Goal: Information Seeking & Learning: Compare options

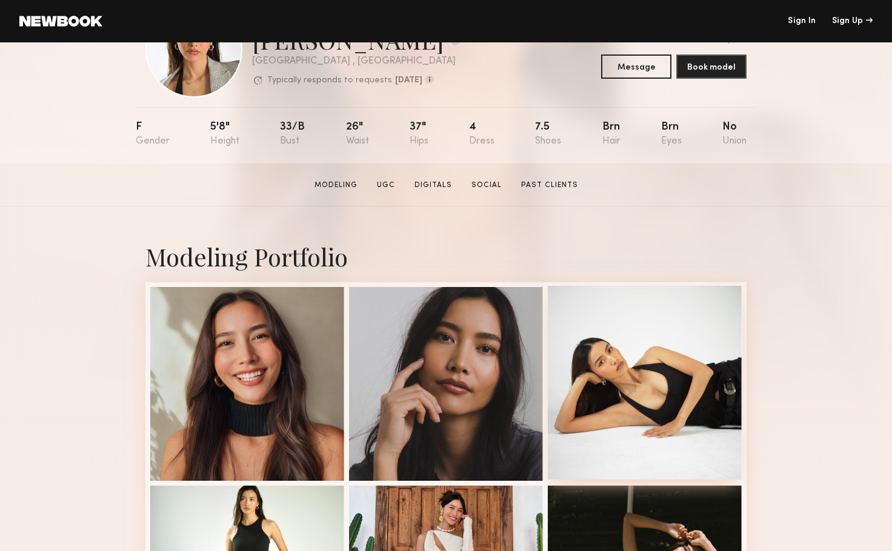
scroll to position [303, 0]
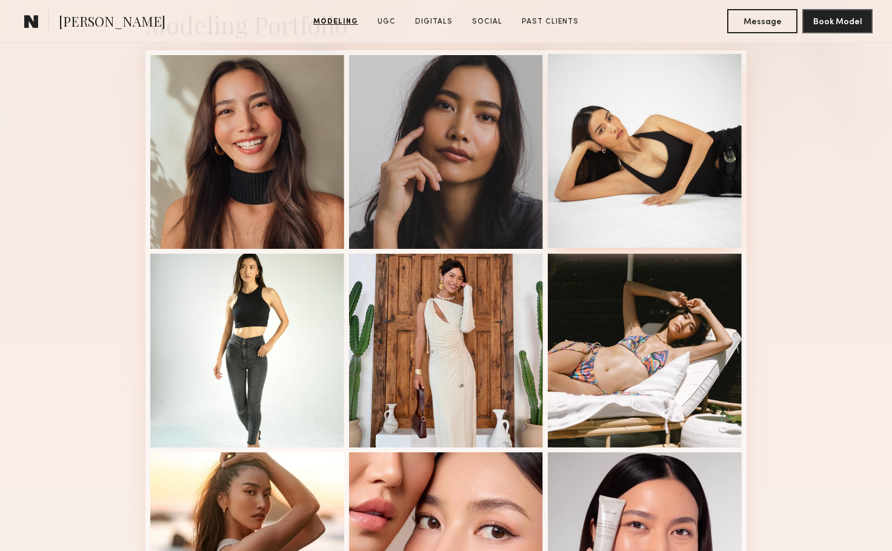
click at [633, 173] on div at bounding box center [645, 151] width 194 height 194
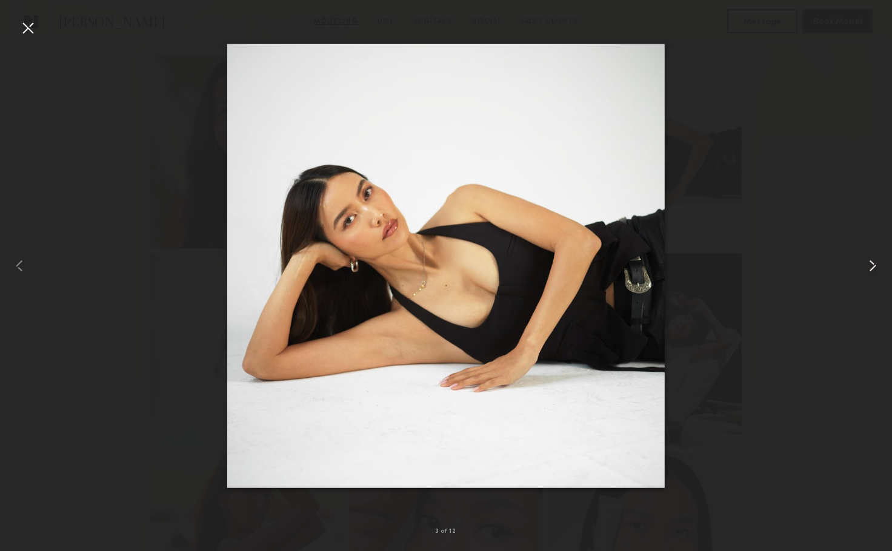
click at [877, 263] on common-icon at bounding box center [872, 265] width 19 height 19
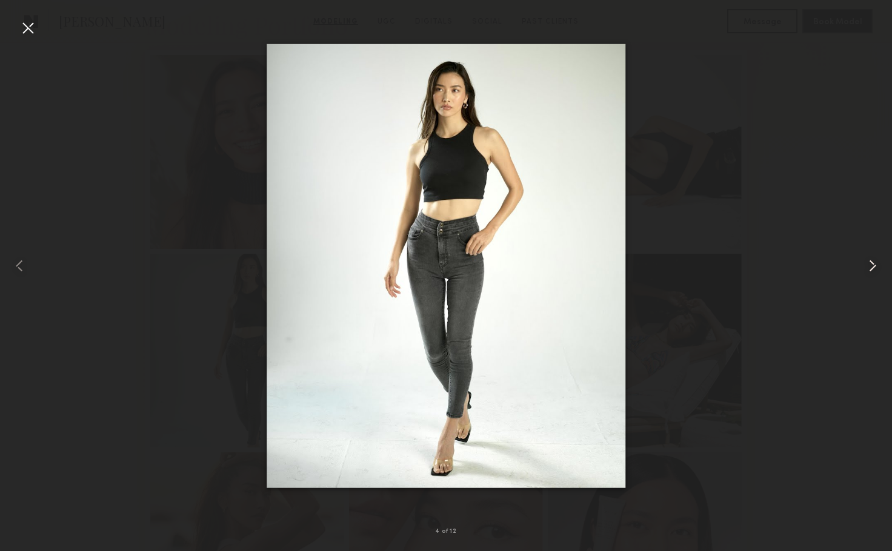
click at [874, 265] on common-icon at bounding box center [872, 265] width 19 height 19
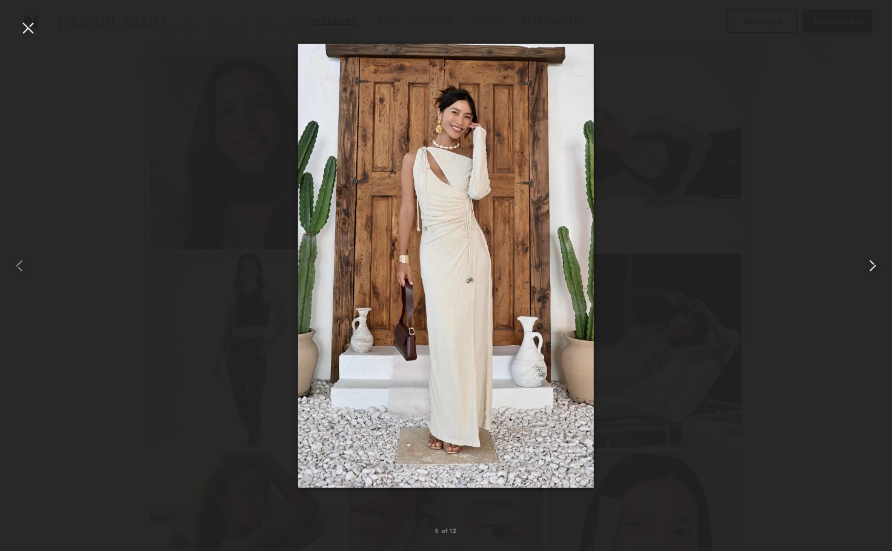
click at [868, 269] on common-icon at bounding box center [872, 265] width 19 height 19
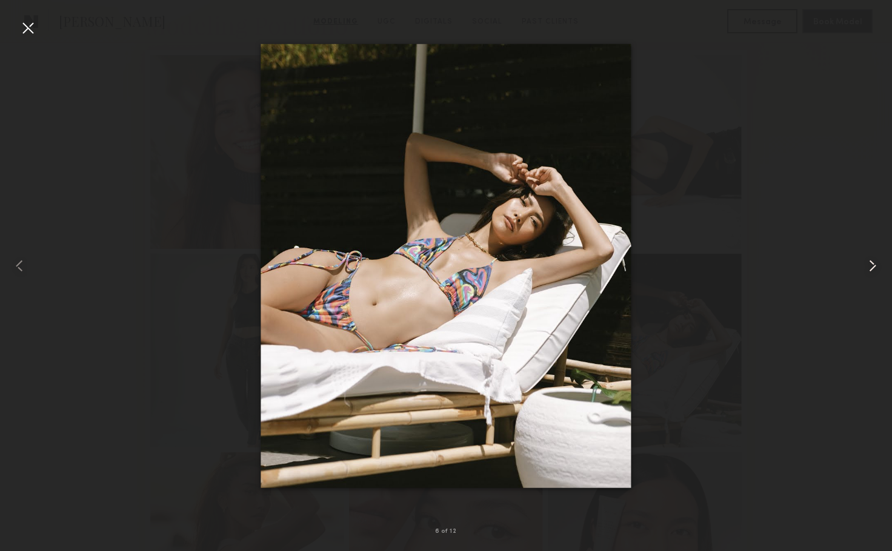
click at [866, 271] on common-icon at bounding box center [872, 265] width 19 height 19
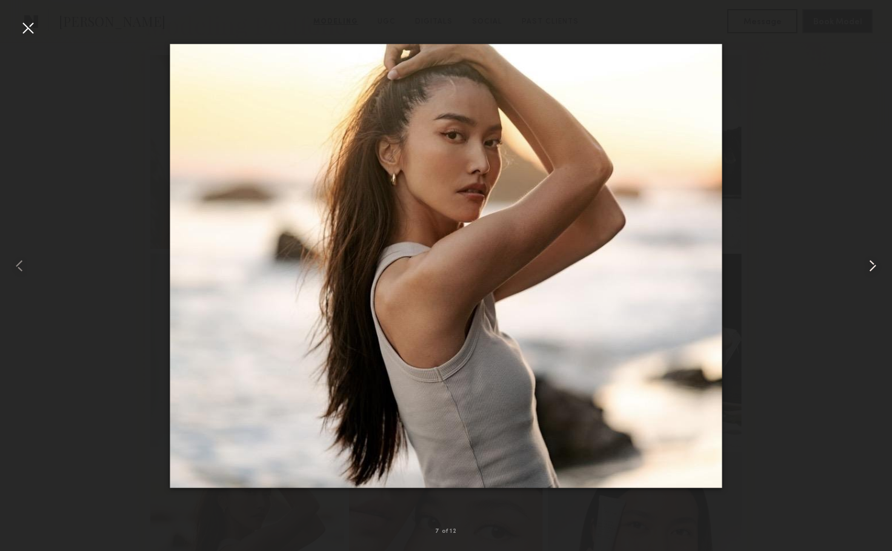
click at [870, 266] on common-icon at bounding box center [872, 265] width 19 height 19
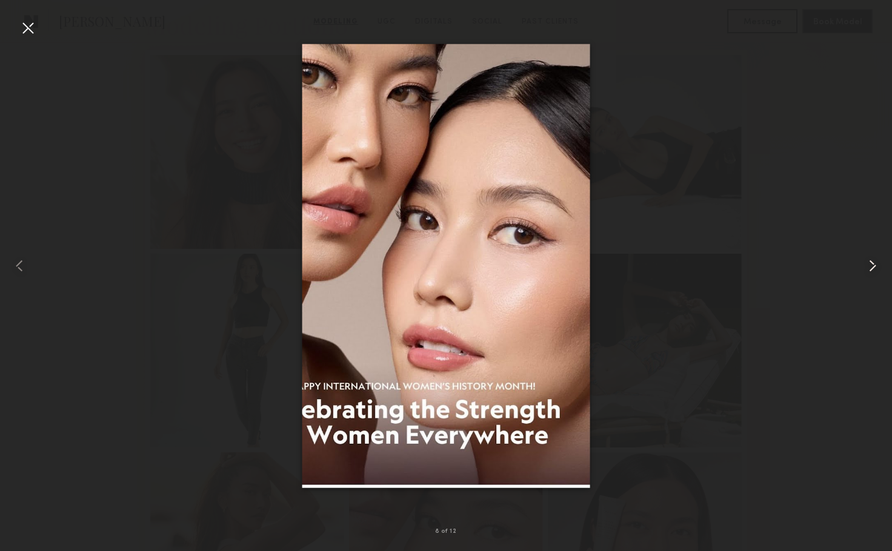
click at [870, 267] on common-icon at bounding box center [872, 265] width 19 height 19
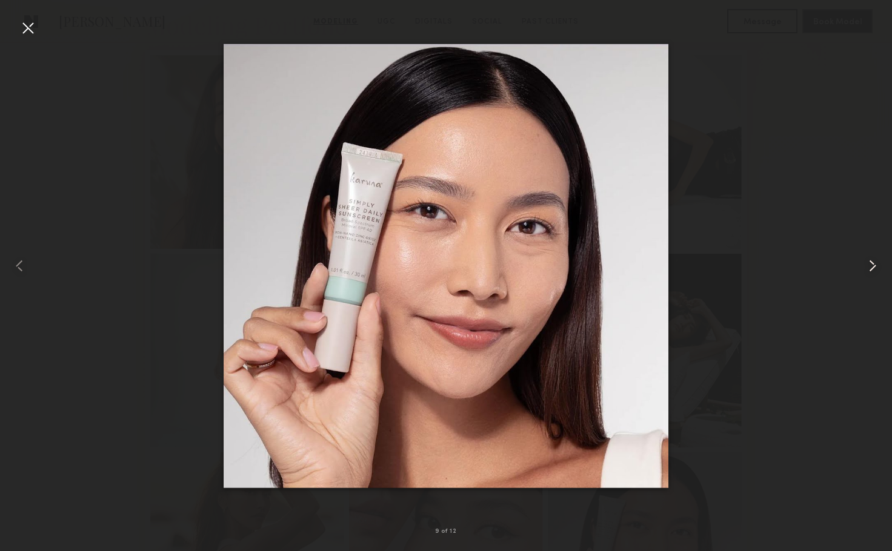
click at [870, 267] on common-icon at bounding box center [872, 265] width 19 height 19
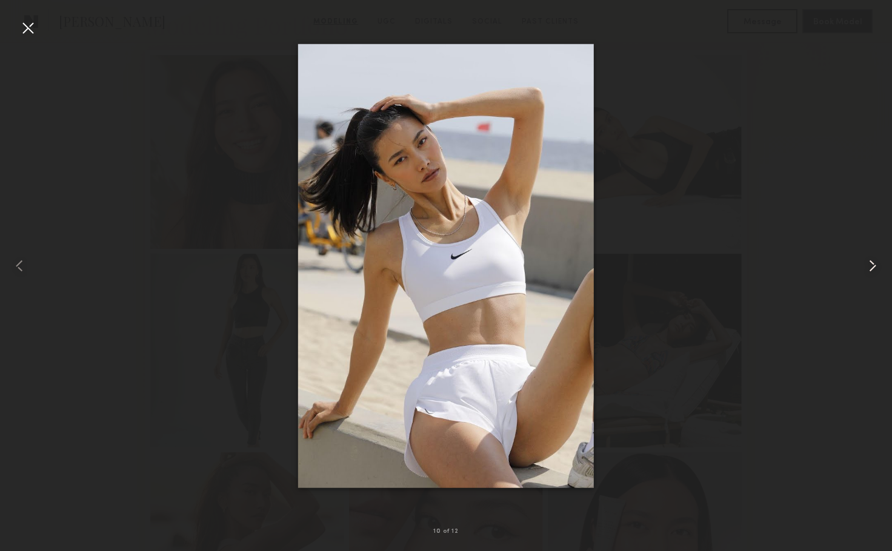
click at [864, 268] on common-icon at bounding box center [872, 265] width 19 height 19
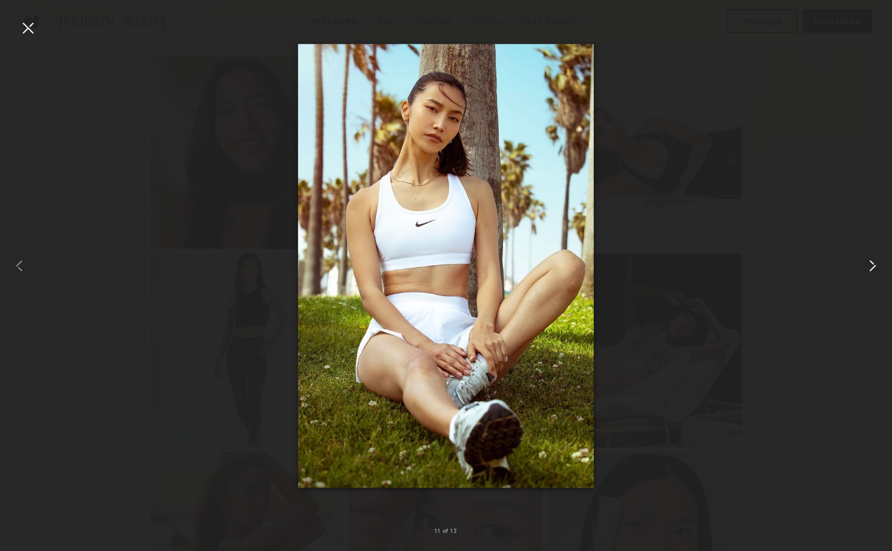
click at [864, 268] on common-icon at bounding box center [872, 265] width 19 height 19
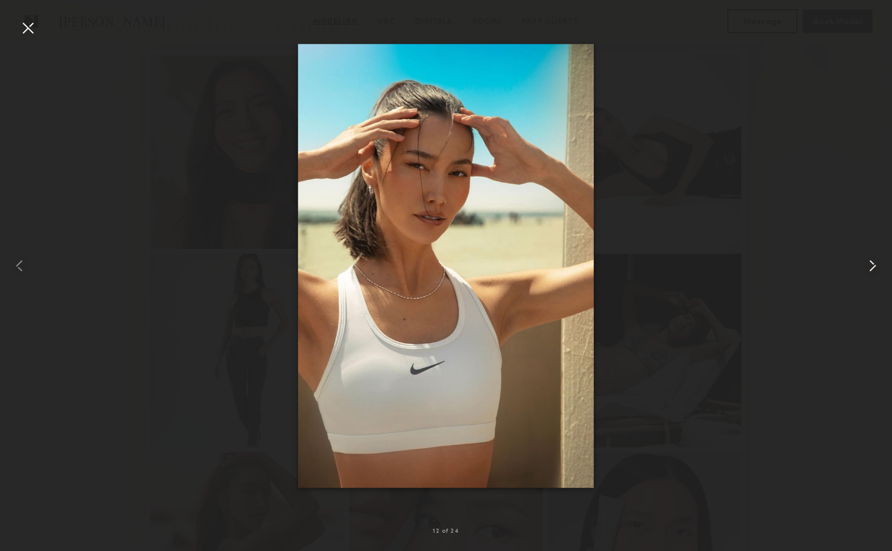
click at [863, 268] on common-icon at bounding box center [872, 265] width 19 height 19
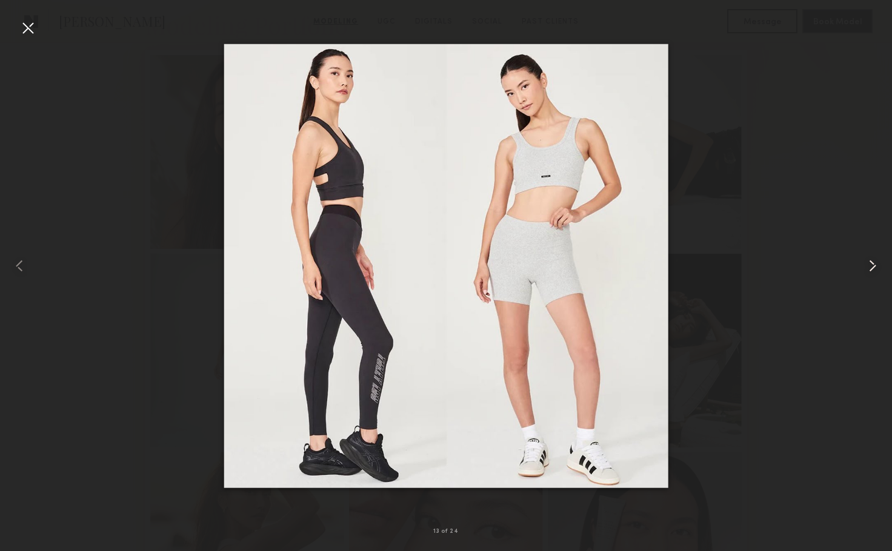
click at [870, 265] on common-icon at bounding box center [872, 265] width 19 height 19
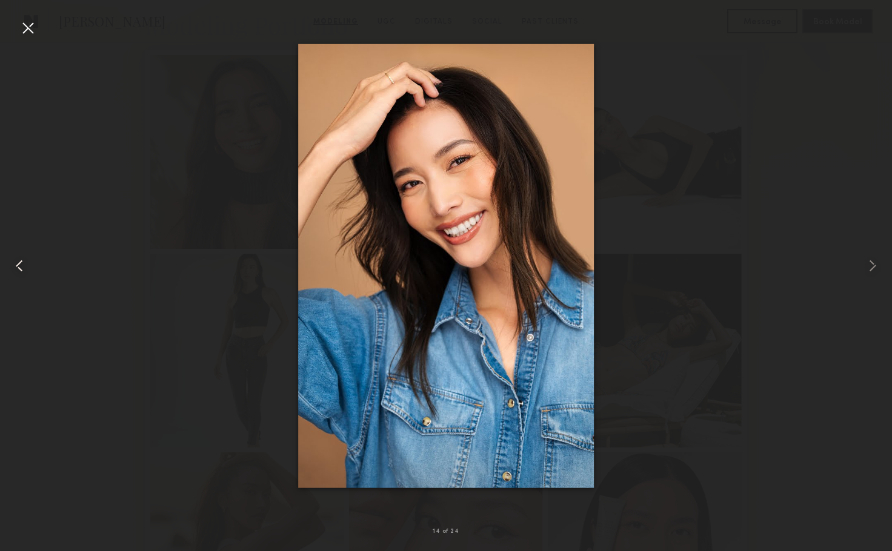
click at [22, 260] on common-icon at bounding box center [19, 265] width 19 height 19
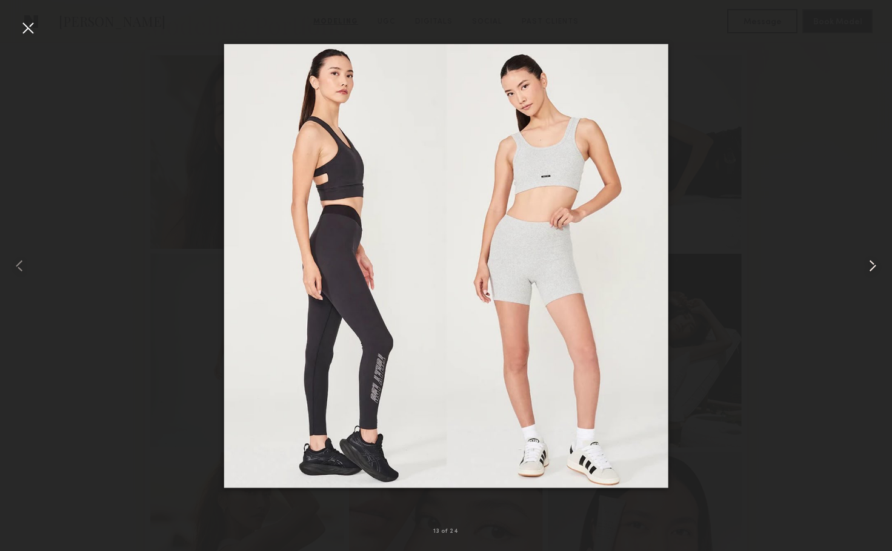
click at [879, 275] on common-icon at bounding box center [872, 265] width 19 height 19
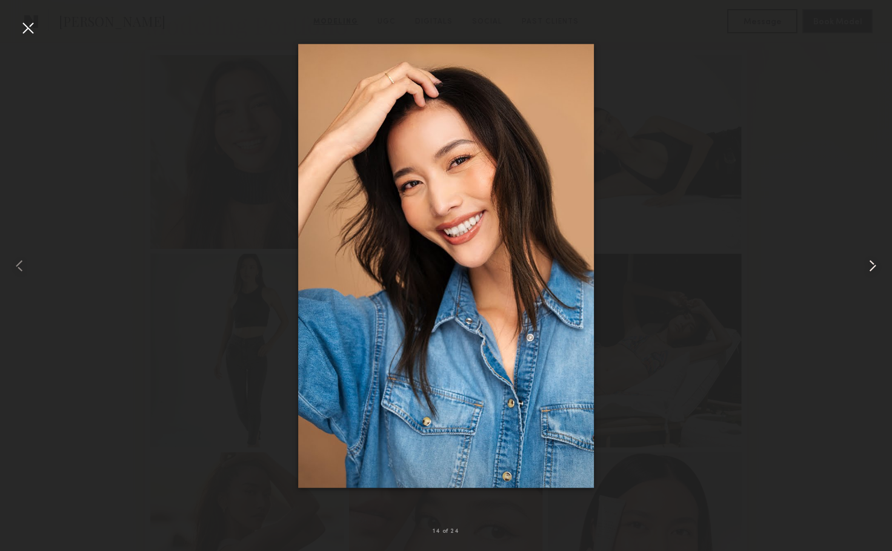
click at [877, 274] on common-icon at bounding box center [872, 265] width 19 height 19
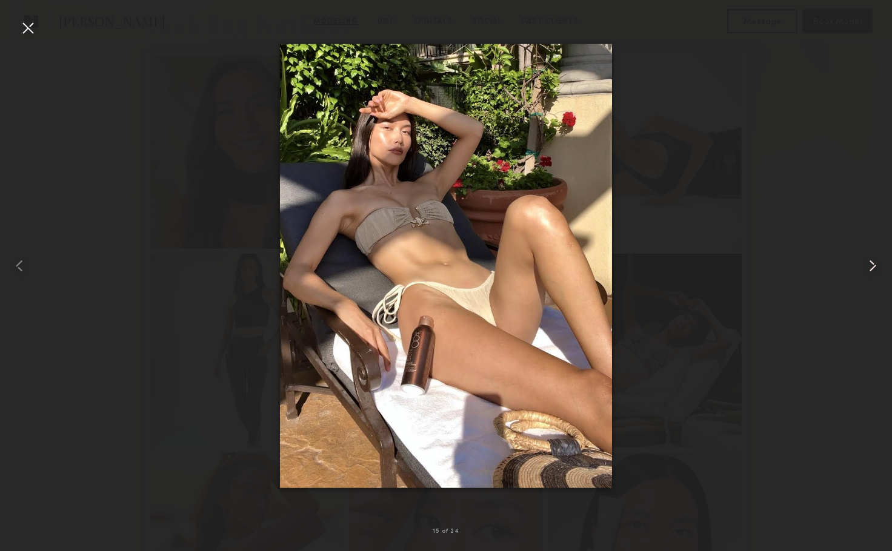
click at [877, 272] on common-icon at bounding box center [872, 265] width 19 height 19
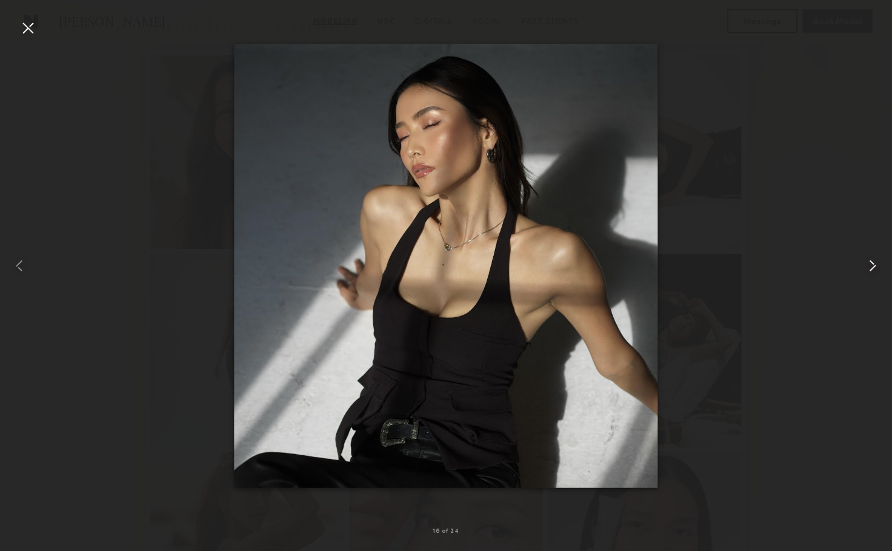
click at [875, 267] on common-icon at bounding box center [872, 265] width 19 height 19
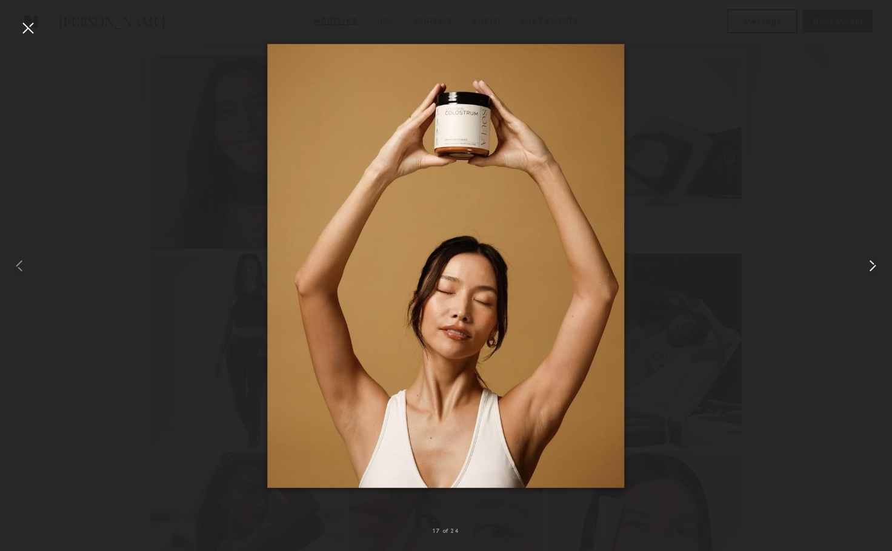
click at [875, 267] on common-icon at bounding box center [872, 265] width 19 height 19
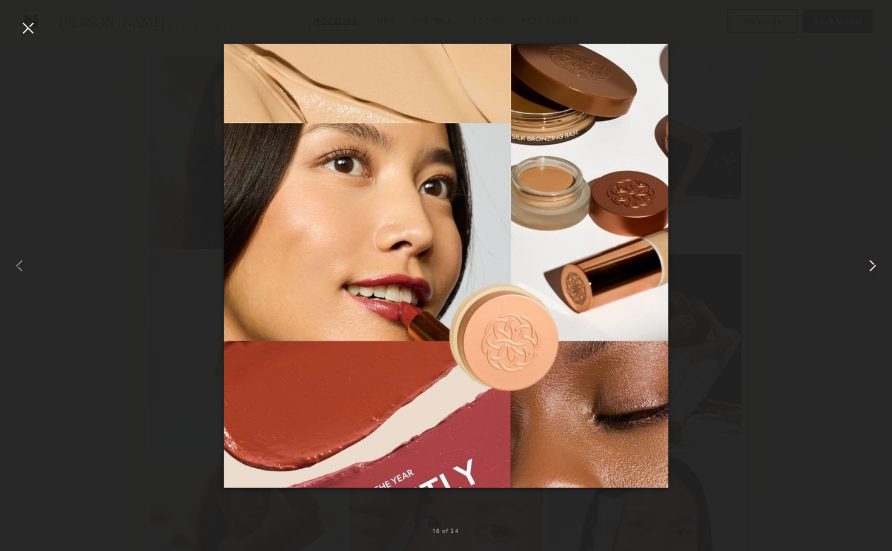
click at [875, 267] on common-icon at bounding box center [872, 265] width 19 height 19
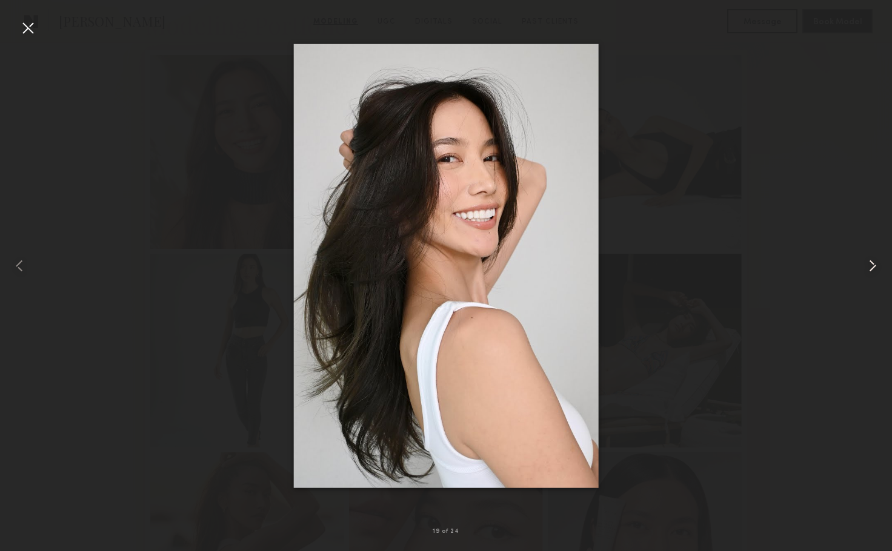
click at [875, 267] on common-icon at bounding box center [872, 265] width 19 height 19
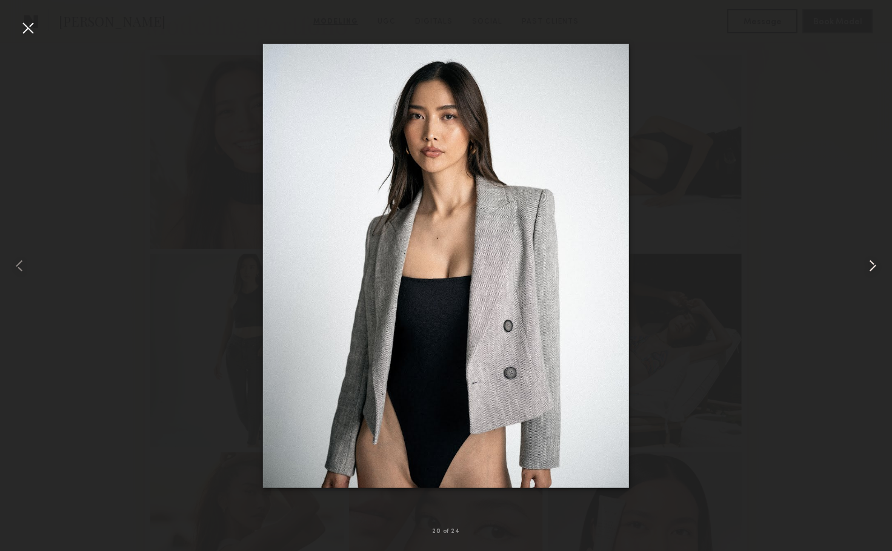
click at [875, 267] on common-icon at bounding box center [872, 265] width 19 height 19
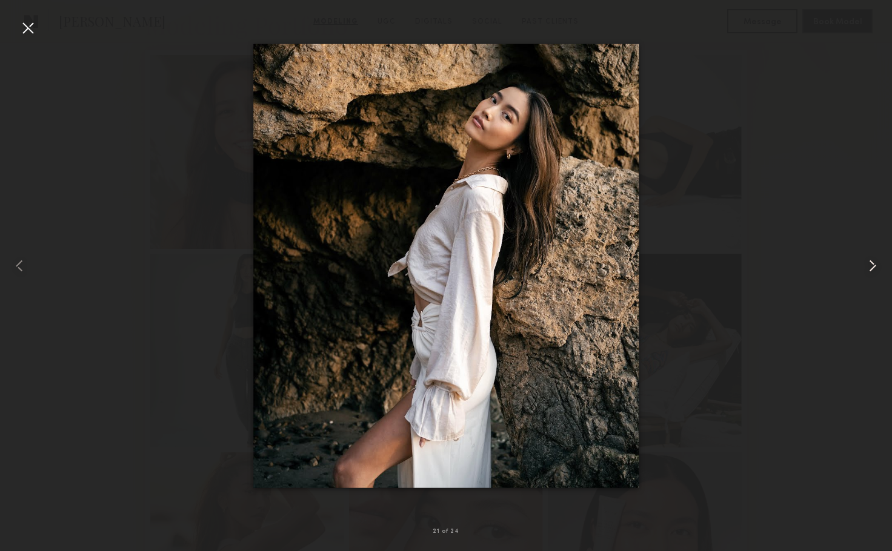
click at [875, 267] on common-icon at bounding box center [872, 265] width 19 height 19
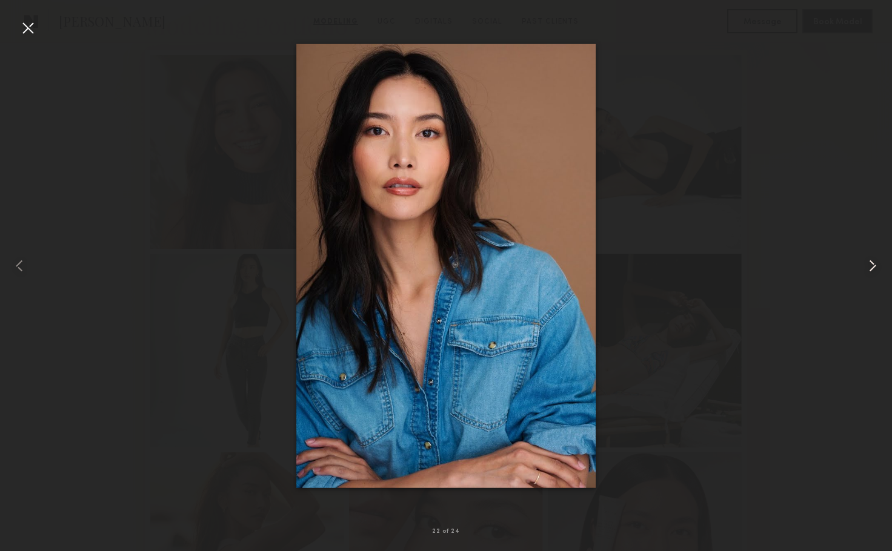
click at [875, 267] on common-icon at bounding box center [872, 265] width 19 height 19
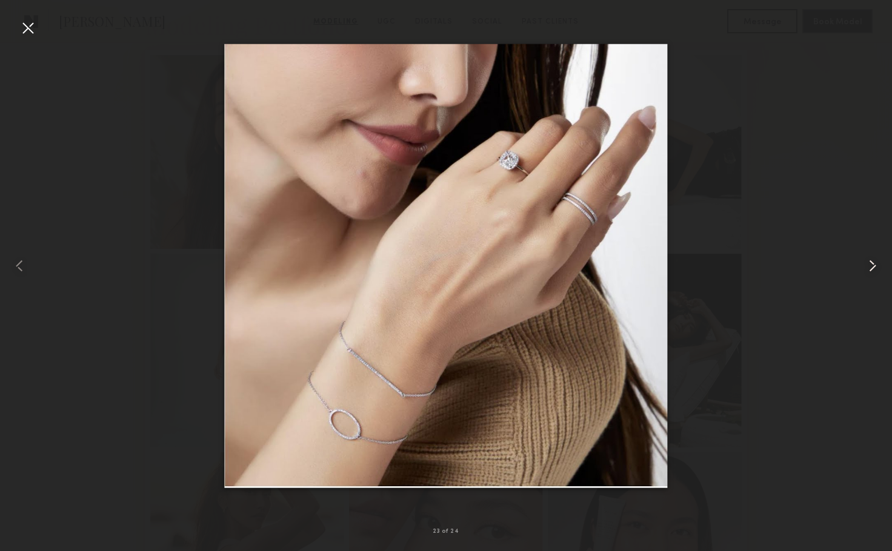
click at [870, 265] on common-icon at bounding box center [872, 265] width 19 height 19
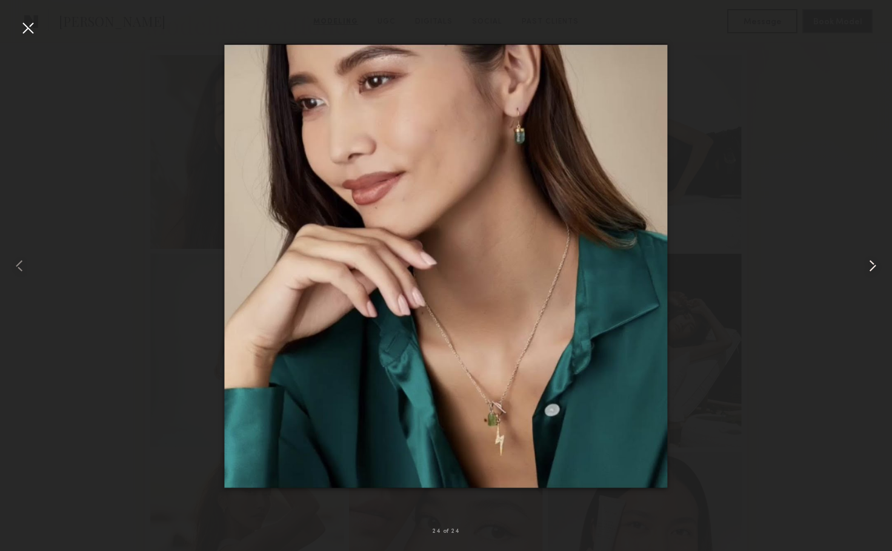
click at [870, 265] on common-icon at bounding box center [872, 265] width 19 height 19
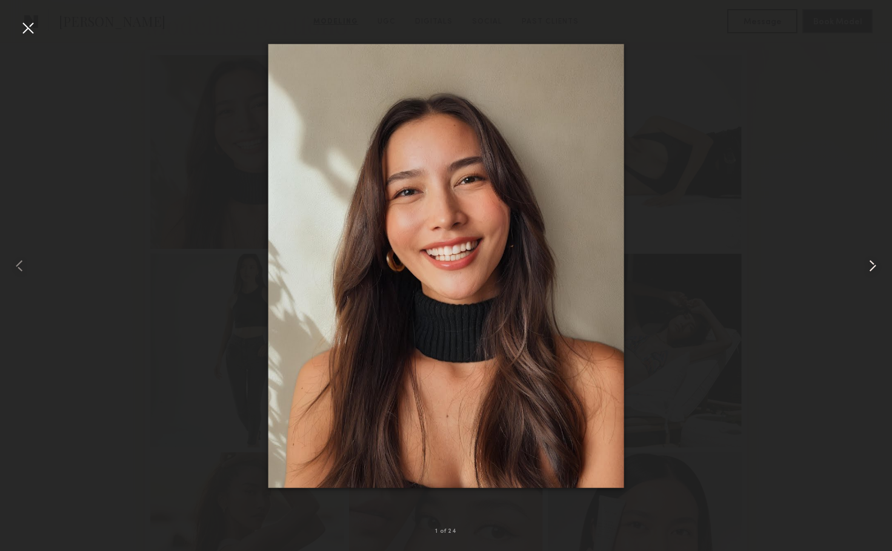
click at [870, 265] on common-icon at bounding box center [872, 265] width 19 height 19
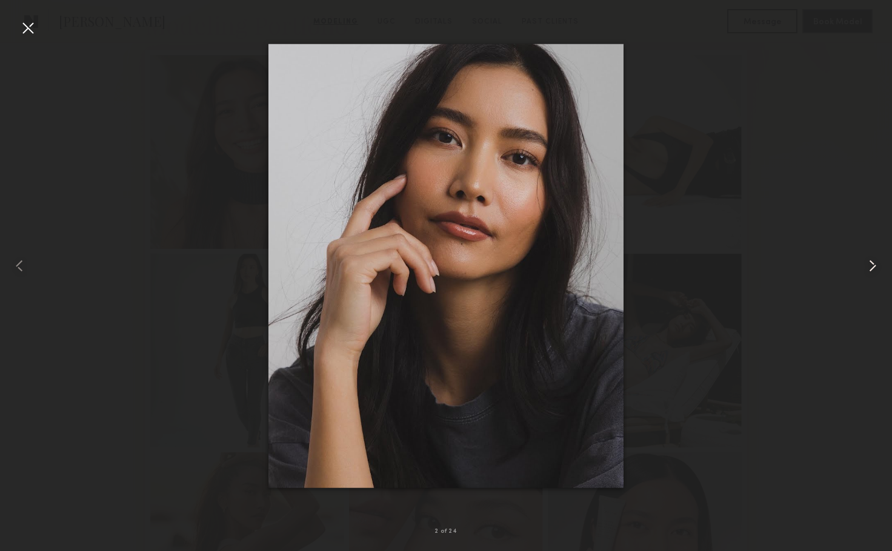
click at [870, 265] on common-icon at bounding box center [872, 265] width 19 height 19
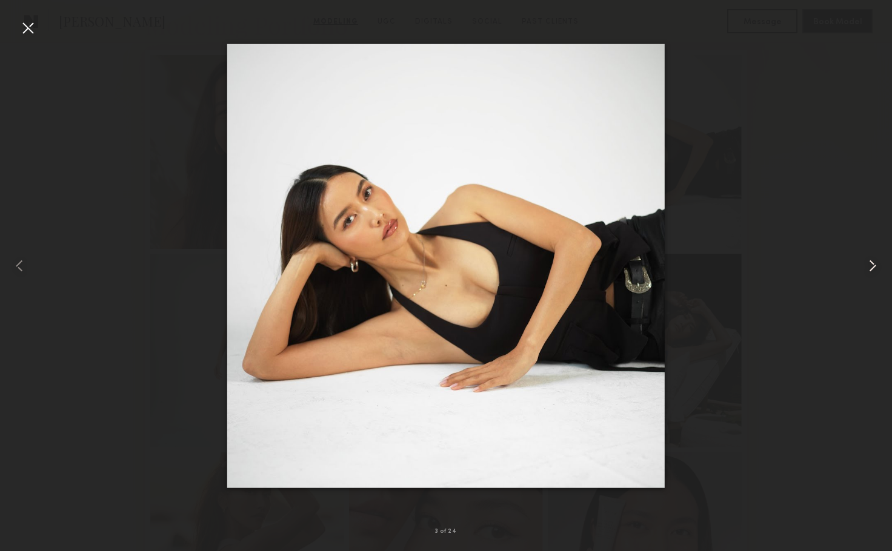
click at [870, 265] on common-icon at bounding box center [872, 265] width 19 height 19
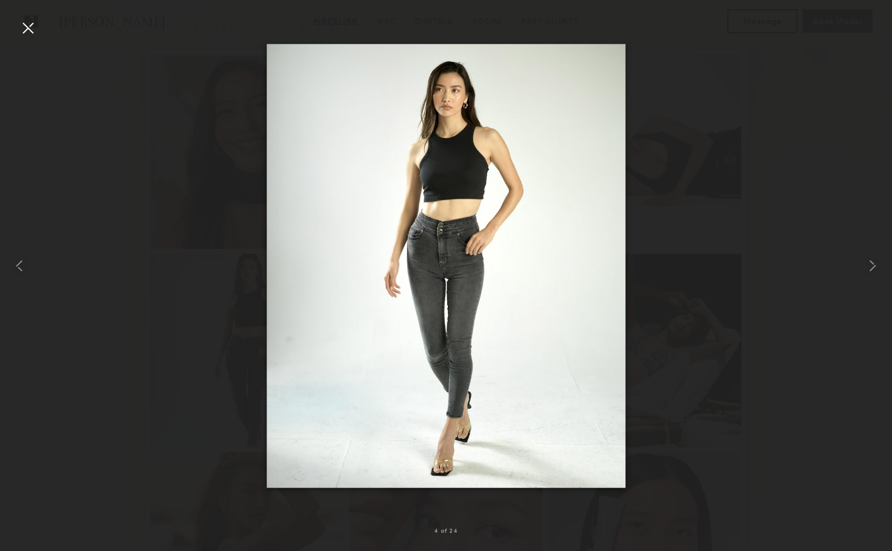
click at [756, 175] on div at bounding box center [446, 265] width 892 height 493
click at [12, 22] on div at bounding box center [18, 265] width 36 height 493
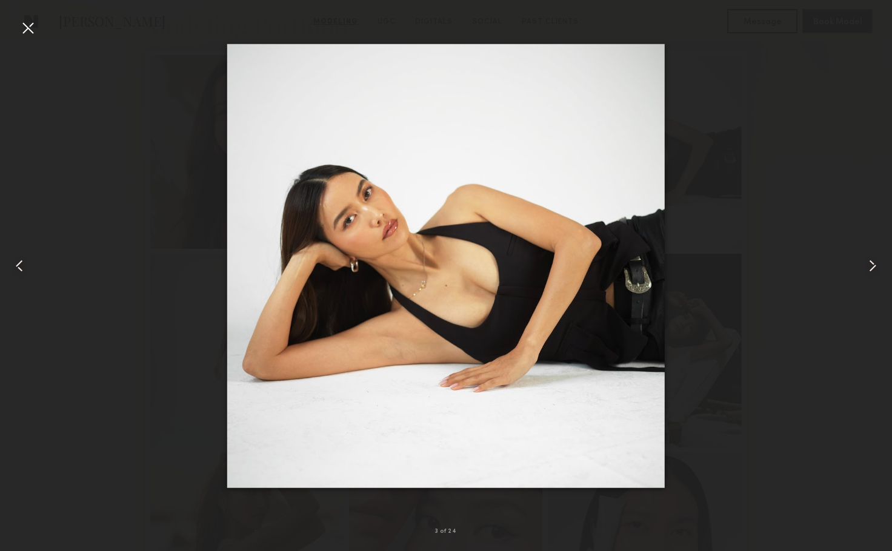
click at [822, 138] on div at bounding box center [446, 265] width 892 height 493
click at [32, 28] on div at bounding box center [27, 27] width 19 height 19
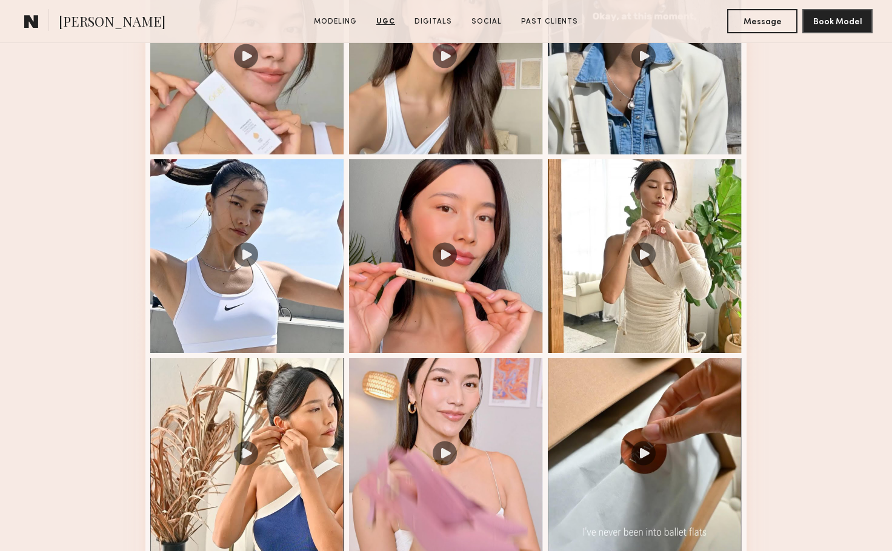
scroll to position [1818, 0]
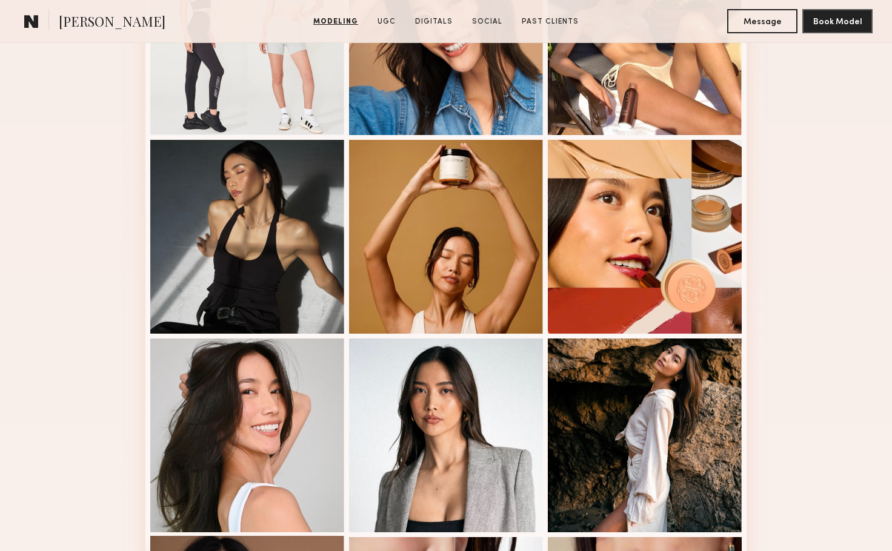
click at [250, 359] on div at bounding box center [247, 436] width 194 height 194
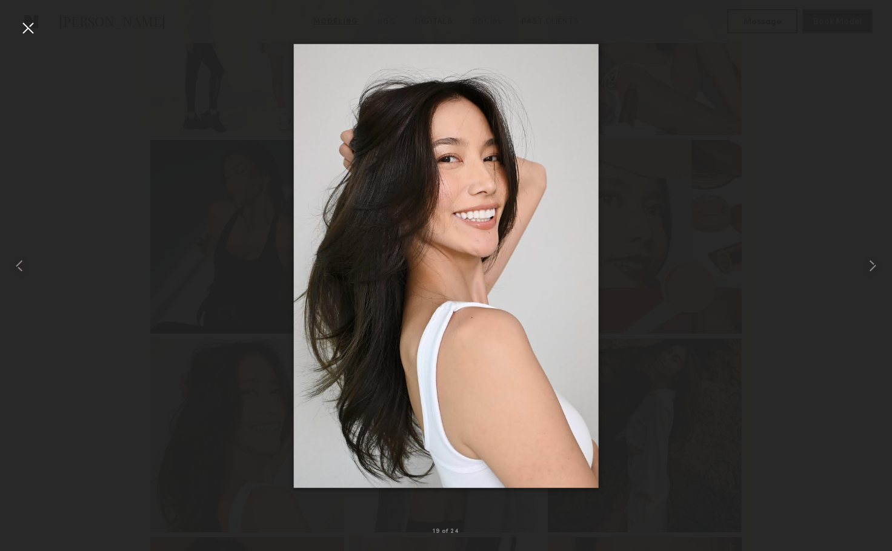
click at [579, 213] on img at bounding box center [446, 266] width 305 height 444
click at [21, 24] on div at bounding box center [27, 27] width 19 height 19
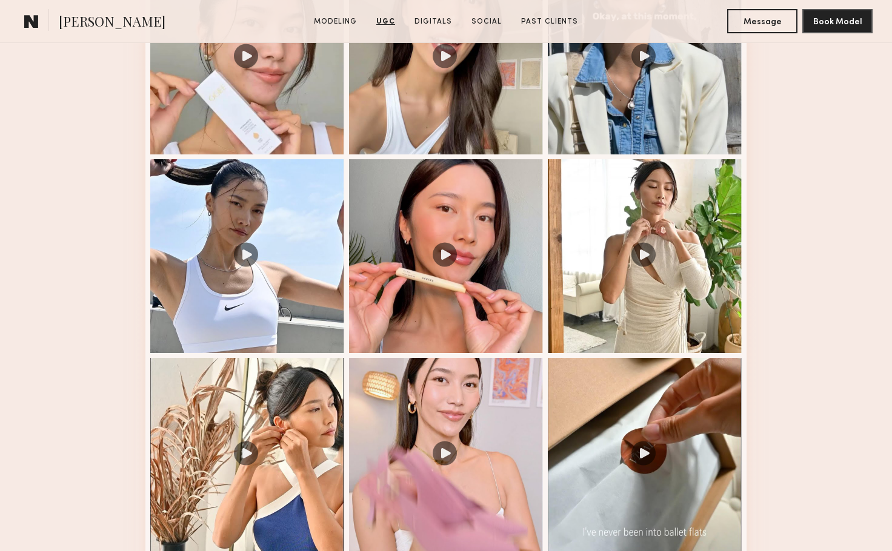
scroll to position [1818, 0]
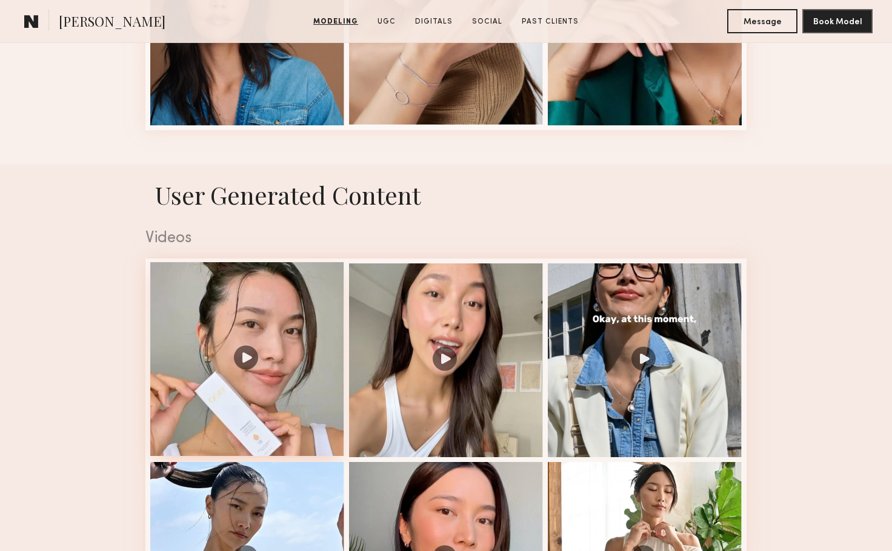
click at [246, 365] on div at bounding box center [247, 359] width 194 height 194
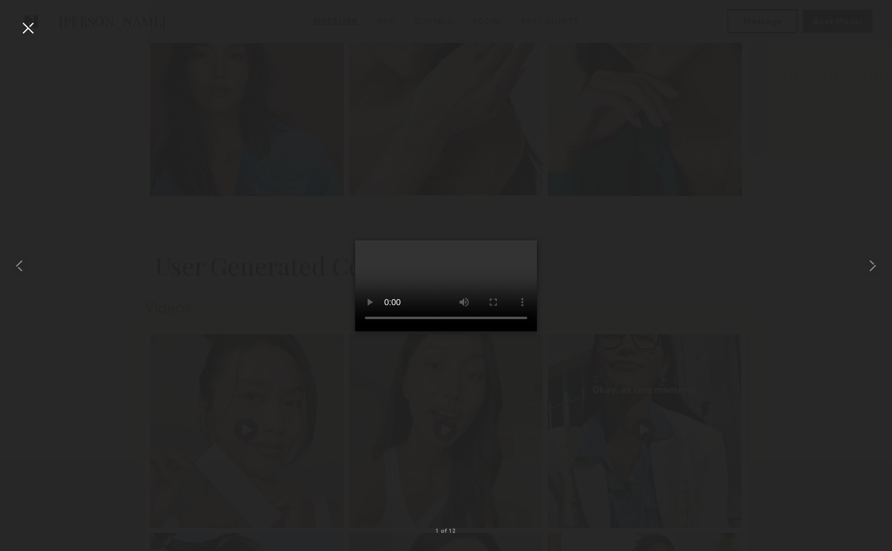
scroll to position [1515, 0]
click at [869, 265] on common-icon at bounding box center [872, 265] width 19 height 19
click at [871, 267] on common-icon at bounding box center [872, 265] width 19 height 19
click at [870, 263] on common-icon at bounding box center [872, 265] width 19 height 19
click at [872, 267] on common-icon at bounding box center [872, 265] width 19 height 19
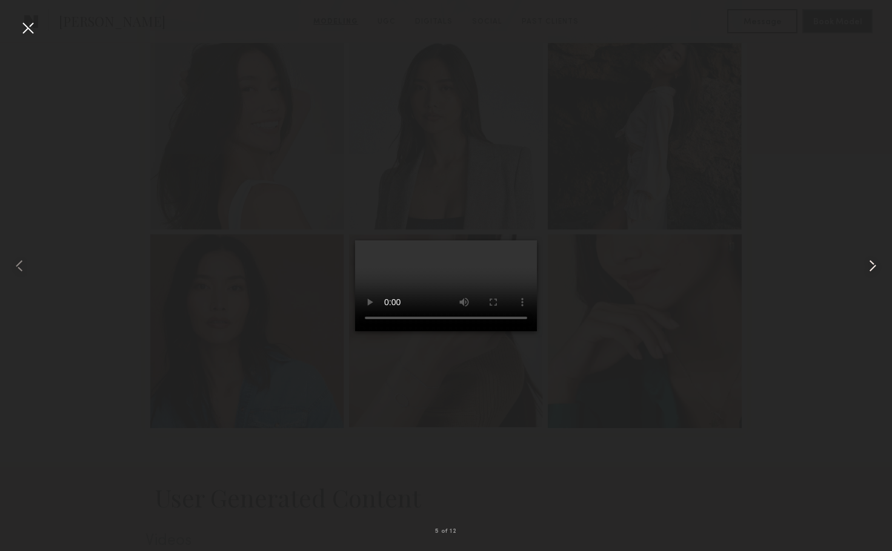
click at [872, 267] on common-icon at bounding box center [872, 265] width 19 height 19
click at [657, 322] on div at bounding box center [446, 265] width 892 height 493
click at [24, 32] on div at bounding box center [27, 27] width 19 height 19
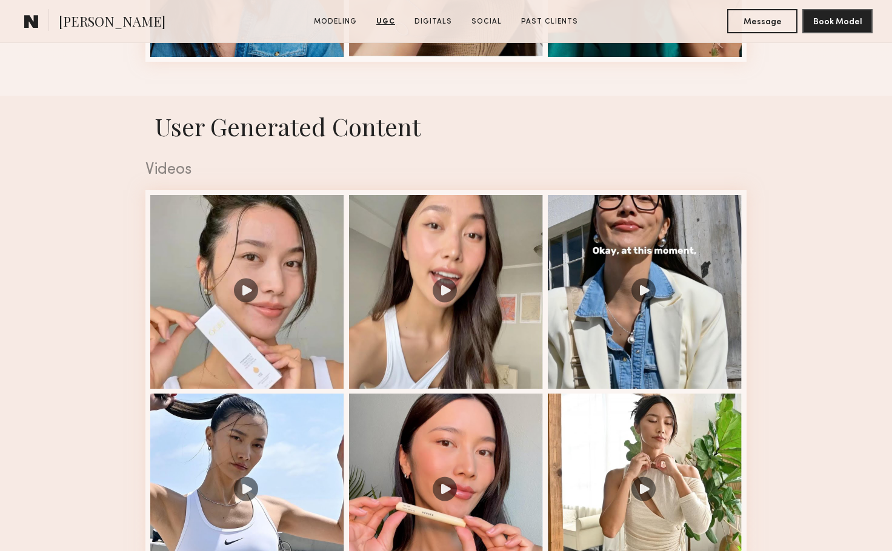
scroll to position [1818, 0]
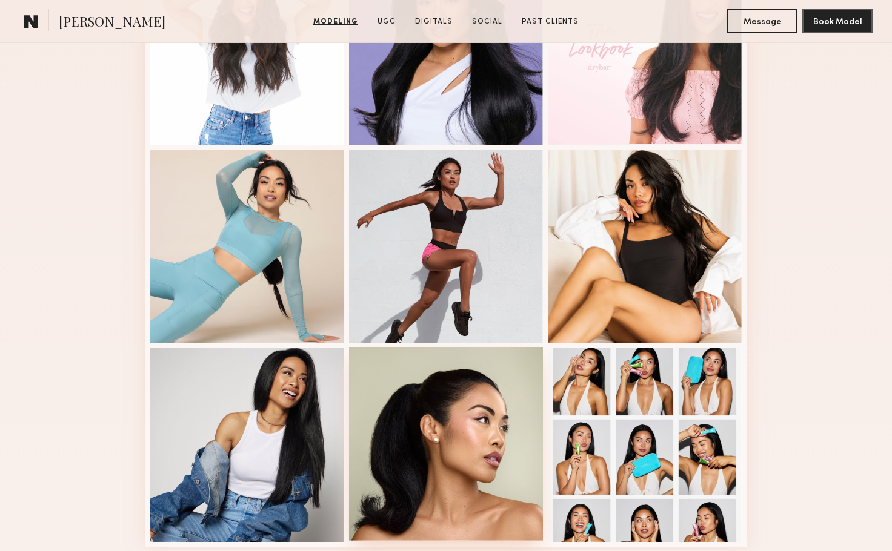
scroll to position [909, 0]
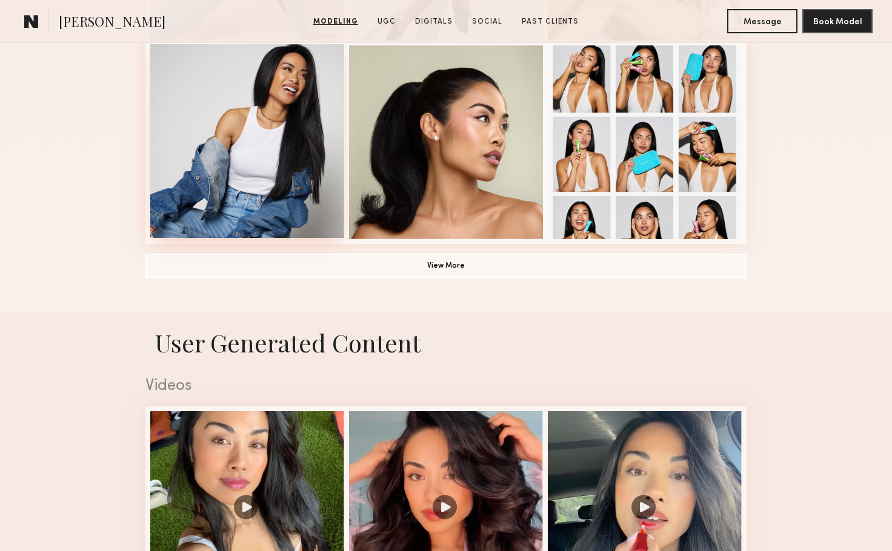
click at [280, 196] on div at bounding box center [247, 141] width 194 height 194
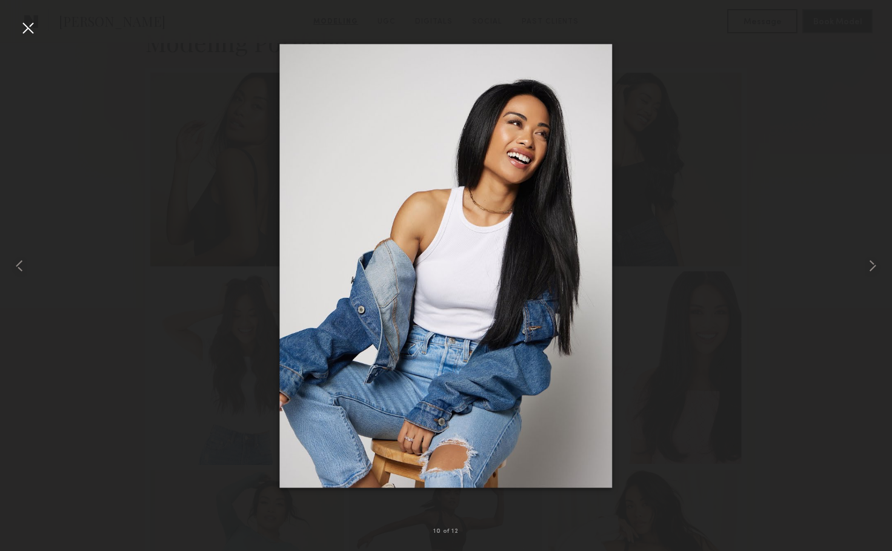
scroll to position [0, 0]
click at [867, 270] on common-icon at bounding box center [872, 265] width 19 height 19
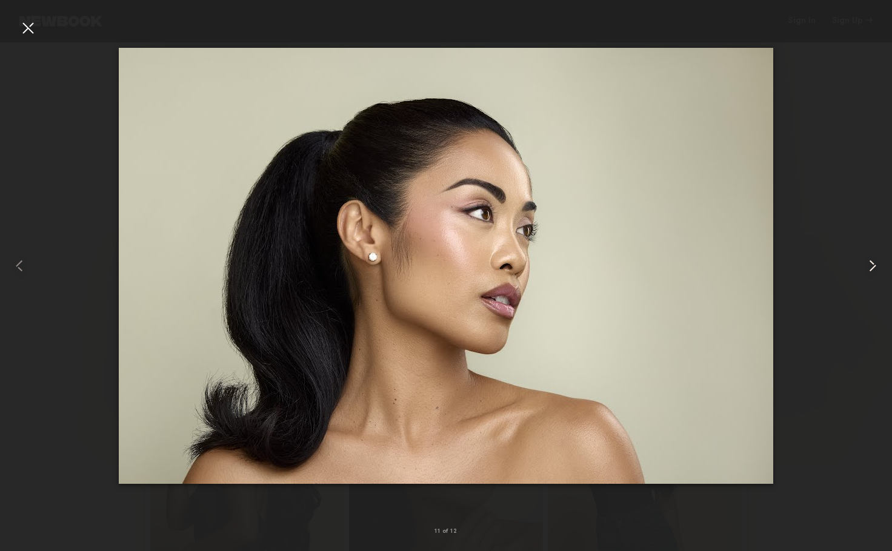
click at [876, 271] on common-icon at bounding box center [872, 265] width 19 height 19
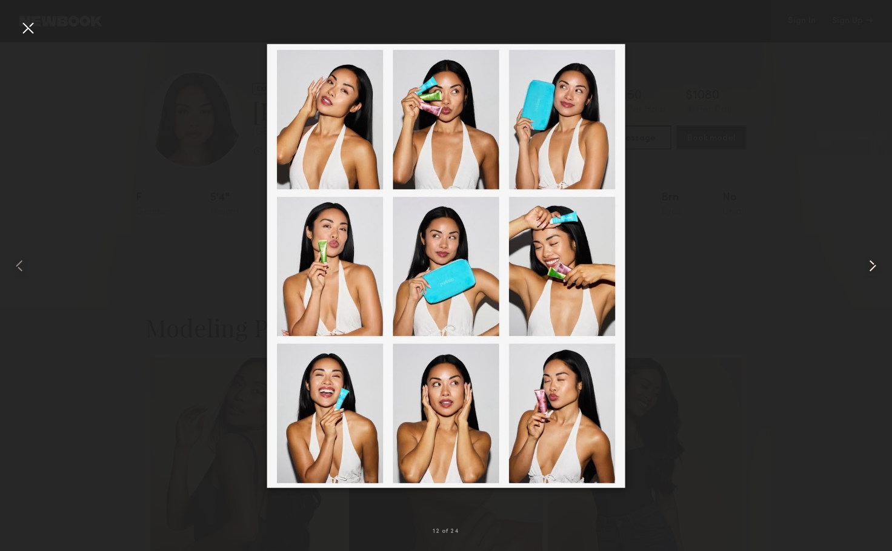
click at [874, 273] on common-icon at bounding box center [872, 265] width 19 height 19
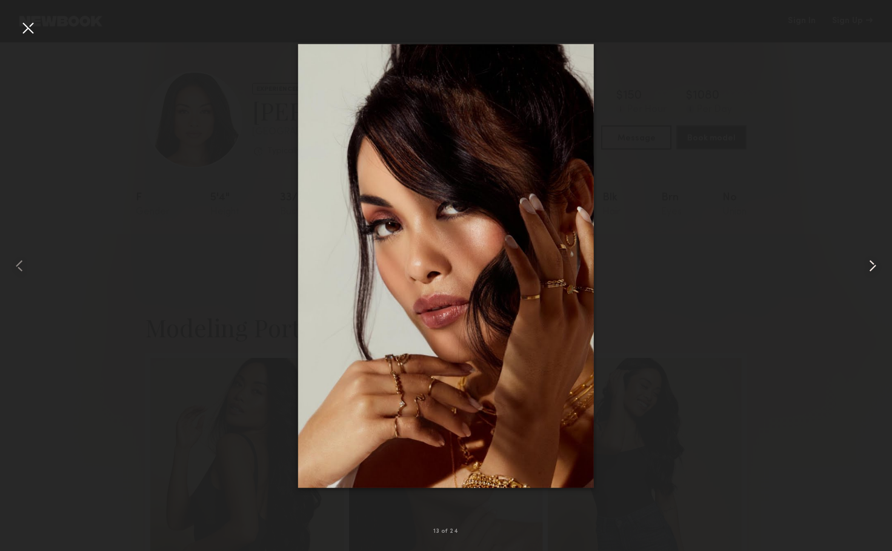
click at [873, 265] on common-icon at bounding box center [872, 265] width 19 height 19
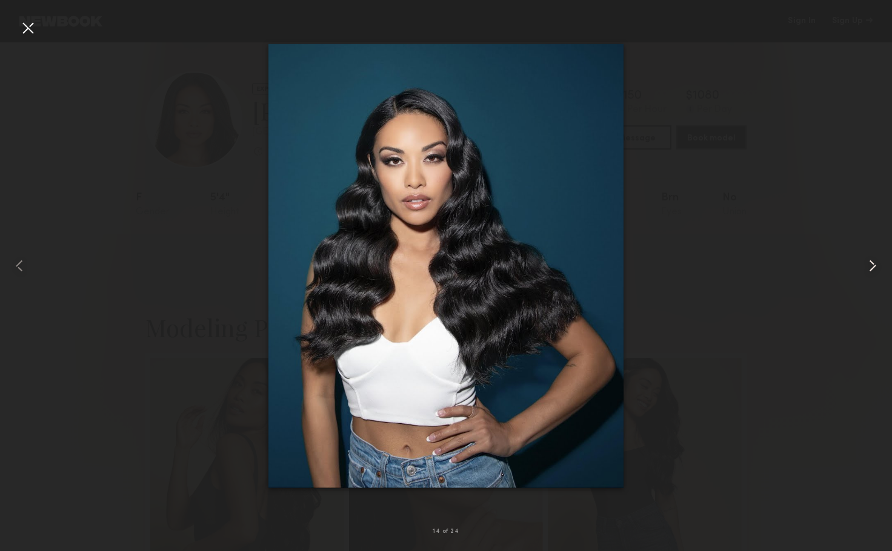
click at [870, 268] on common-icon at bounding box center [872, 265] width 19 height 19
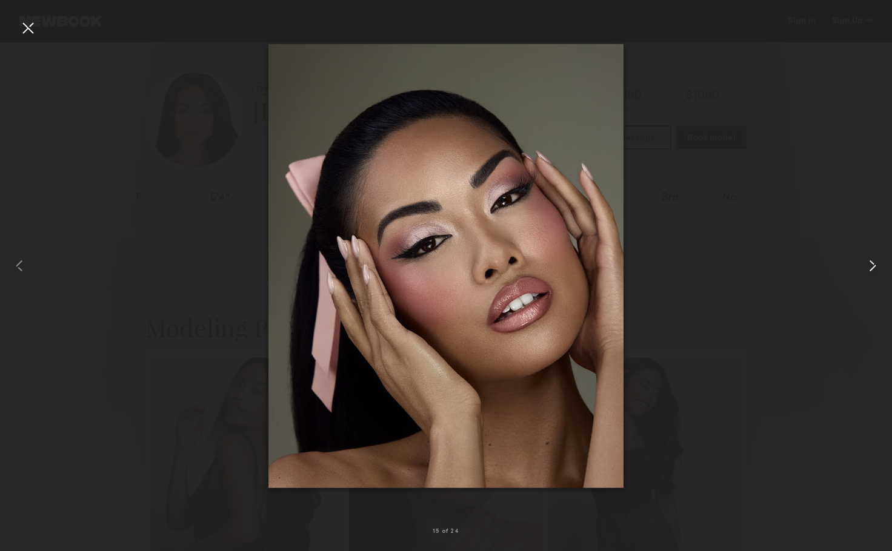
click at [868, 270] on common-icon at bounding box center [872, 265] width 19 height 19
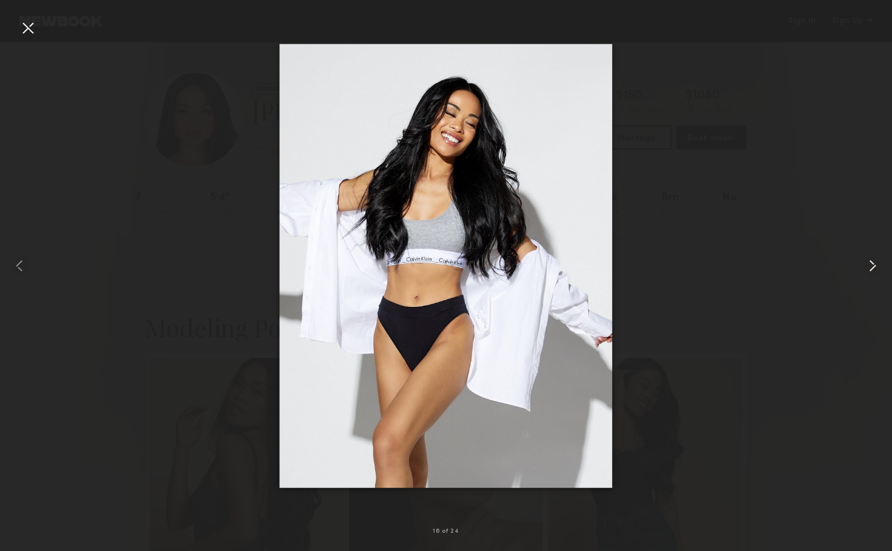
click at [868, 270] on common-icon at bounding box center [872, 265] width 19 height 19
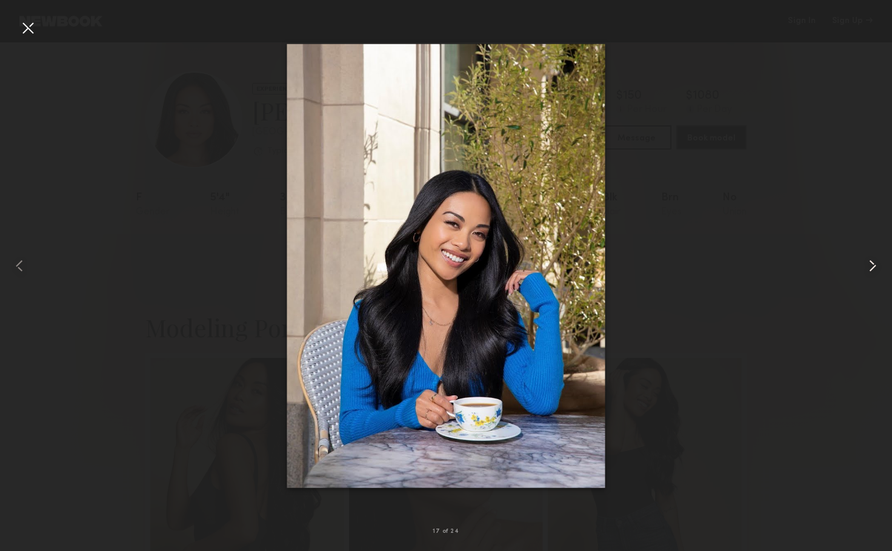
click at [868, 270] on common-icon at bounding box center [872, 265] width 19 height 19
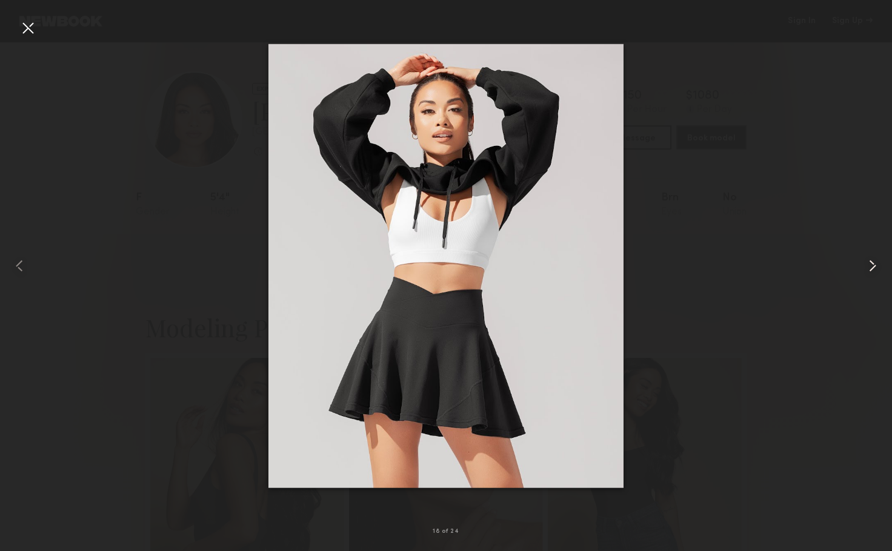
click at [868, 270] on common-icon at bounding box center [872, 265] width 19 height 19
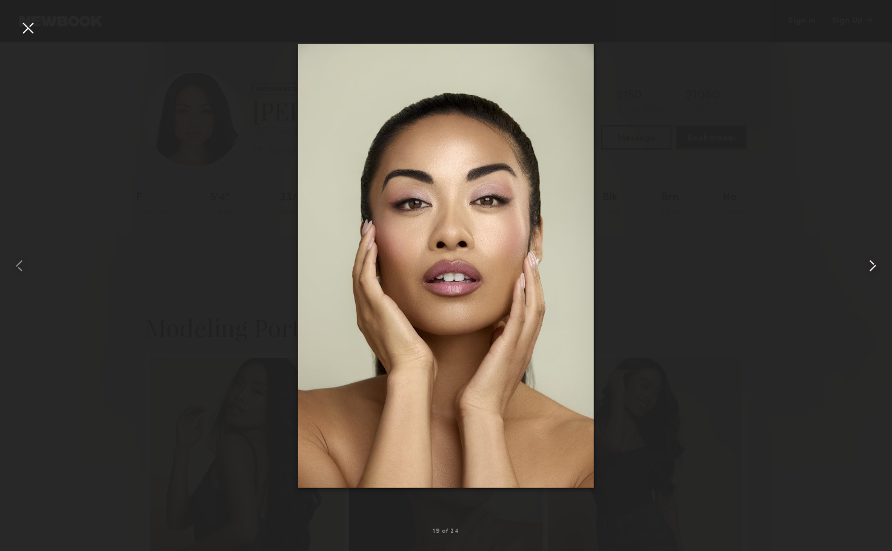
click at [868, 270] on common-icon at bounding box center [872, 265] width 19 height 19
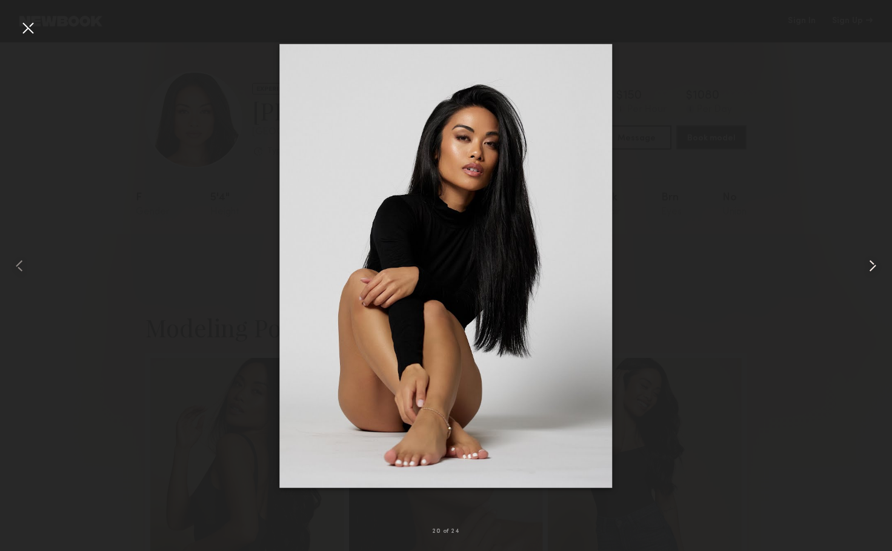
click at [868, 270] on common-icon at bounding box center [872, 265] width 19 height 19
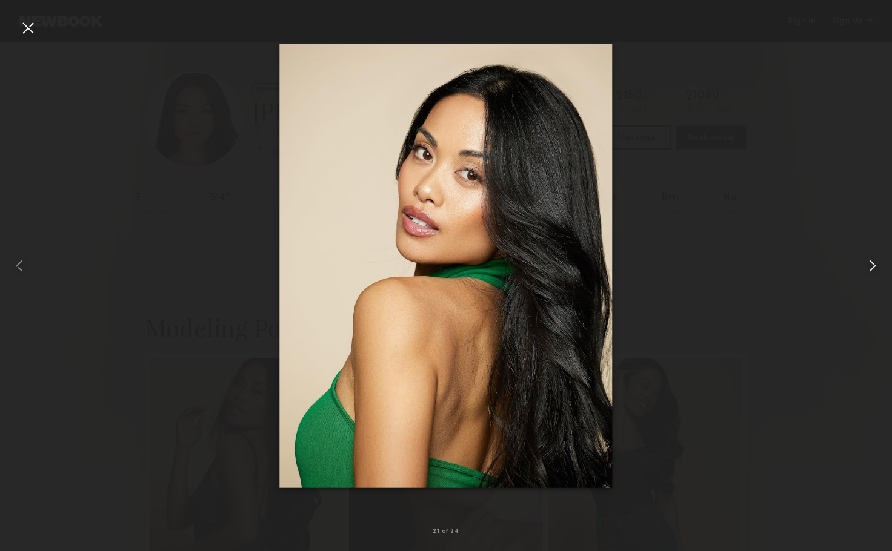
click at [868, 270] on common-icon at bounding box center [872, 265] width 19 height 19
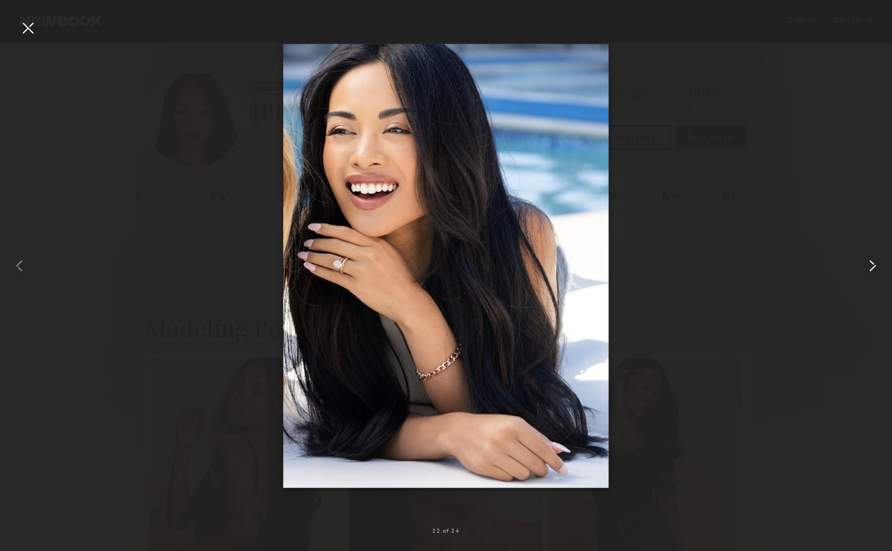
click at [868, 270] on common-icon at bounding box center [872, 265] width 19 height 19
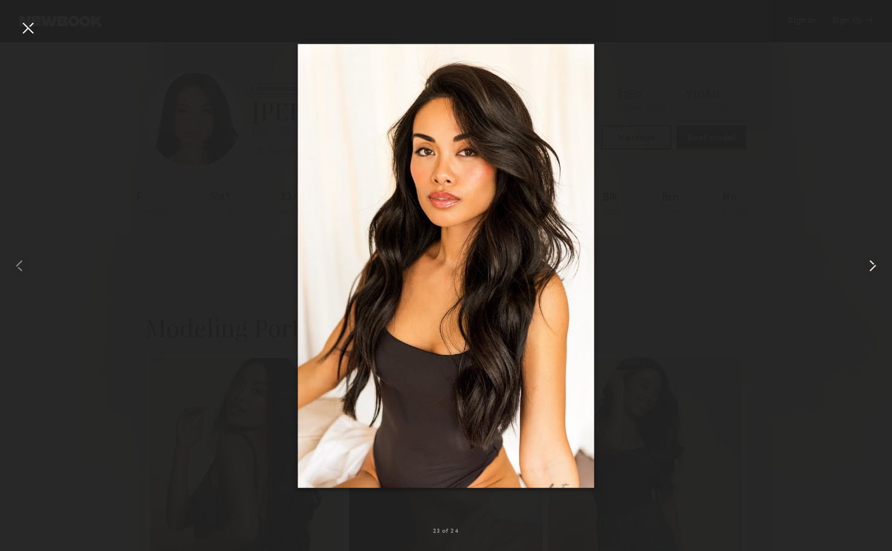
click at [866, 270] on common-icon at bounding box center [872, 265] width 19 height 19
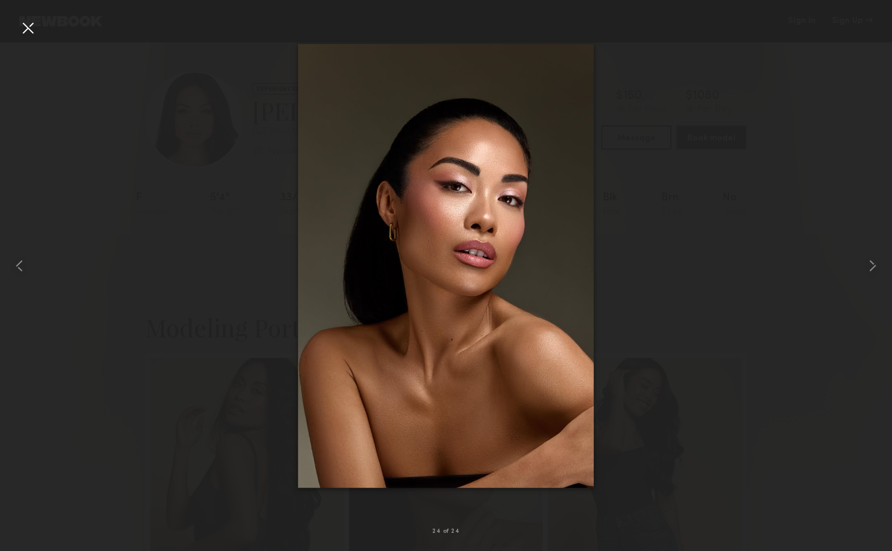
click at [748, 261] on div at bounding box center [446, 265] width 892 height 493
click at [170, 168] on div at bounding box center [446, 265] width 892 height 493
click at [32, 26] on div at bounding box center [27, 27] width 19 height 19
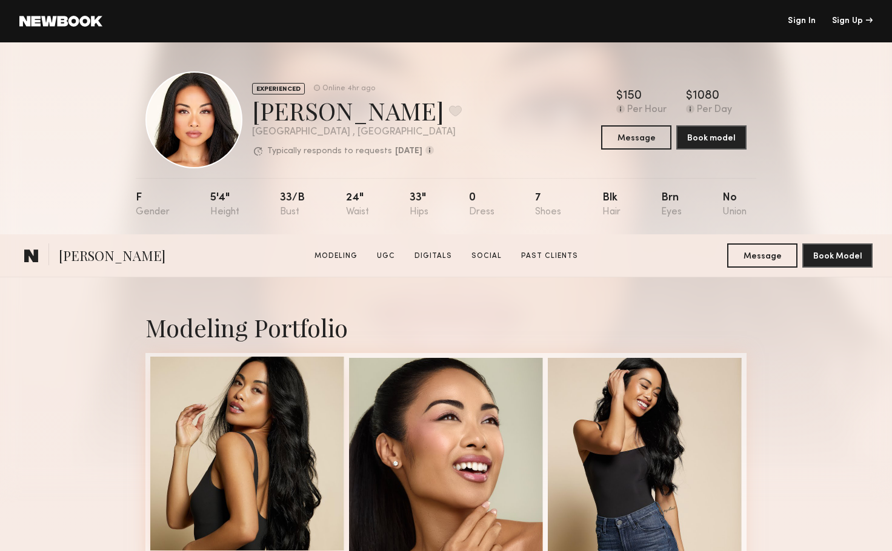
scroll to position [303, 0]
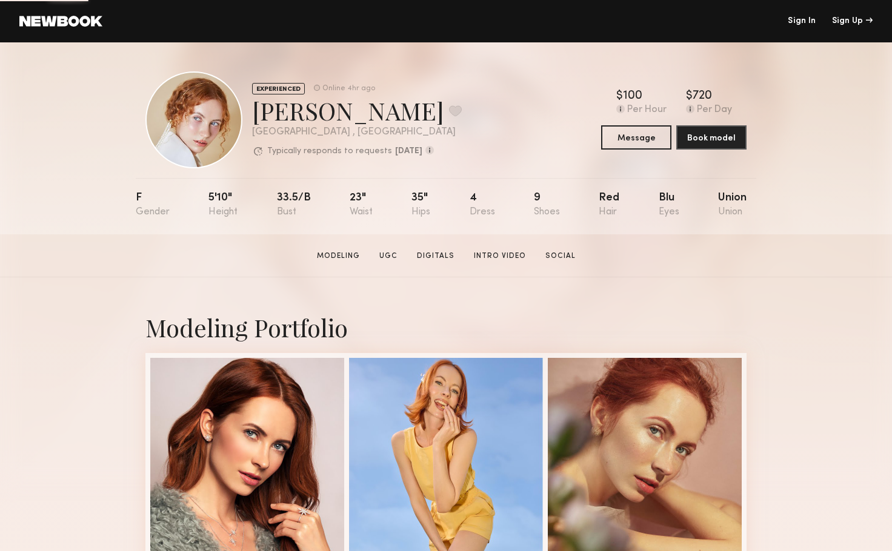
scroll to position [303, 0]
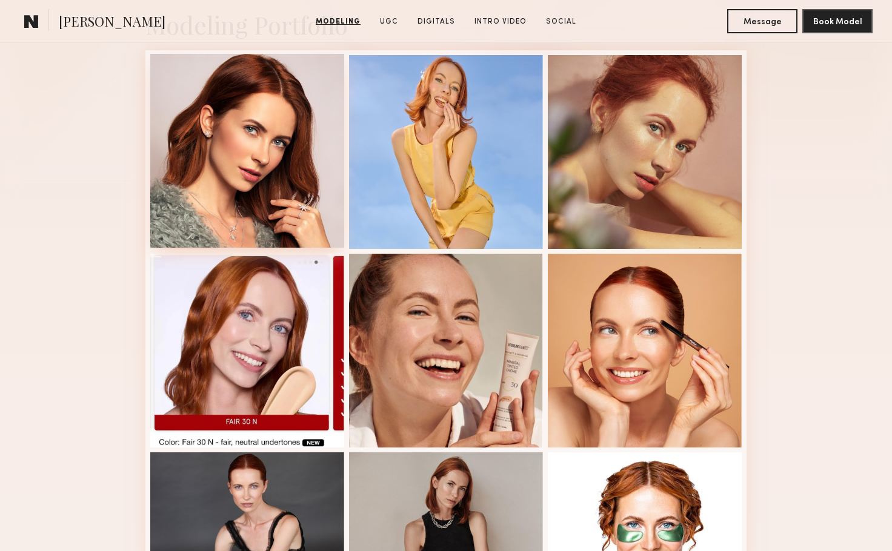
click at [239, 210] on div at bounding box center [247, 151] width 194 height 194
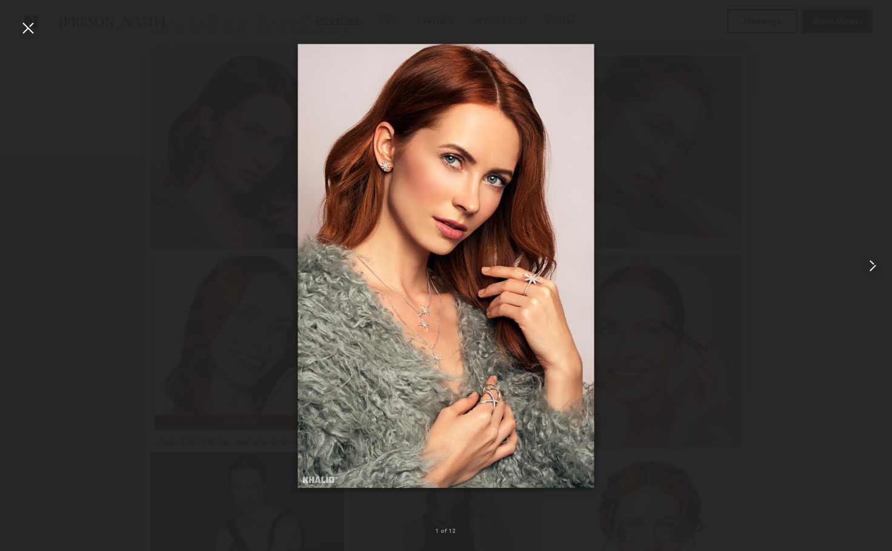
click at [873, 263] on common-icon at bounding box center [872, 265] width 19 height 19
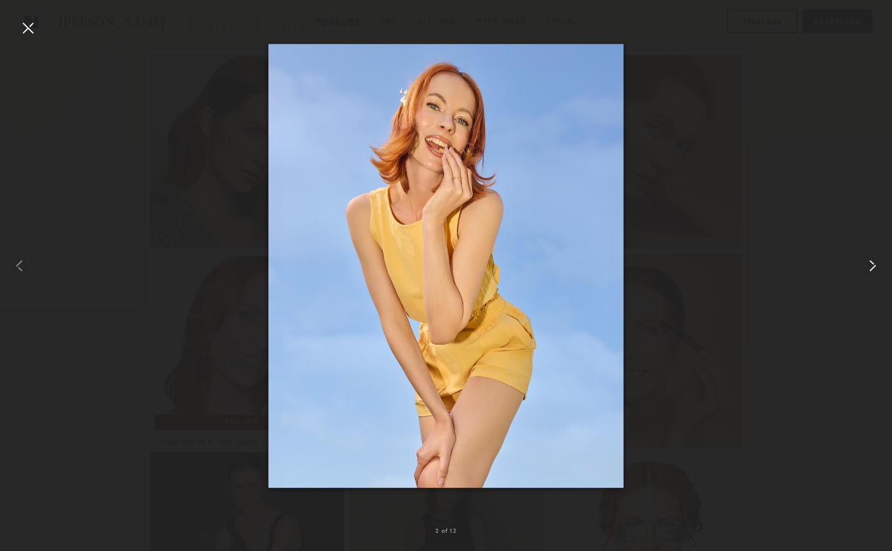
click at [873, 264] on common-icon at bounding box center [872, 265] width 19 height 19
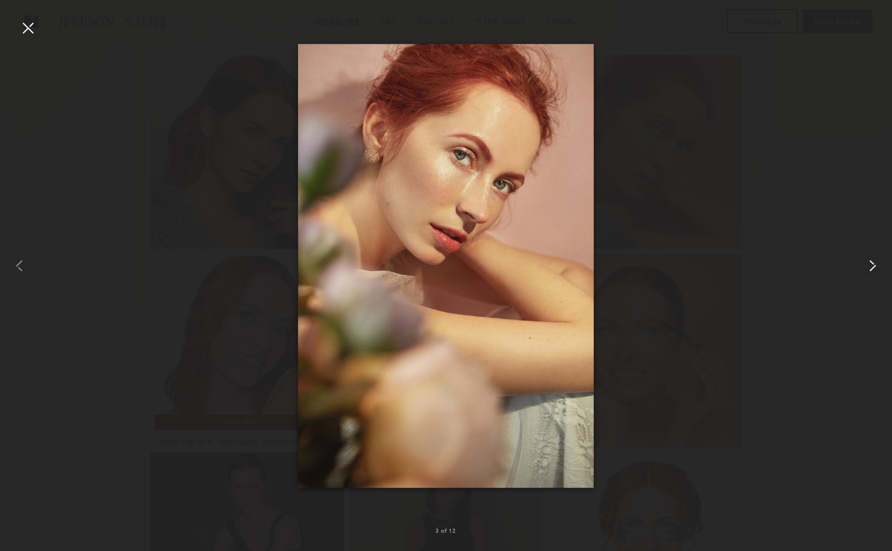
click at [872, 266] on common-icon at bounding box center [872, 265] width 19 height 19
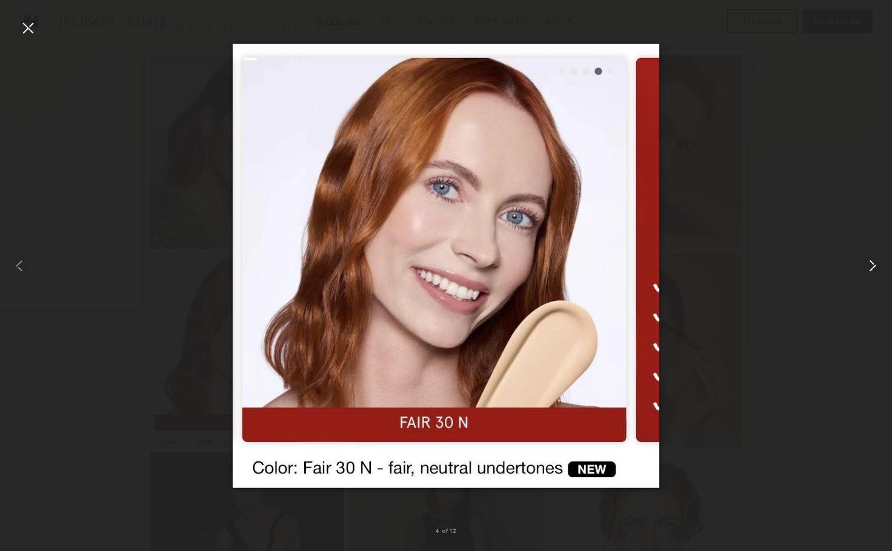
click at [871, 268] on common-icon at bounding box center [872, 265] width 19 height 19
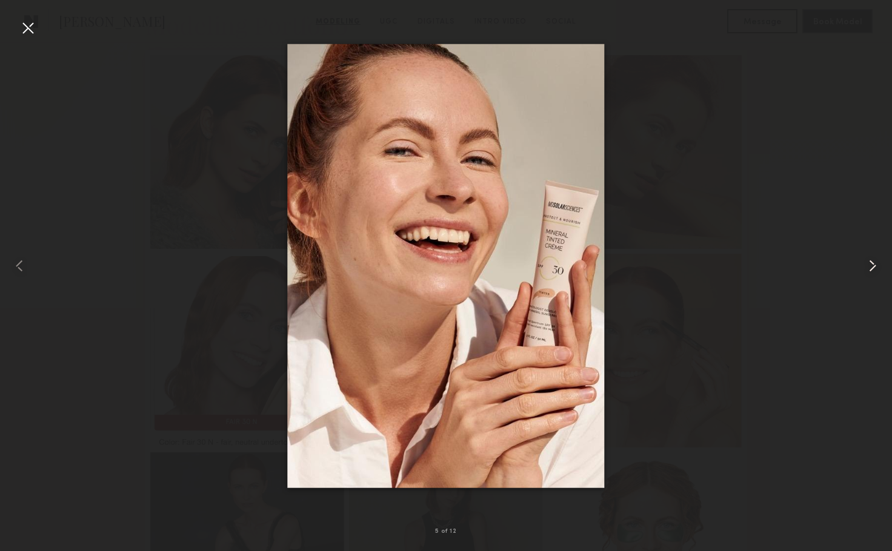
click at [871, 268] on common-icon at bounding box center [872, 265] width 19 height 19
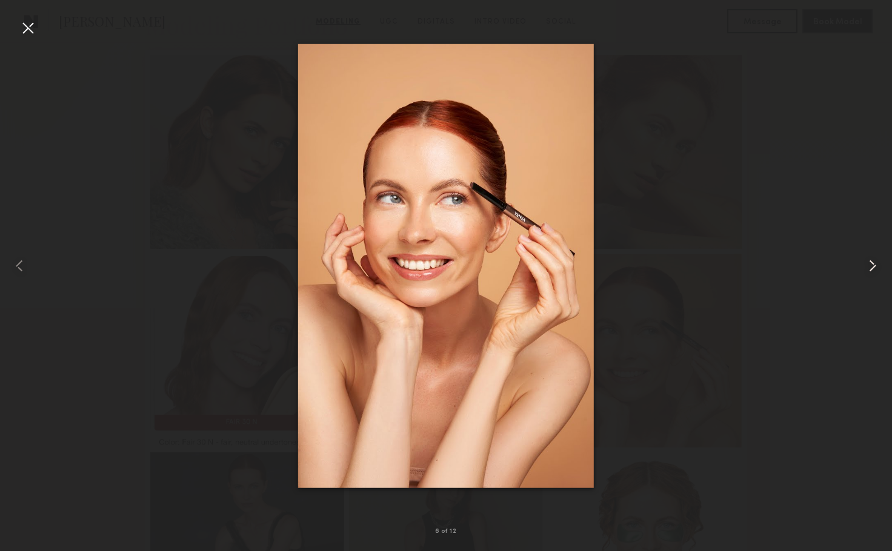
click at [871, 268] on common-icon at bounding box center [872, 265] width 19 height 19
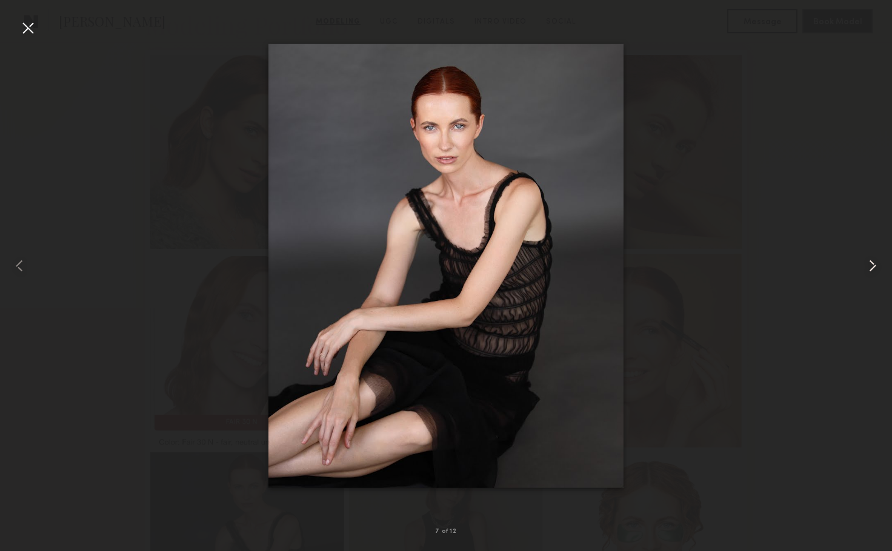
click at [870, 270] on common-icon at bounding box center [872, 265] width 19 height 19
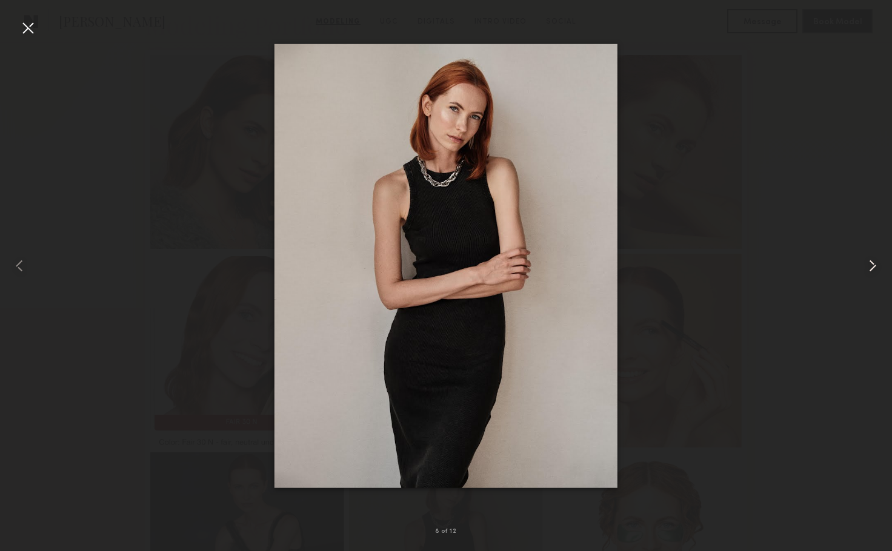
click at [870, 270] on common-icon at bounding box center [872, 265] width 19 height 19
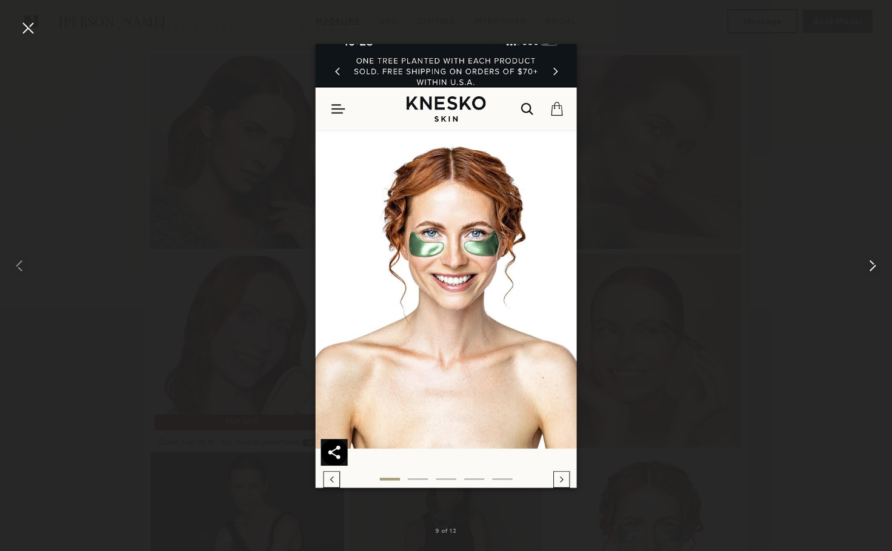
click at [870, 270] on common-icon at bounding box center [872, 265] width 19 height 19
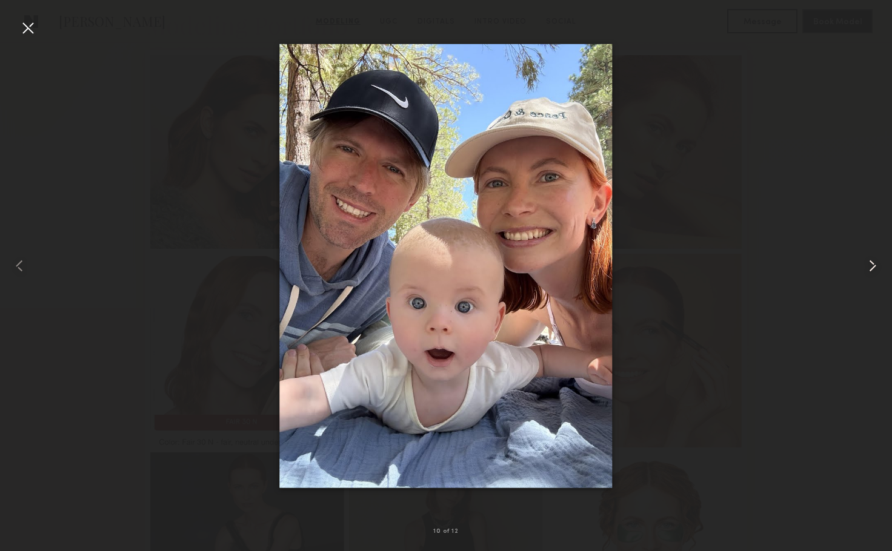
click at [869, 270] on common-icon at bounding box center [872, 265] width 19 height 19
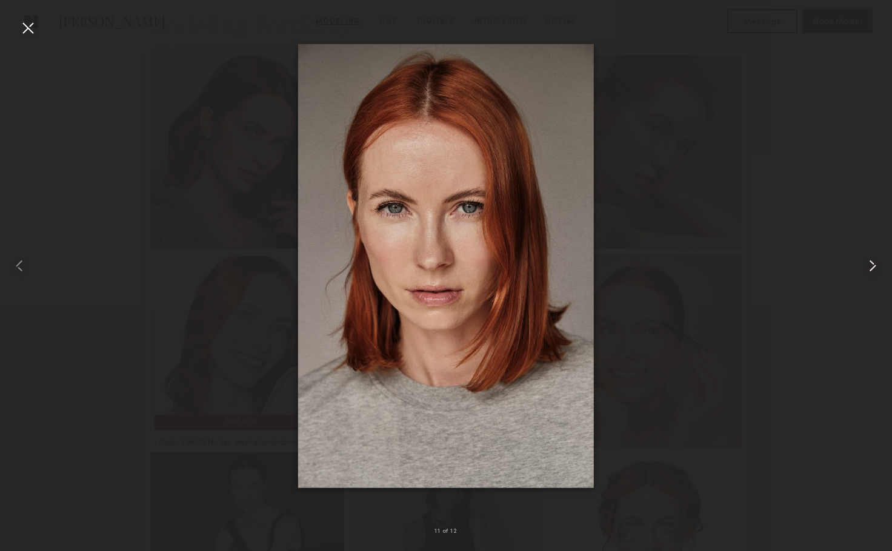
click at [869, 270] on common-icon at bounding box center [872, 265] width 19 height 19
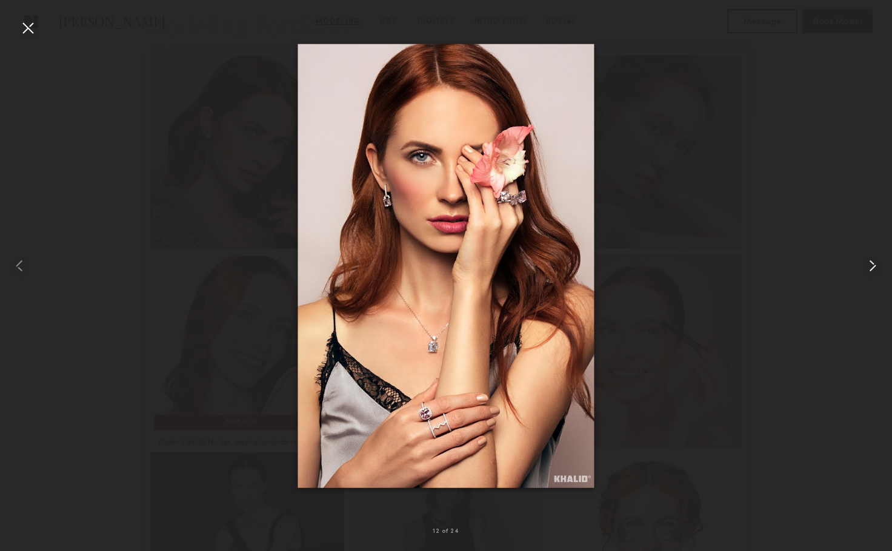
click at [875, 265] on common-icon at bounding box center [872, 265] width 19 height 19
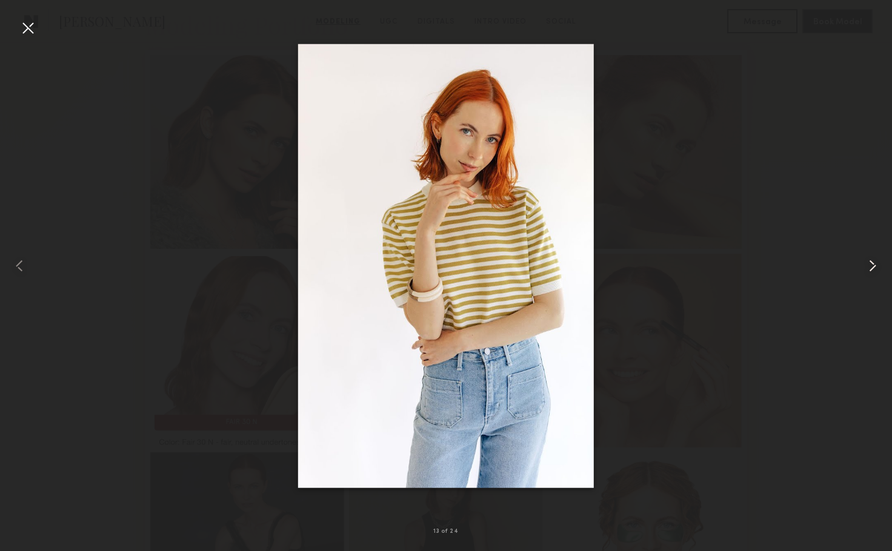
click at [874, 268] on common-icon at bounding box center [872, 265] width 19 height 19
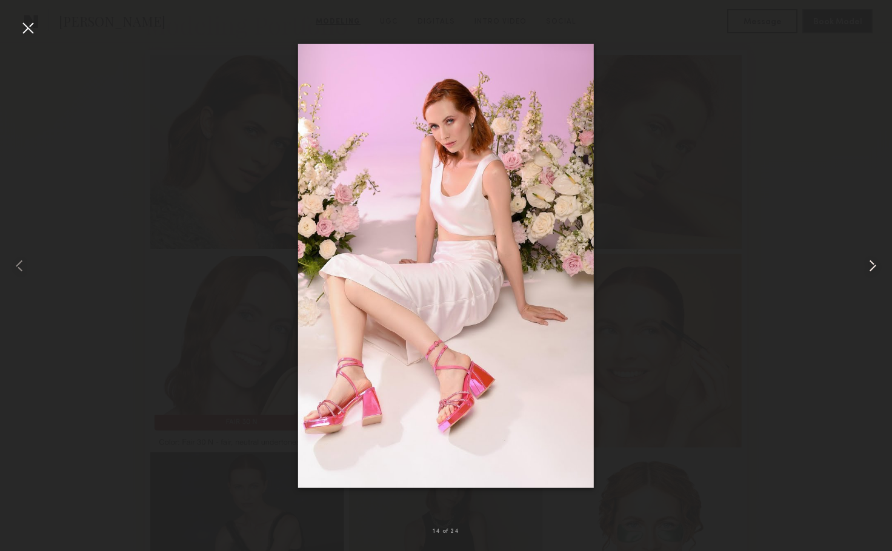
click at [874, 270] on common-icon at bounding box center [872, 265] width 19 height 19
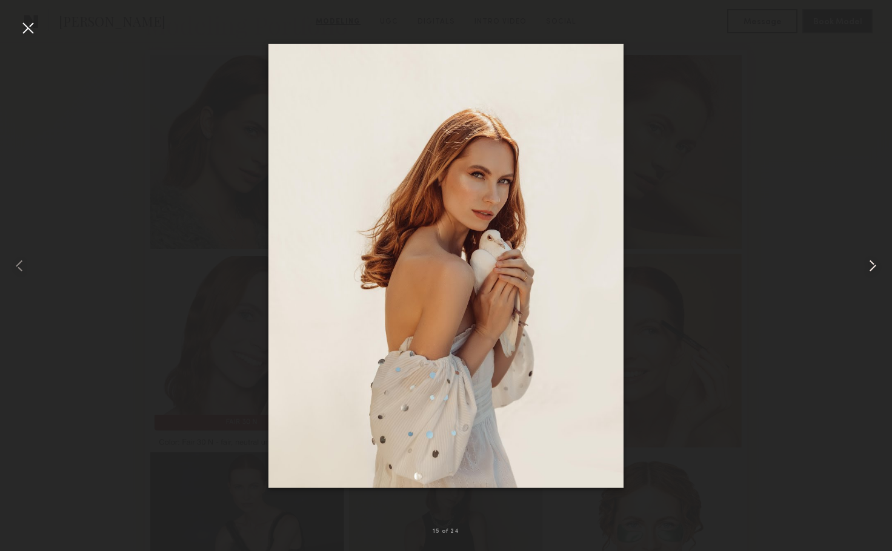
click at [873, 271] on common-icon at bounding box center [872, 265] width 19 height 19
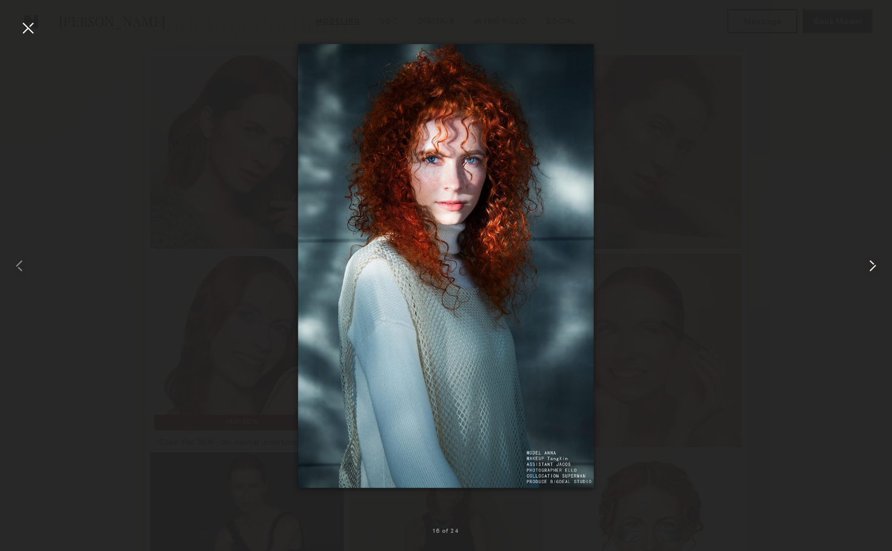
click at [873, 273] on common-icon at bounding box center [872, 265] width 19 height 19
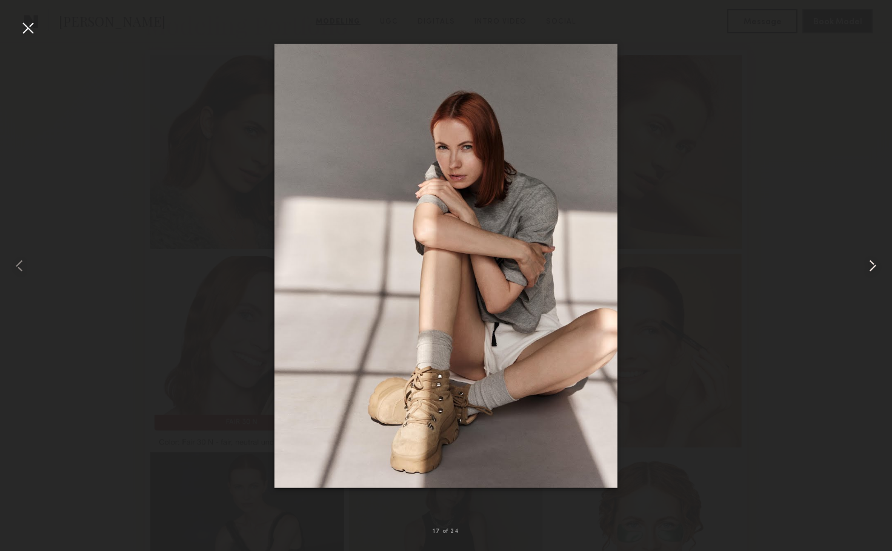
click at [873, 274] on common-icon at bounding box center [872, 265] width 19 height 19
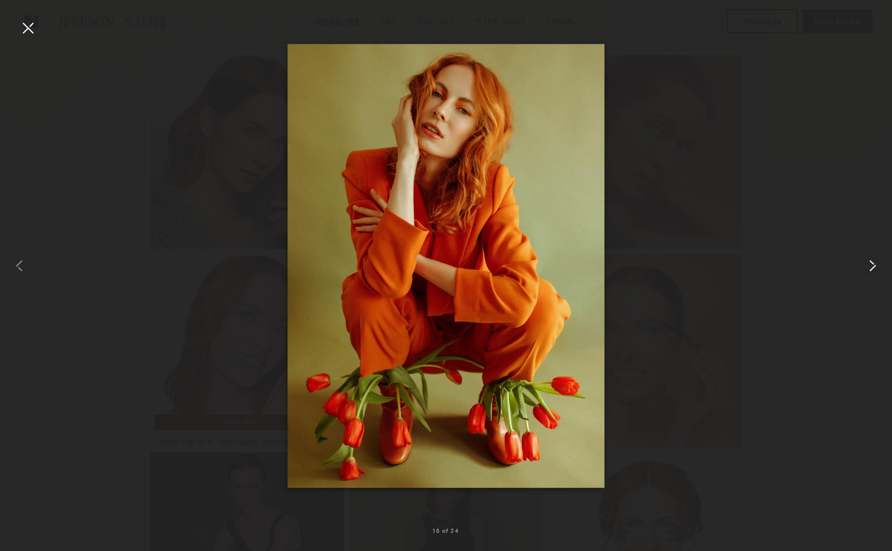
click at [873, 274] on common-icon at bounding box center [872, 265] width 19 height 19
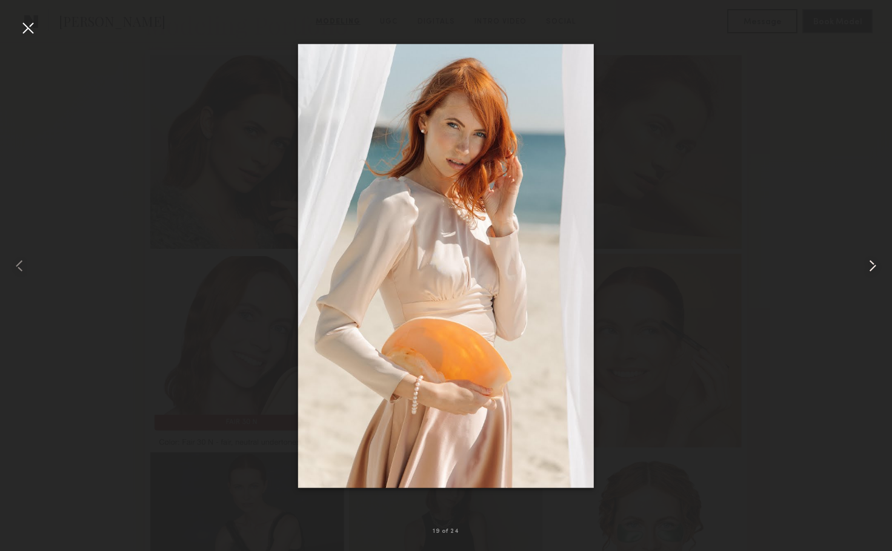
click at [873, 274] on common-icon at bounding box center [872, 265] width 19 height 19
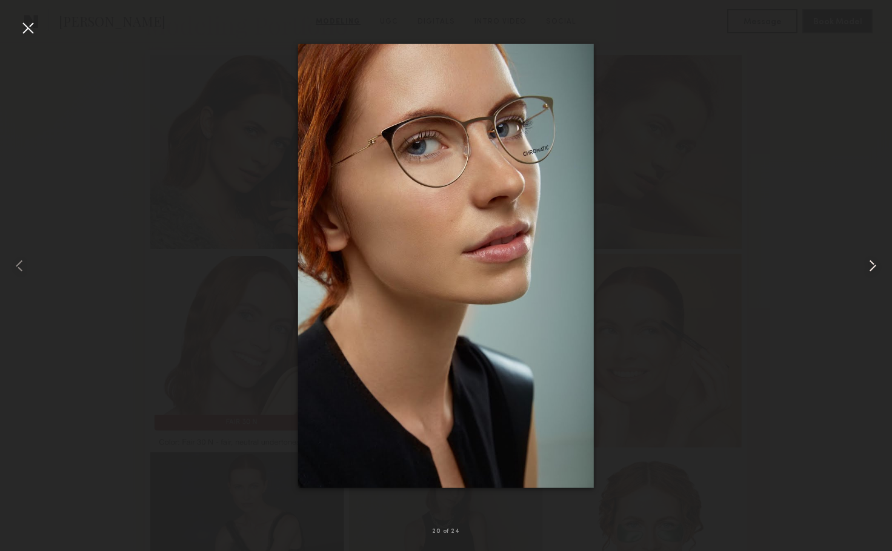
click at [873, 275] on common-icon at bounding box center [872, 265] width 19 height 19
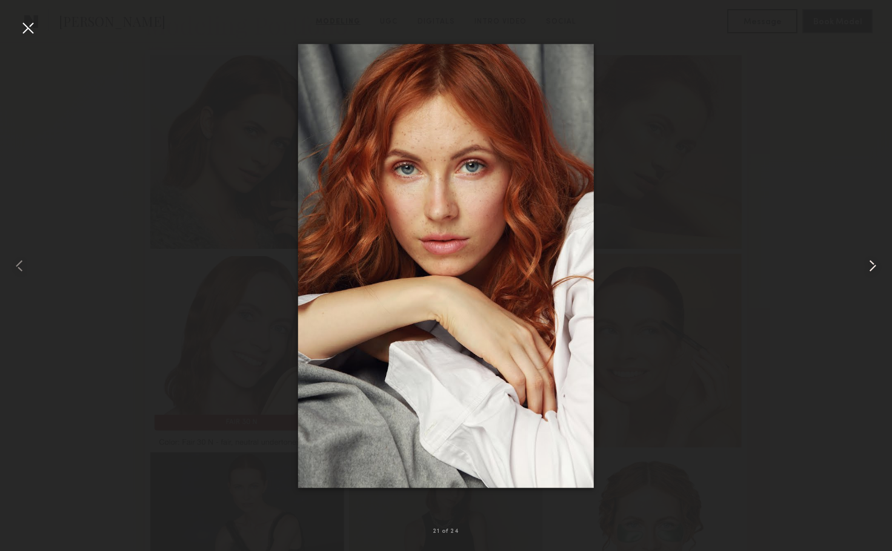
click at [873, 275] on common-icon at bounding box center [872, 265] width 19 height 19
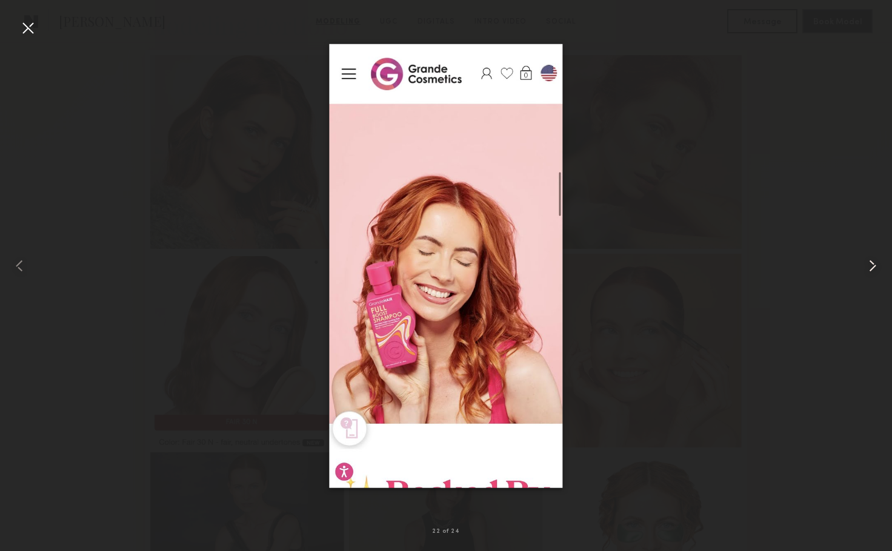
click at [872, 277] on div at bounding box center [874, 265] width 36 height 493
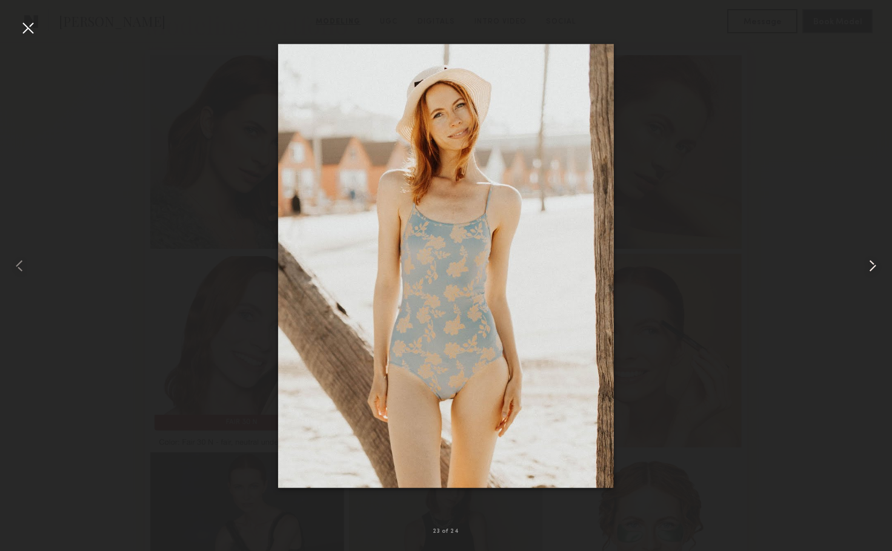
click at [872, 278] on div at bounding box center [874, 265] width 36 height 493
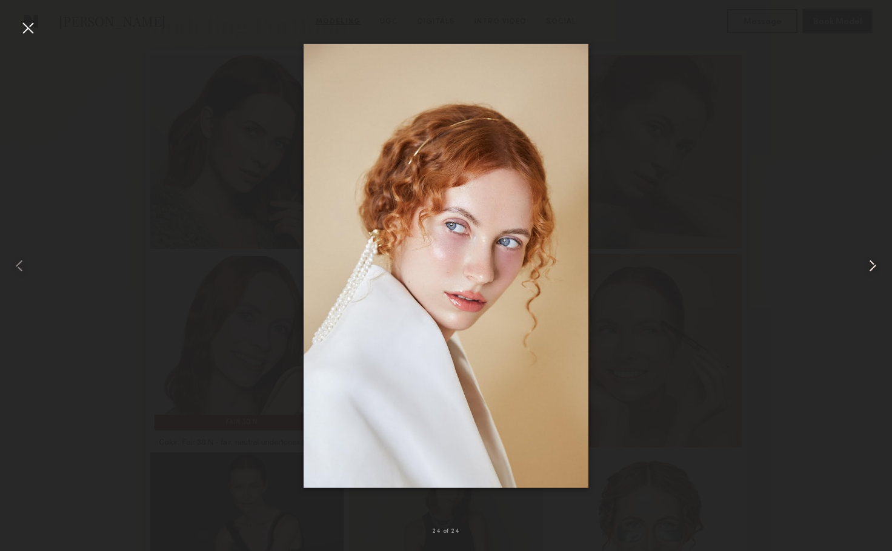
click at [872, 278] on div at bounding box center [874, 265] width 36 height 493
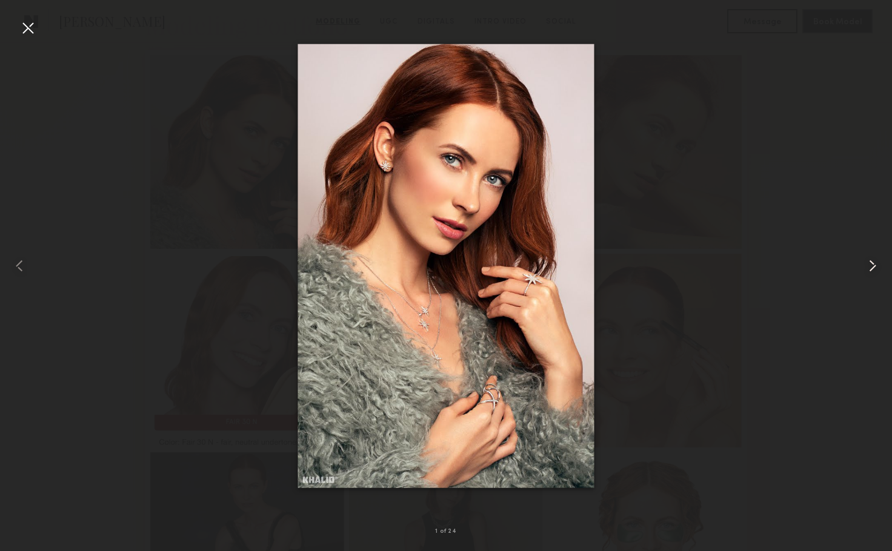
click at [872, 278] on div at bounding box center [874, 265] width 36 height 493
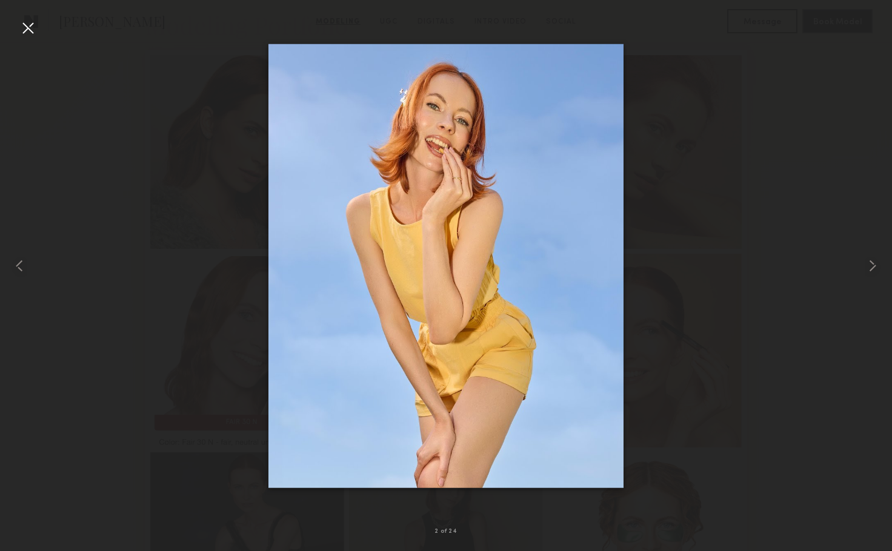
click at [675, 325] on div at bounding box center [446, 265] width 892 height 493
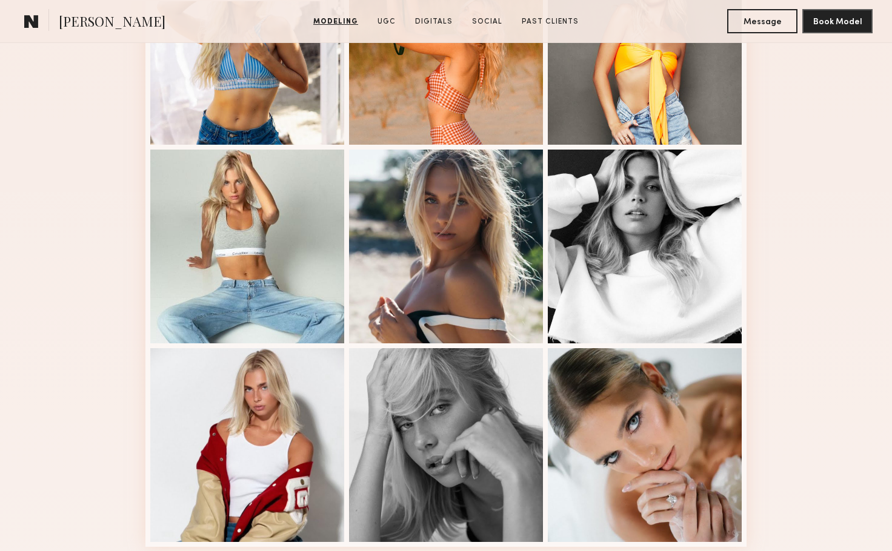
scroll to position [303, 0]
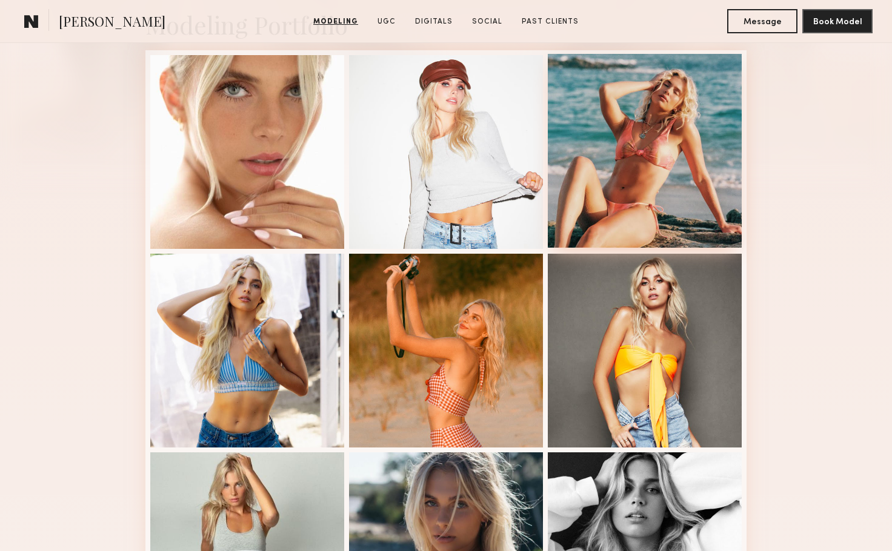
click at [571, 136] on div at bounding box center [645, 151] width 194 height 194
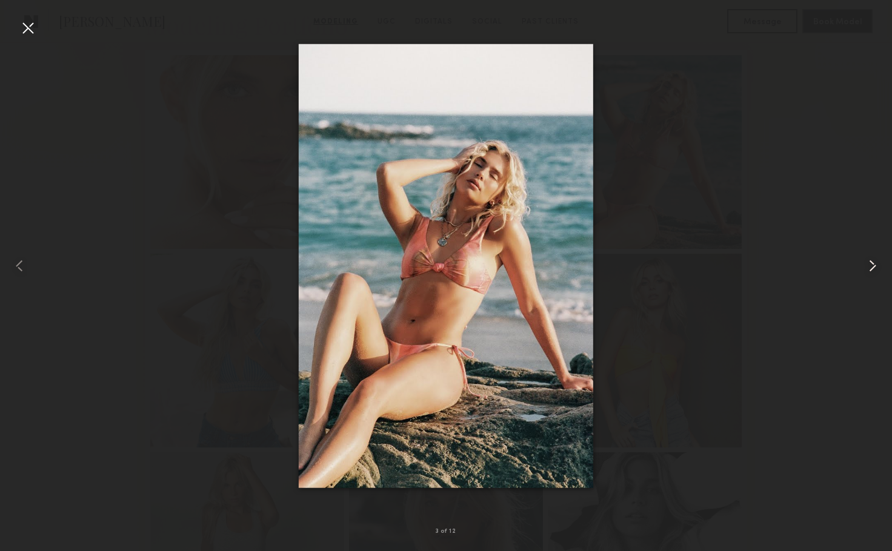
click at [877, 263] on common-icon at bounding box center [872, 265] width 19 height 19
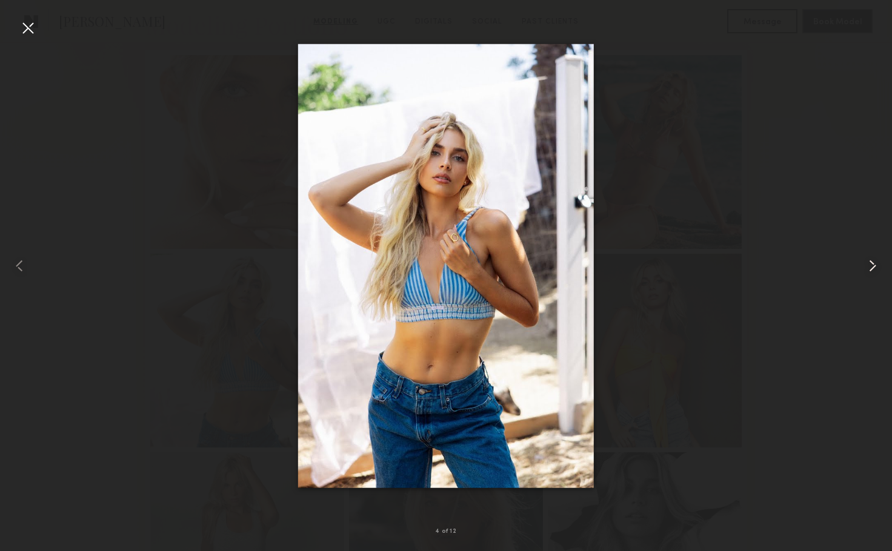
click at [873, 265] on common-icon at bounding box center [872, 265] width 19 height 19
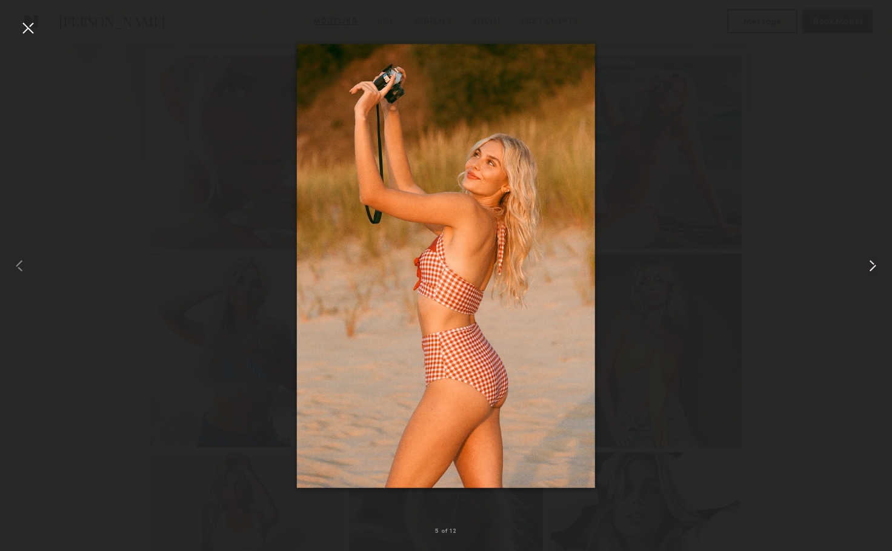
click at [870, 265] on common-icon at bounding box center [872, 265] width 19 height 19
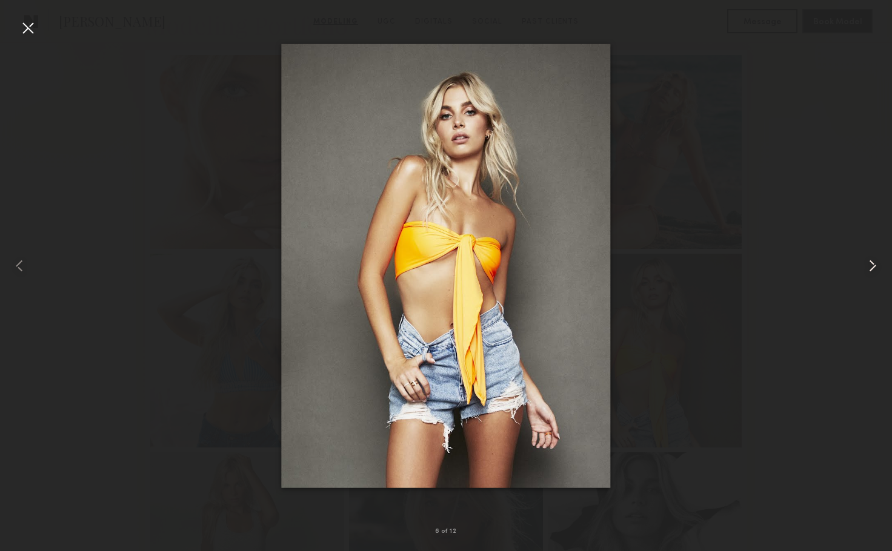
click at [863, 266] on common-icon at bounding box center [872, 265] width 19 height 19
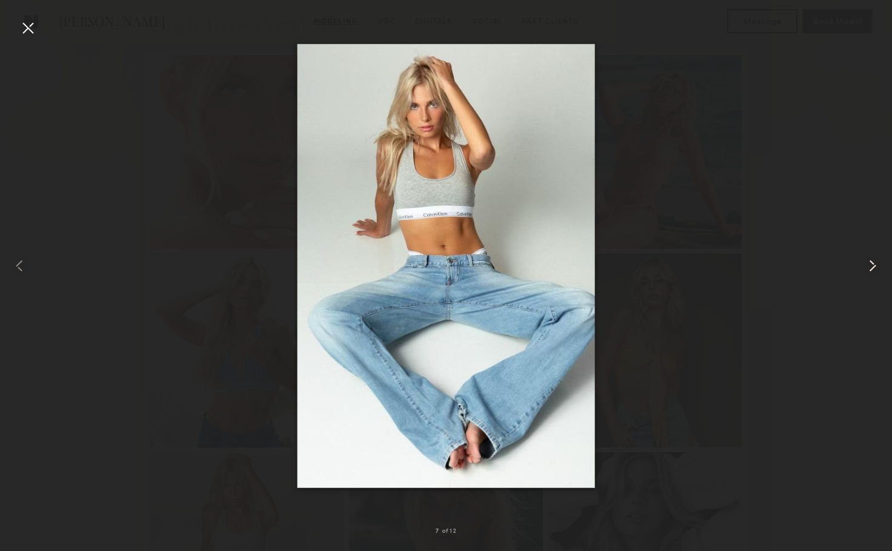
click at [863, 267] on common-icon at bounding box center [872, 265] width 19 height 19
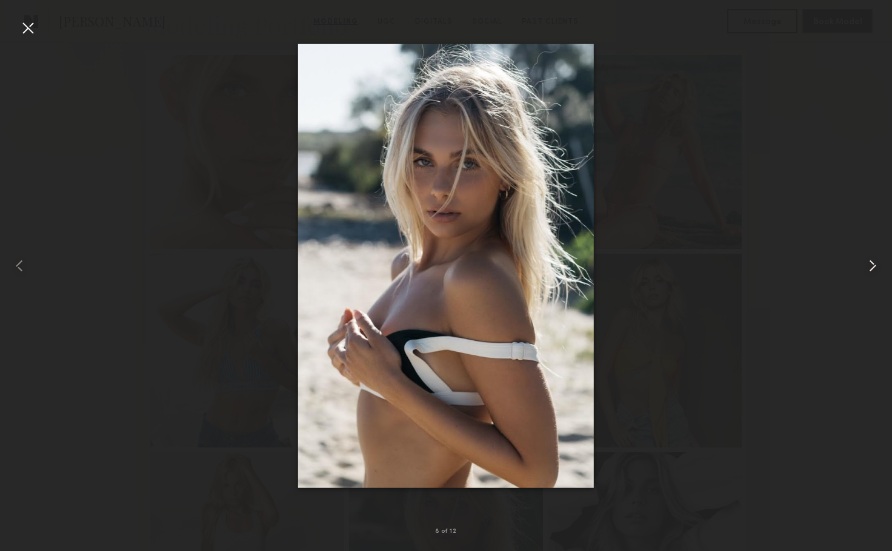
click at [863, 267] on common-icon at bounding box center [872, 265] width 19 height 19
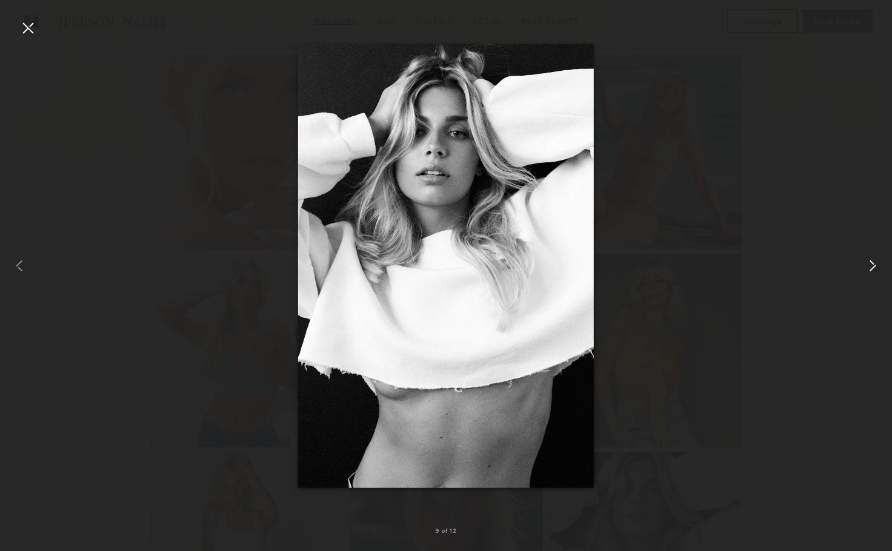
click at [862, 268] on div at bounding box center [874, 265] width 36 height 493
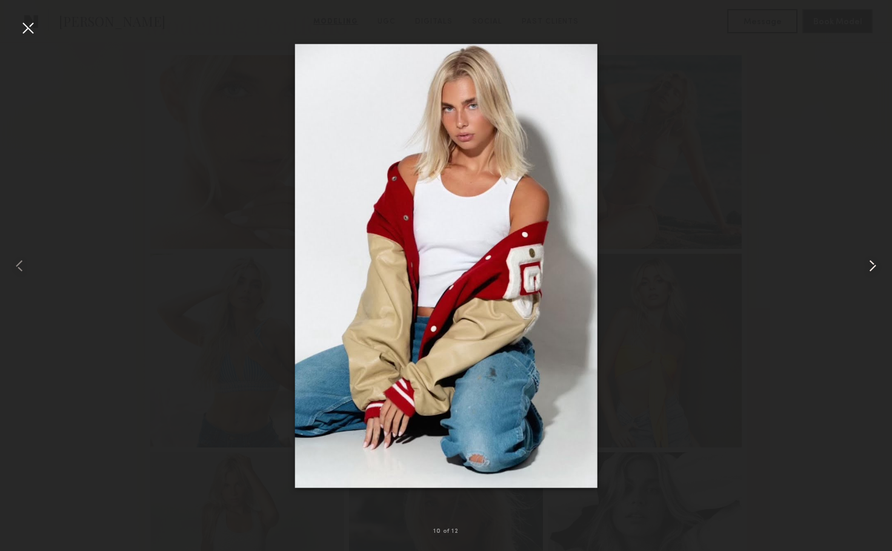
click at [862, 268] on div at bounding box center [874, 265] width 36 height 493
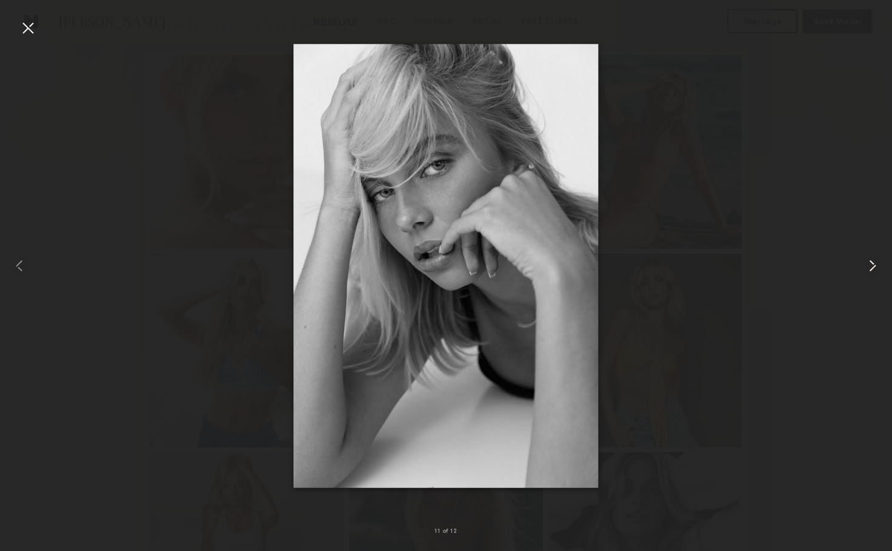
click at [862, 268] on div at bounding box center [874, 265] width 36 height 493
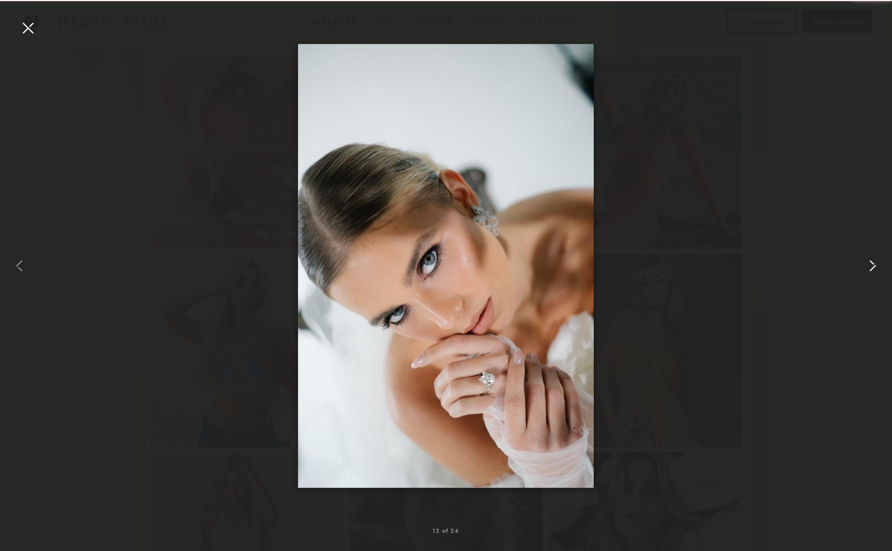
click at [862, 268] on div at bounding box center [874, 265] width 36 height 493
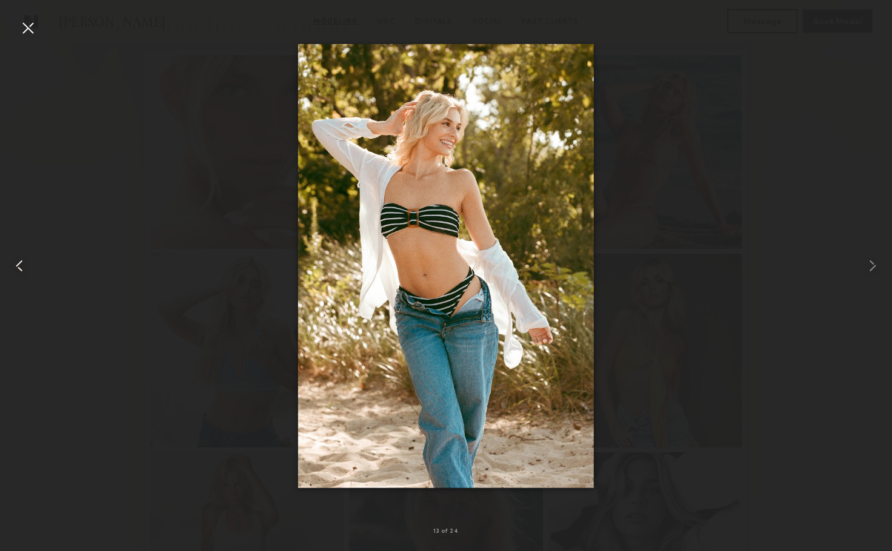
click at [26, 267] on common-icon at bounding box center [19, 265] width 19 height 19
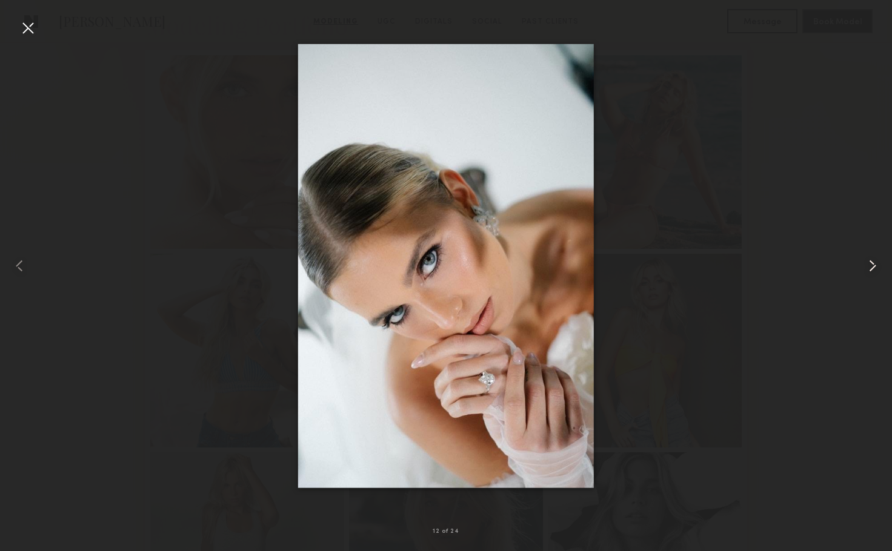
click at [871, 259] on common-icon at bounding box center [872, 265] width 19 height 19
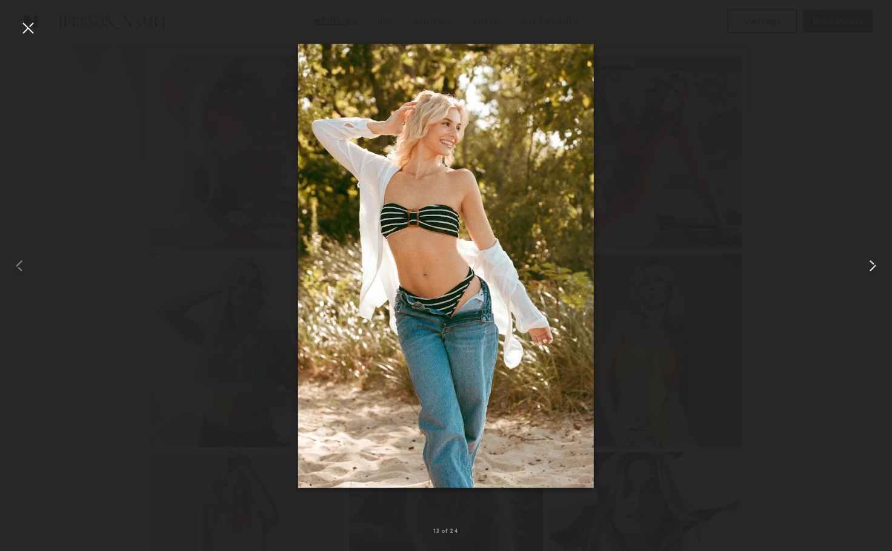
click at [871, 259] on common-icon at bounding box center [872, 265] width 19 height 19
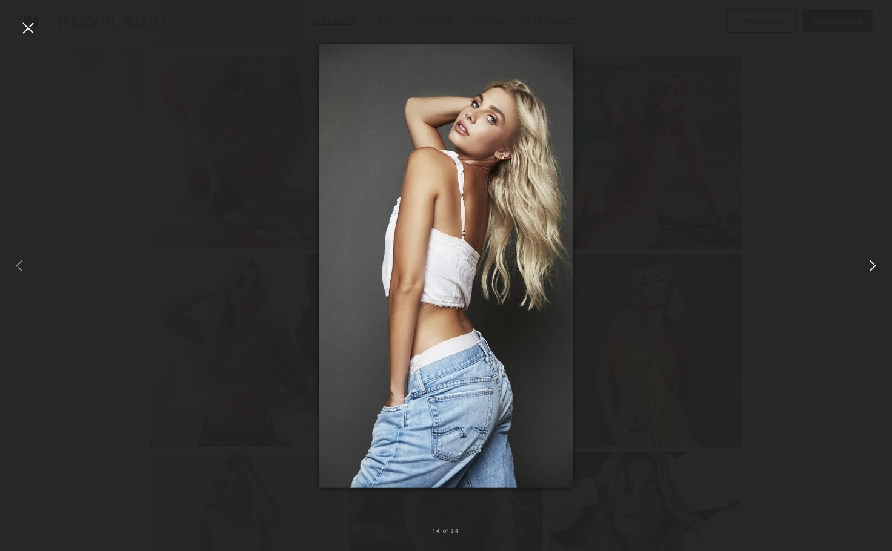
click at [871, 259] on common-icon at bounding box center [872, 265] width 19 height 19
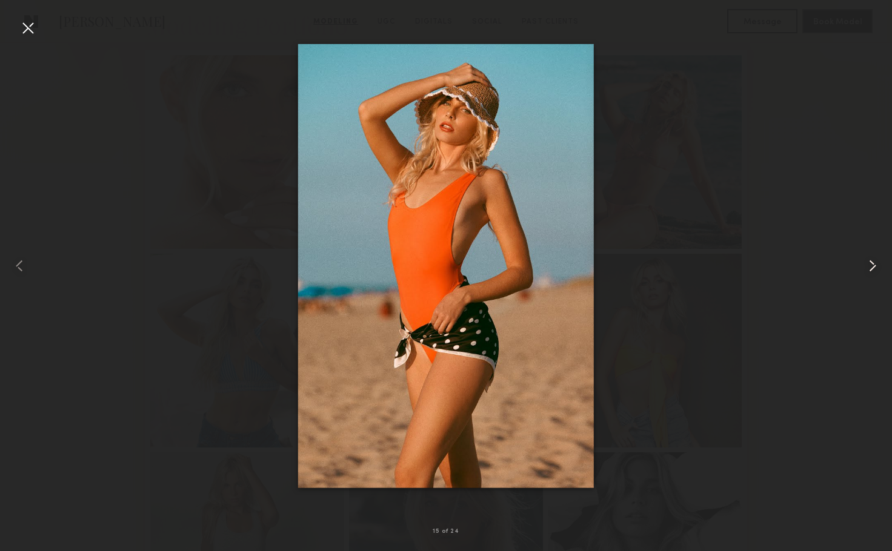
click at [871, 259] on common-icon at bounding box center [872, 265] width 19 height 19
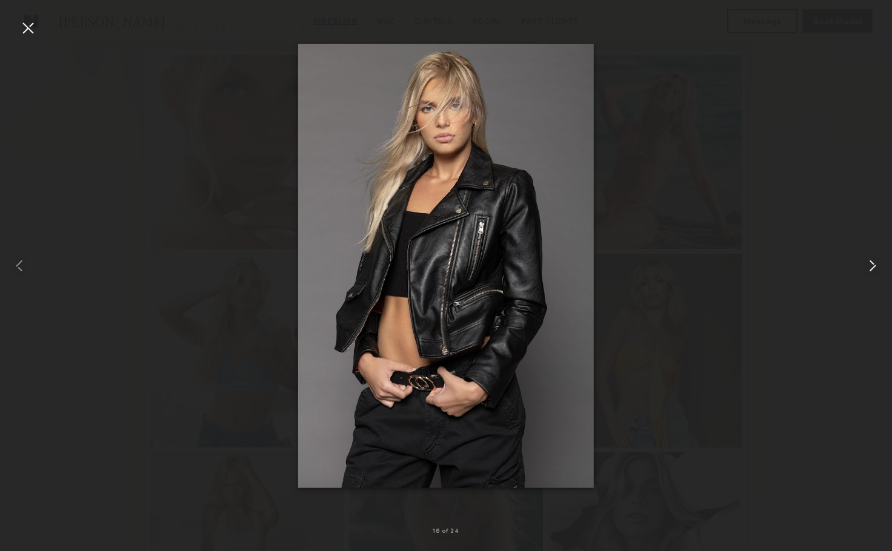
click at [871, 259] on common-icon at bounding box center [872, 265] width 19 height 19
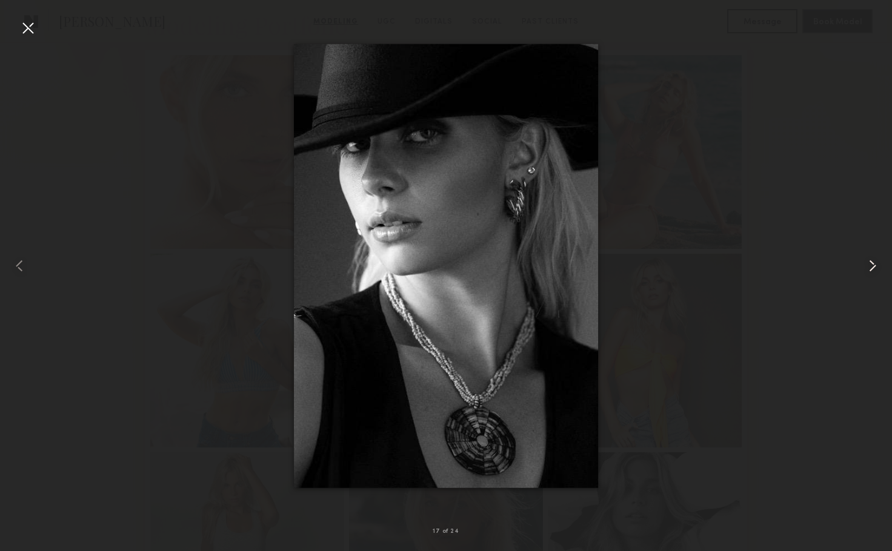
click at [868, 262] on common-icon at bounding box center [872, 265] width 19 height 19
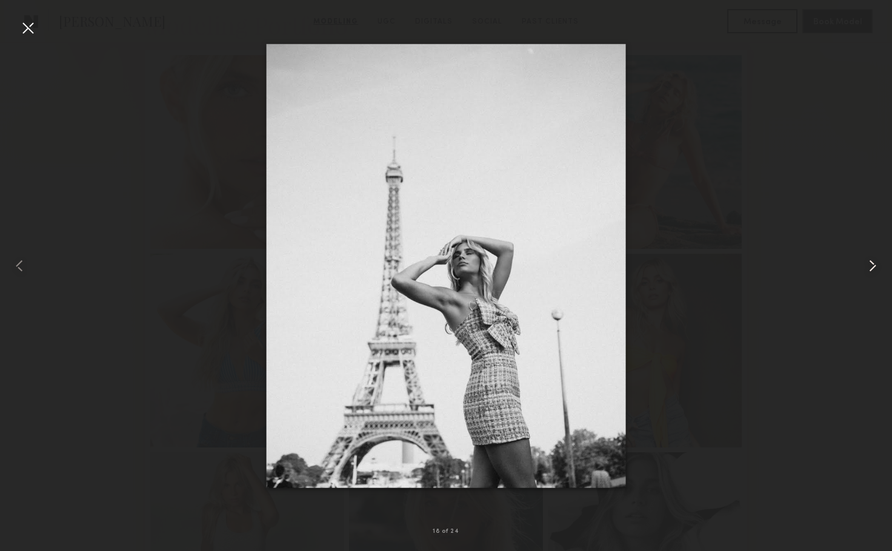
click at [866, 260] on common-icon at bounding box center [872, 265] width 19 height 19
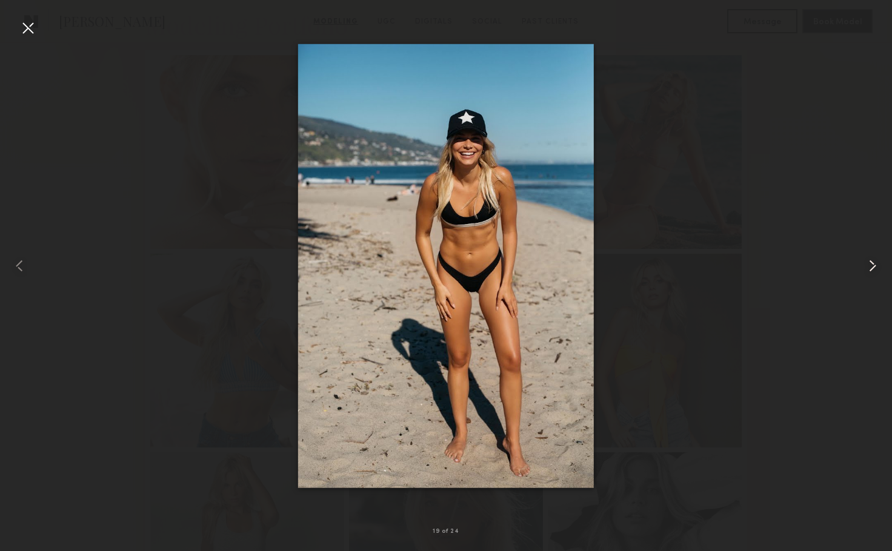
click at [863, 260] on common-icon at bounding box center [872, 265] width 19 height 19
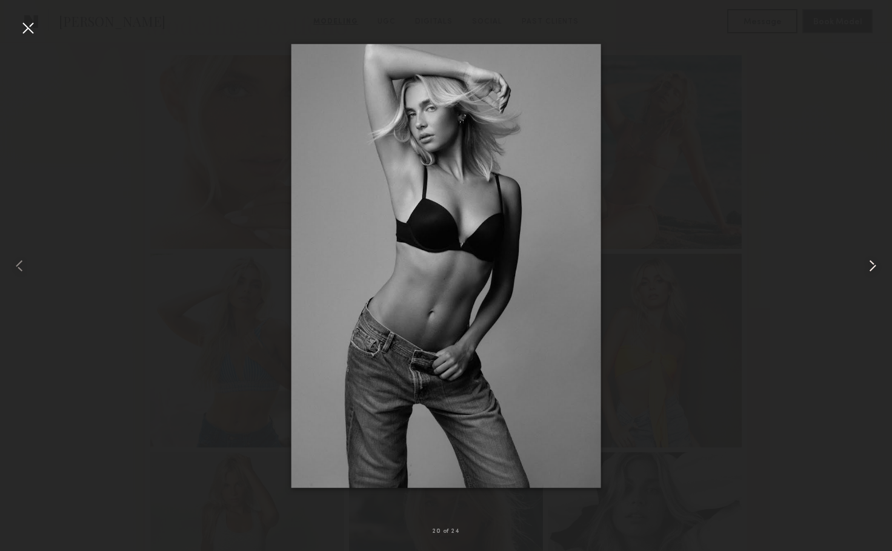
click at [863, 260] on common-icon at bounding box center [872, 265] width 19 height 19
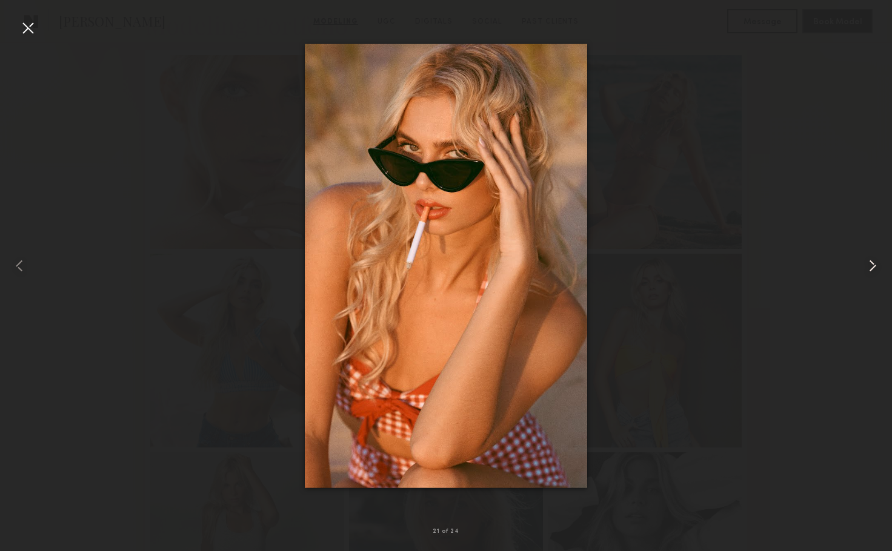
click at [862, 260] on div at bounding box center [874, 265] width 36 height 493
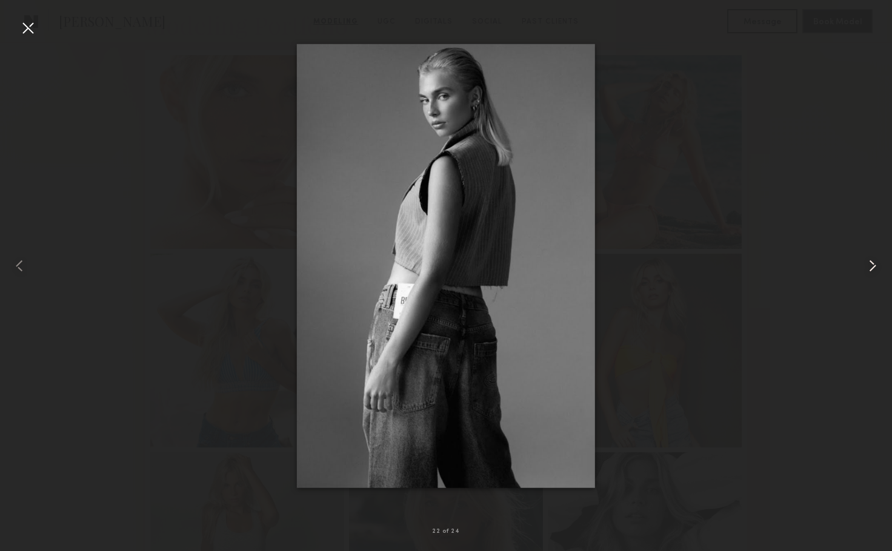
click at [858, 261] on div at bounding box center [874, 265] width 36 height 493
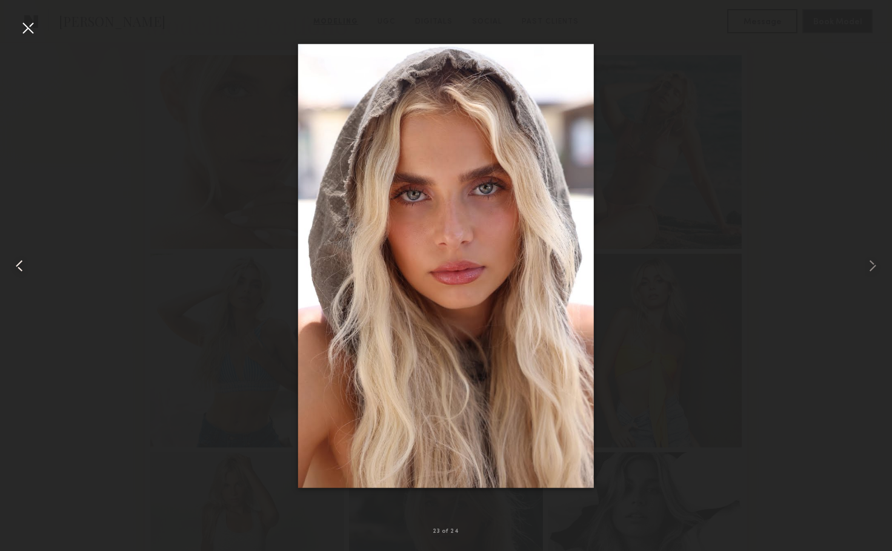
click at [28, 266] on common-icon at bounding box center [19, 265] width 19 height 19
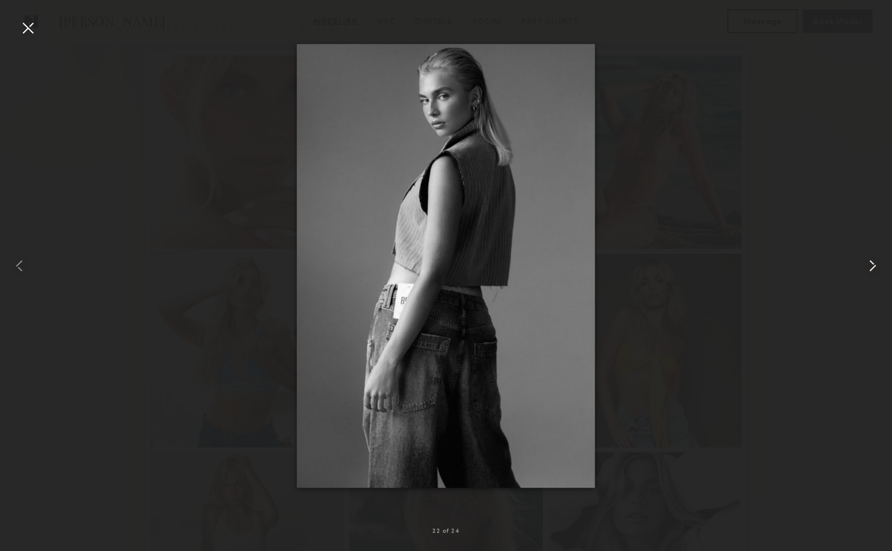
click at [876, 268] on common-icon at bounding box center [872, 265] width 19 height 19
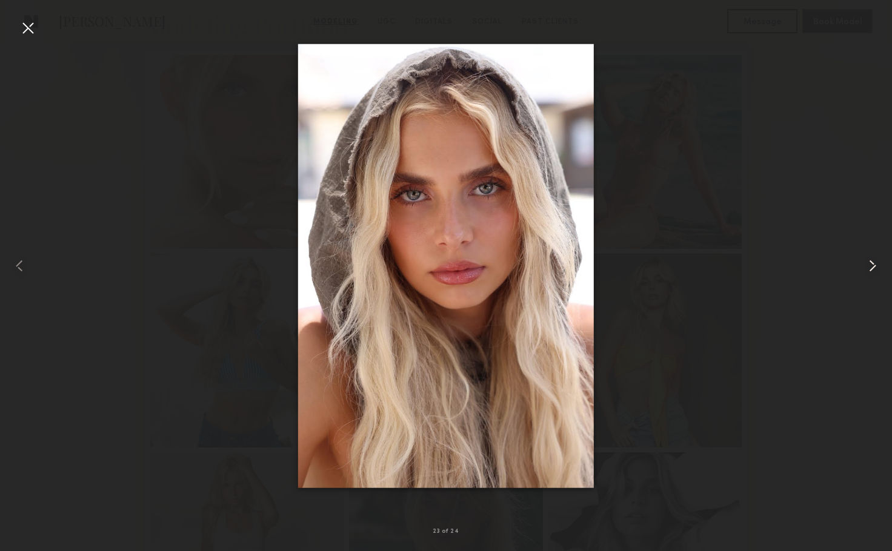
click at [870, 271] on common-icon at bounding box center [872, 265] width 19 height 19
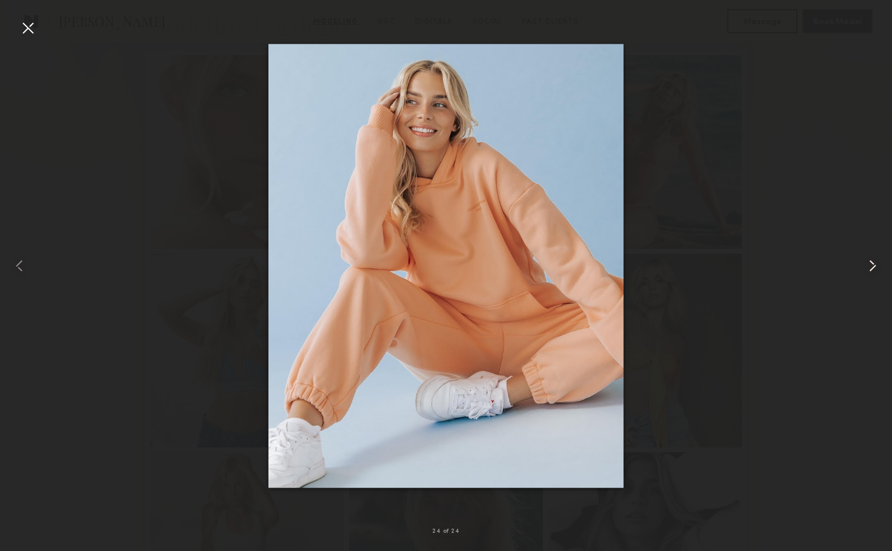
click at [870, 271] on common-icon at bounding box center [872, 265] width 19 height 19
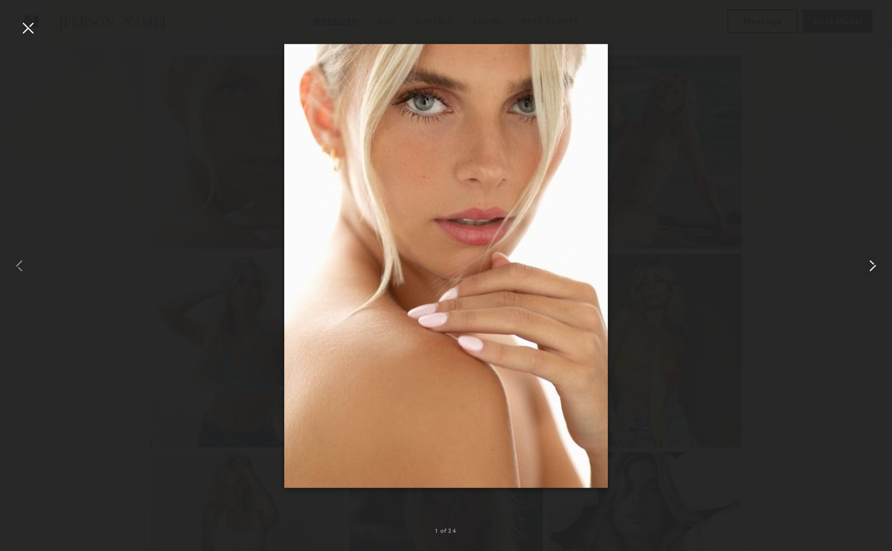
click at [870, 271] on common-icon at bounding box center [872, 265] width 19 height 19
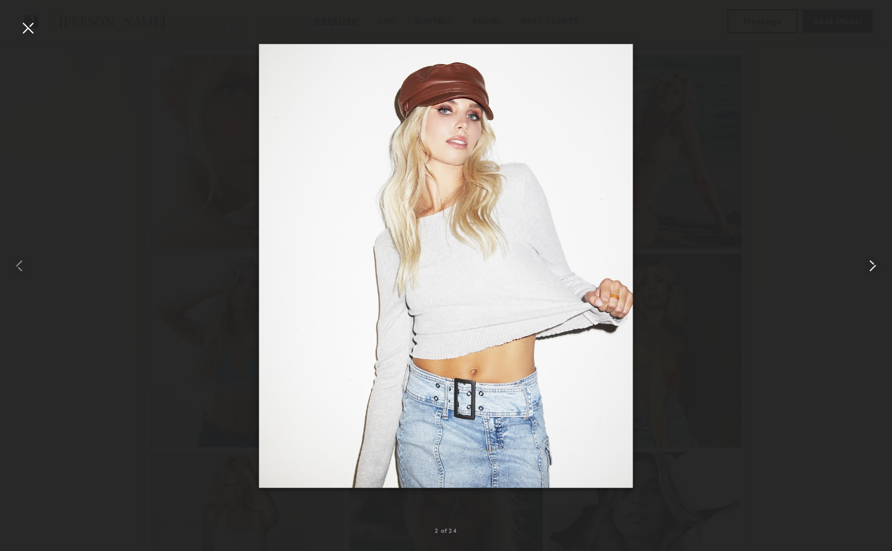
click at [870, 271] on common-icon at bounding box center [872, 265] width 19 height 19
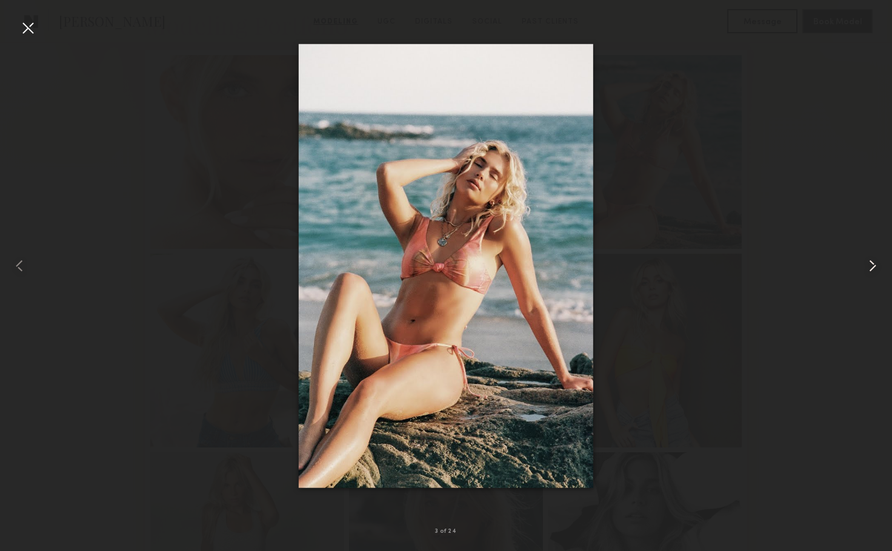
click at [870, 271] on common-icon at bounding box center [872, 265] width 19 height 19
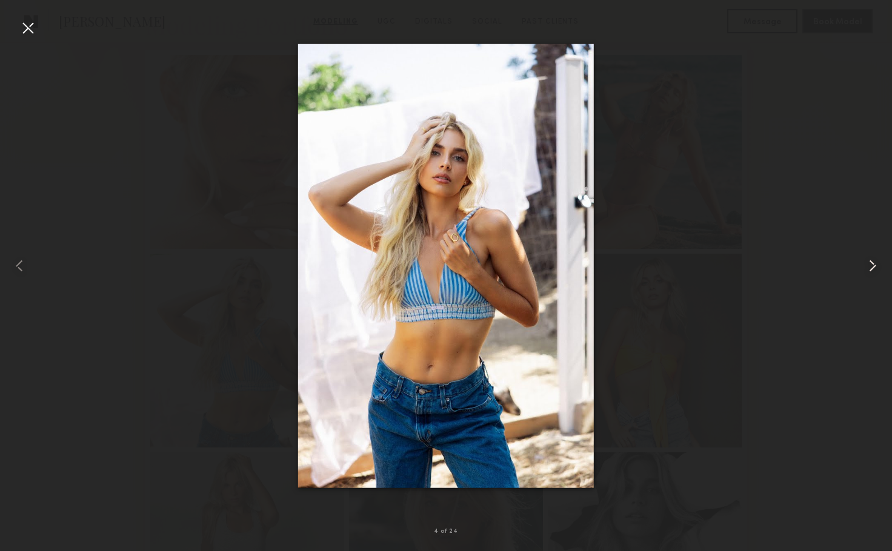
click at [870, 271] on common-icon at bounding box center [872, 265] width 19 height 19
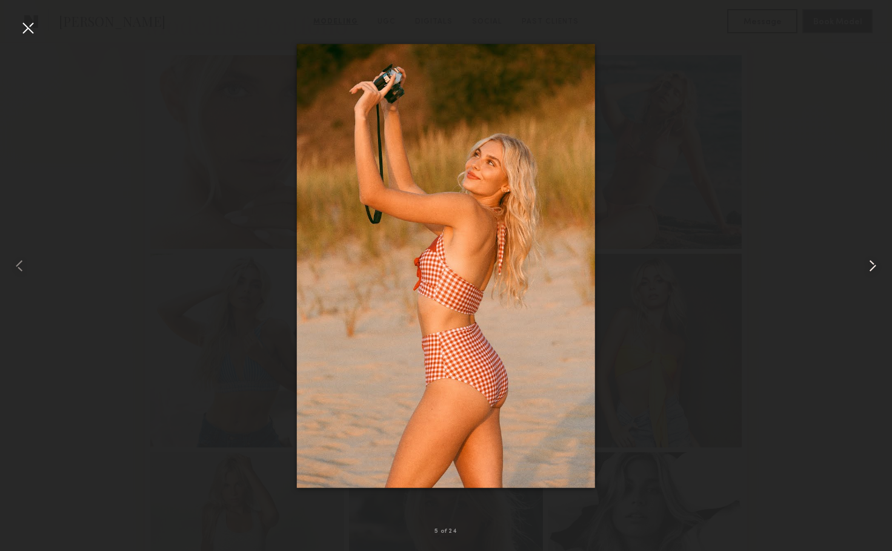
click at [870, 271] on common-icon at bounding box center [872, 265] width 19 height 19
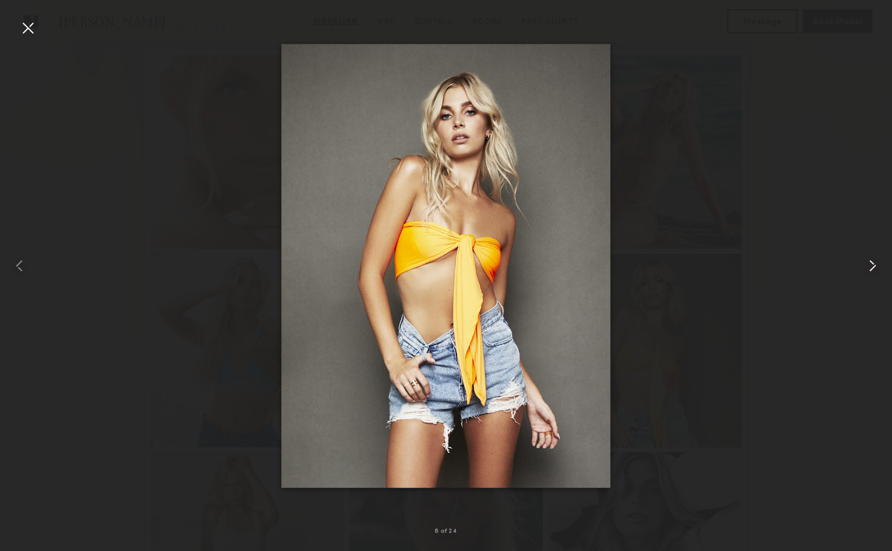
click at [865, 271] on common-icon at bounding box center [872, 265] width 19 height 19
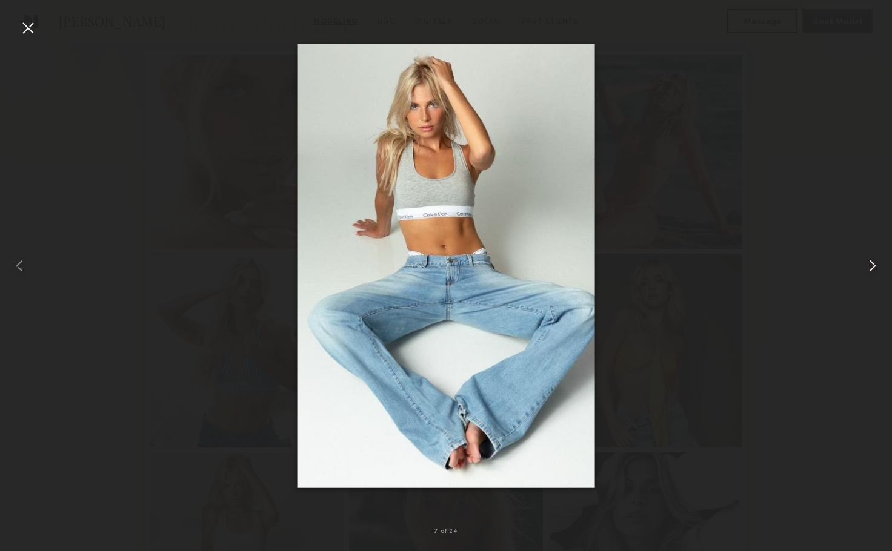
click at [865, 271] on common-icon at bounding box center [872, 265] width 19 height 19
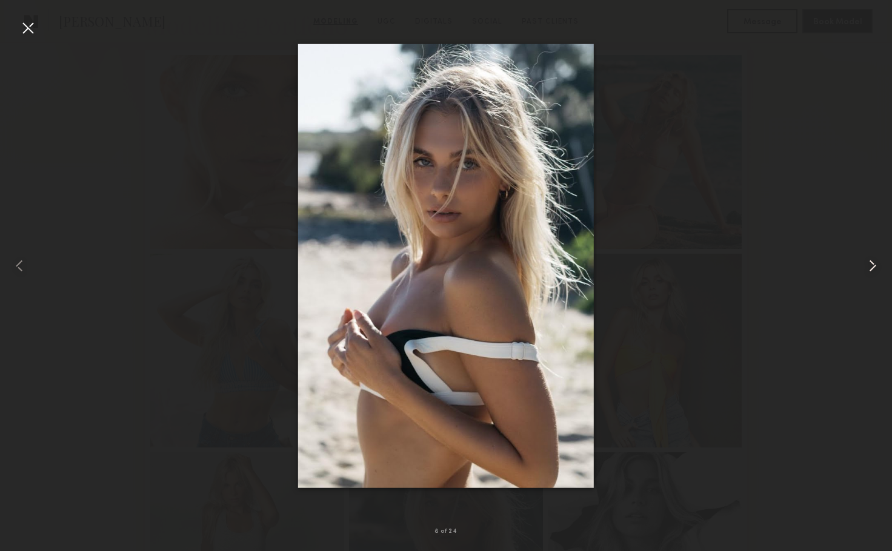
click at [864, 273] on common-icon at bounding box center [872, 265] width 19 height 19
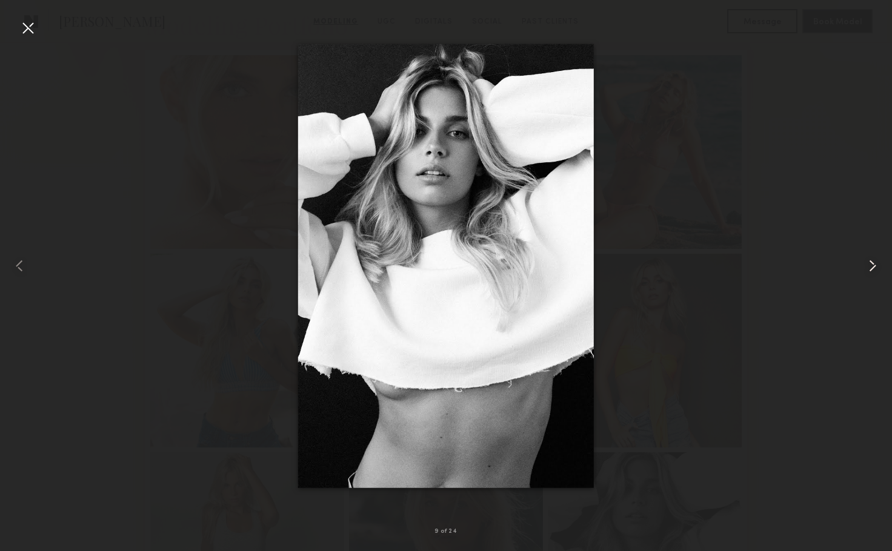
click at [860, 274] on div at bounding box center [874, 265] width 36 height 493
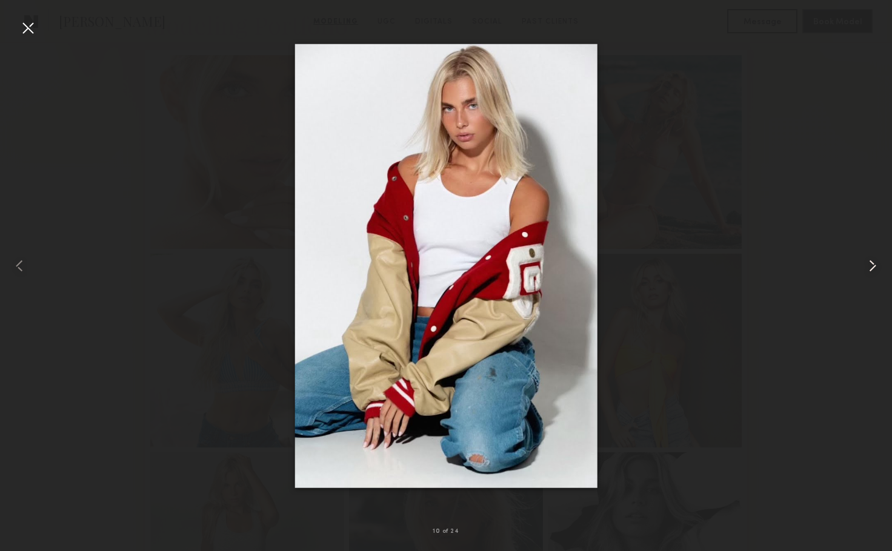
click at [860, 274] on div at bounding box center [874, 265] width 36 height 493
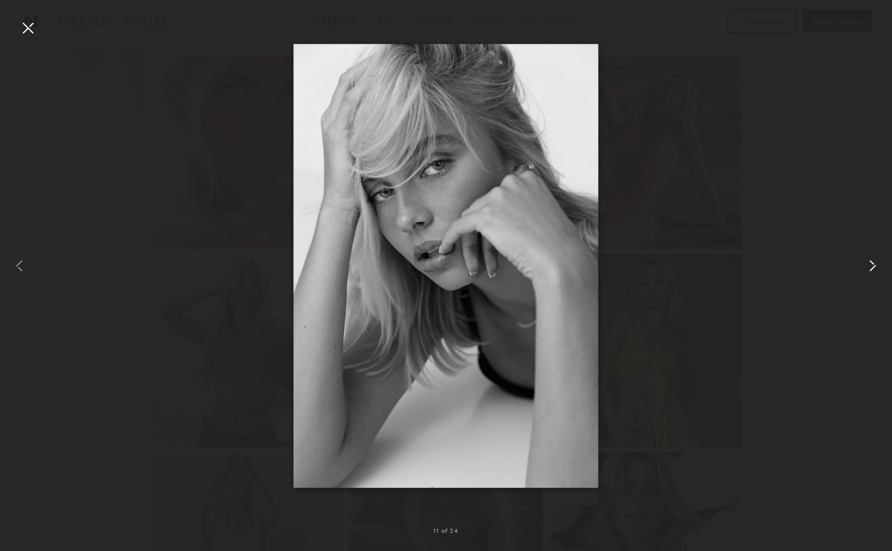
click at [860, 274] on div at bounding box center [874, 265] width 36 height 493
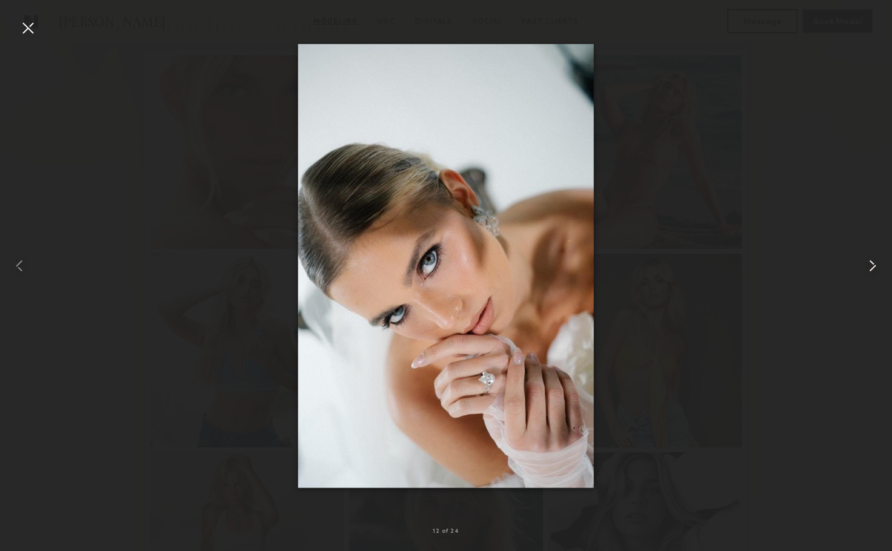
click at [860, 274] on div at bounding box center [874, 265] width 36 height 493
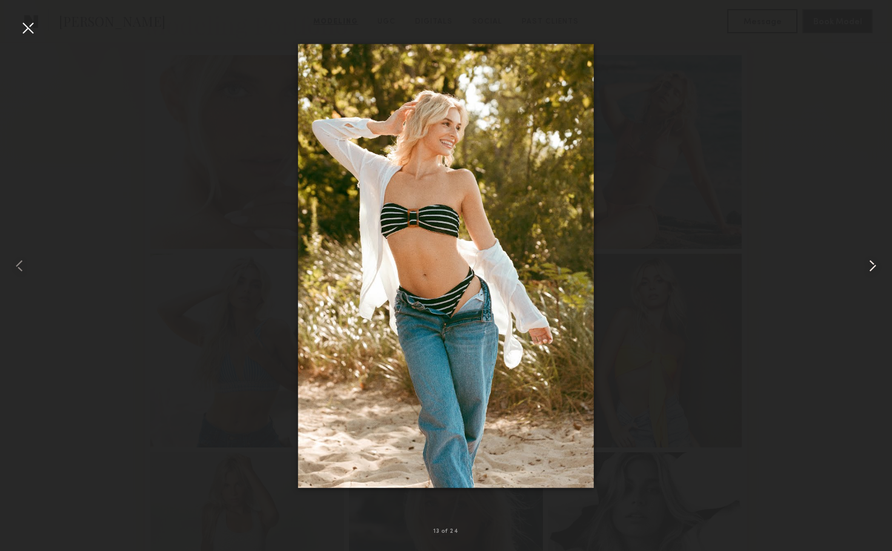
click at [860, 274] on div at bounding box center [874, 265] width 36 height 493
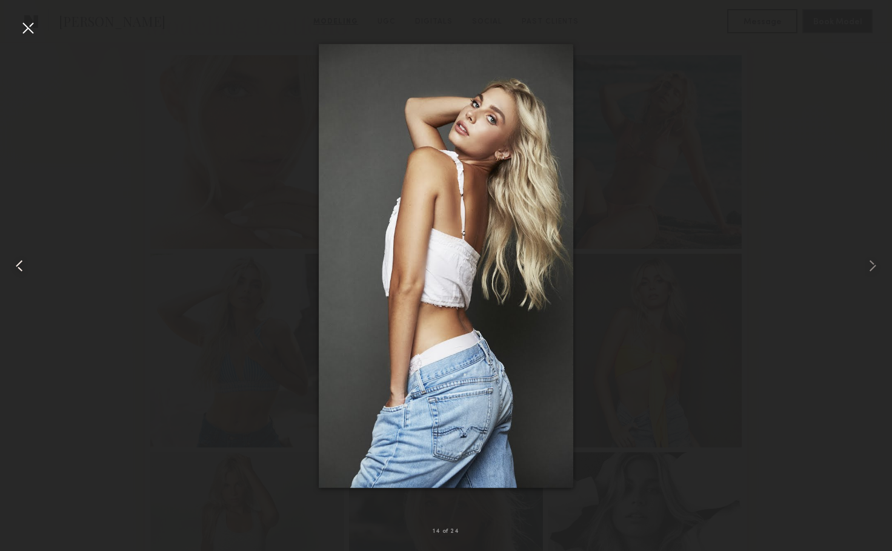
click at [21, 264] on common-icon at bounding box center [19, 265] width 19 height 19
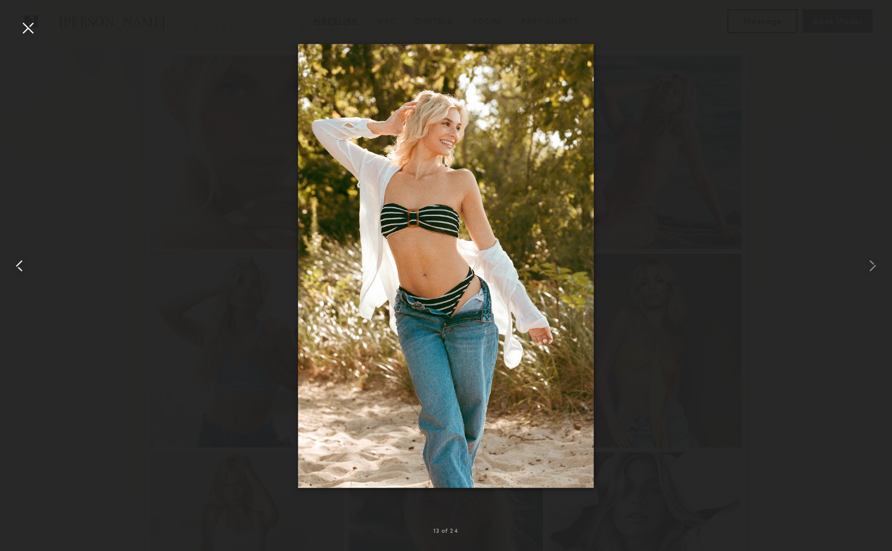
click at [21, 264] on common-icon at bounding box center [19, 265] width 19 height 19
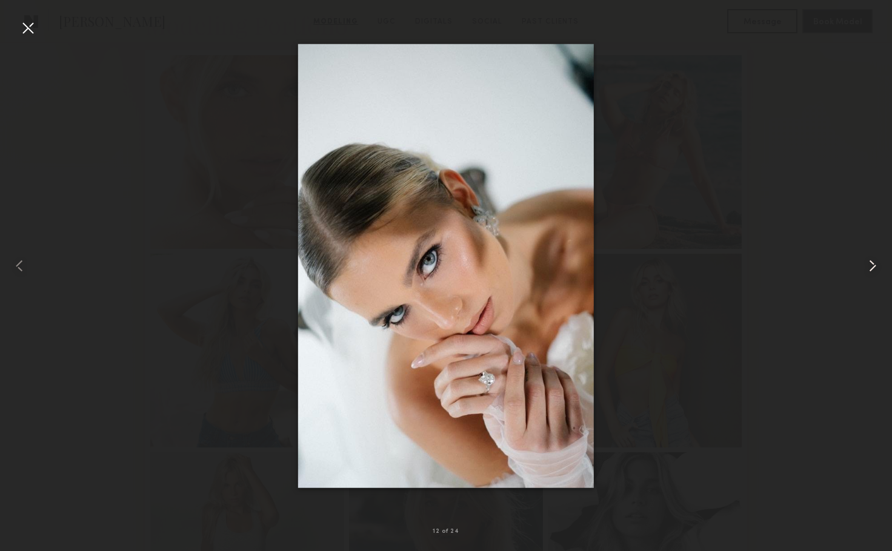
click at [868, 271] on common-icon at bounding box center [872, 265] width 19 height 19
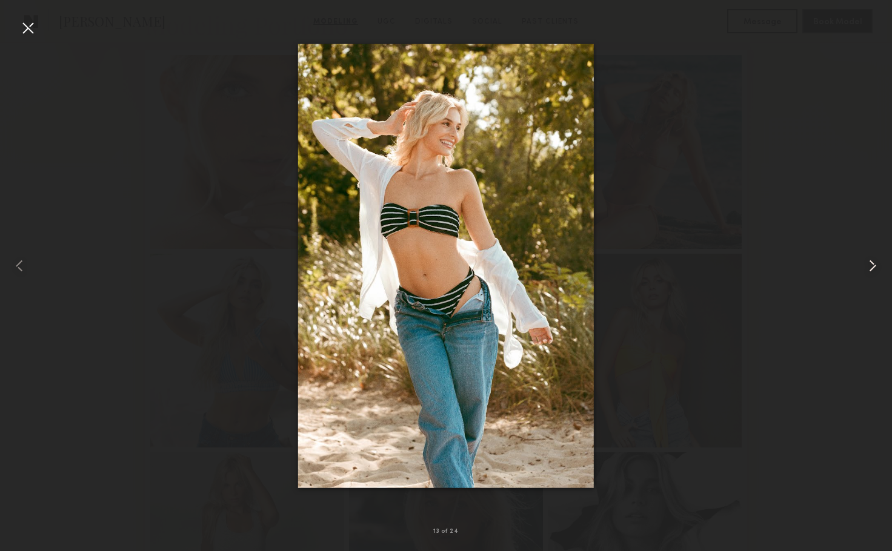
click at [868, 275] on common-icon at bounding box center [872, 265] width 19 height 19
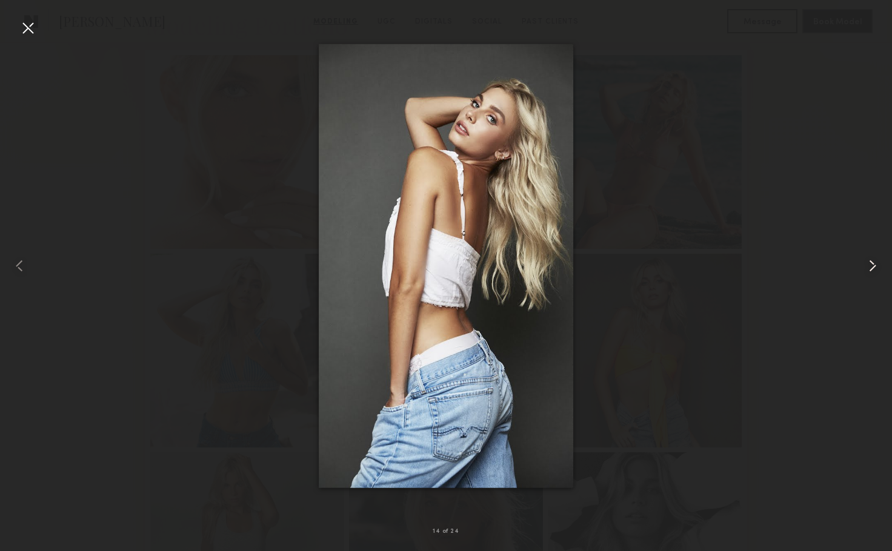
click at [868, 275] on common-icon at bounding box center [872, 265] width 19 height 19
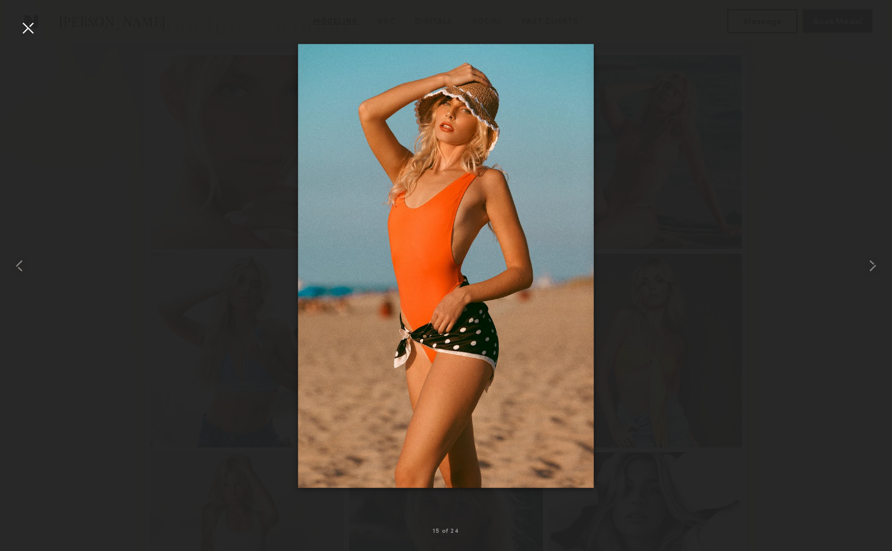
click at [617, 266] on div at bounding box center [446, 265] width 892 height 493
click at [740, 204] on div at bounding box center [446, 265] width 892 height 493
click at [864, 267] on common-icon at bounding box center [872, 265] width 19 height 19
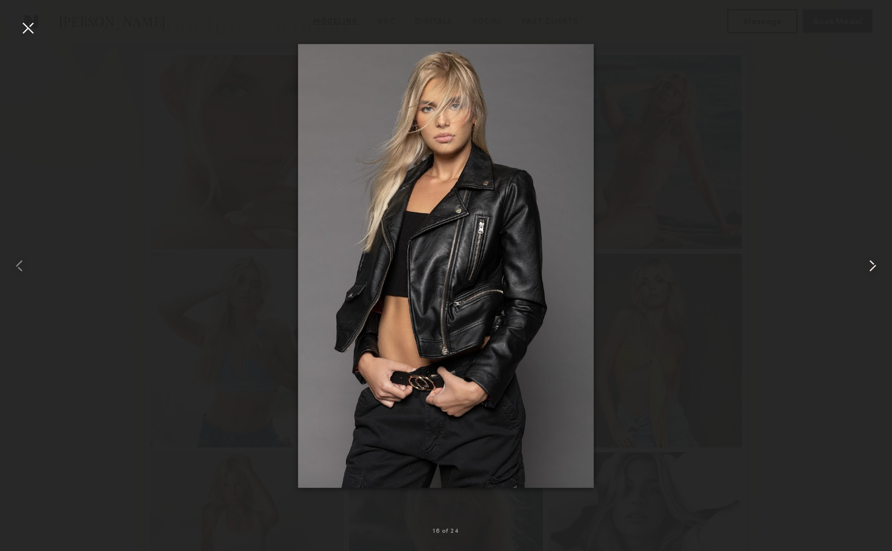
click at [870, 265] on common-icon at bounding box center [872, 265] width 19 height 19
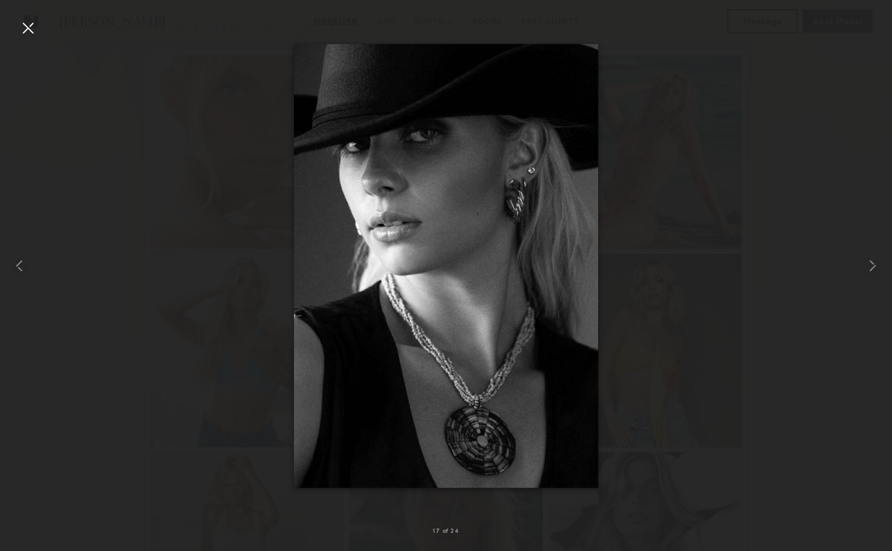
click at [816, 299] on div at bounding box center [446, 265] width 892 height 493
click at [28, 28] on div at bounding box center [27, 27] width 19 height 19
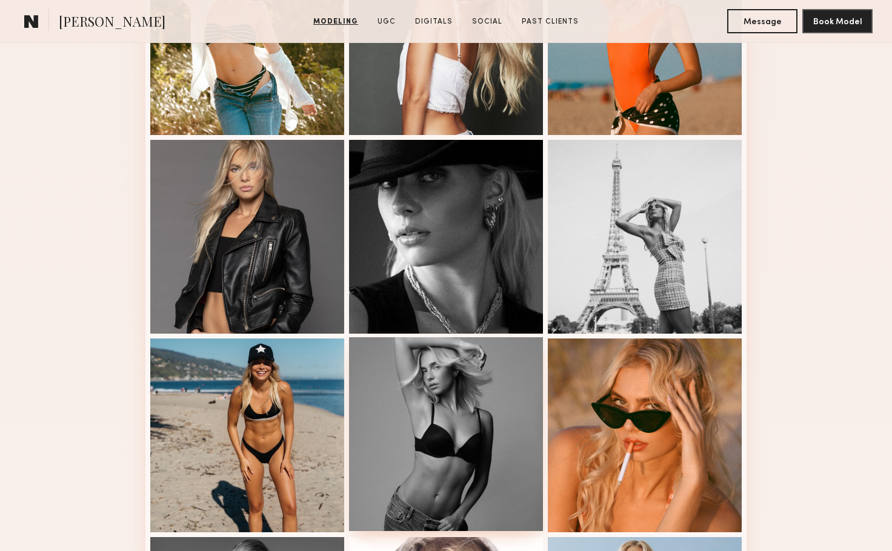
scroll to position [1515, 0]
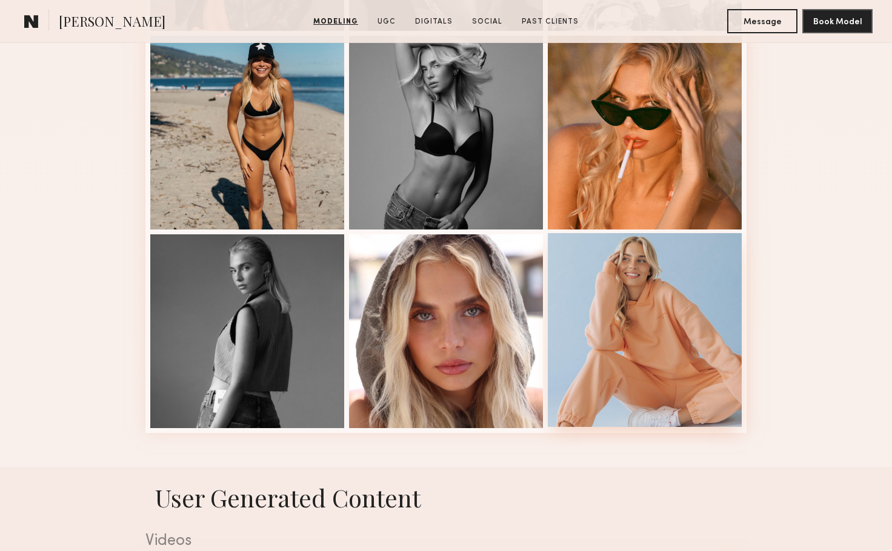
click at [599, 347] on div at bounding box center [645, 330] width 194 height 194
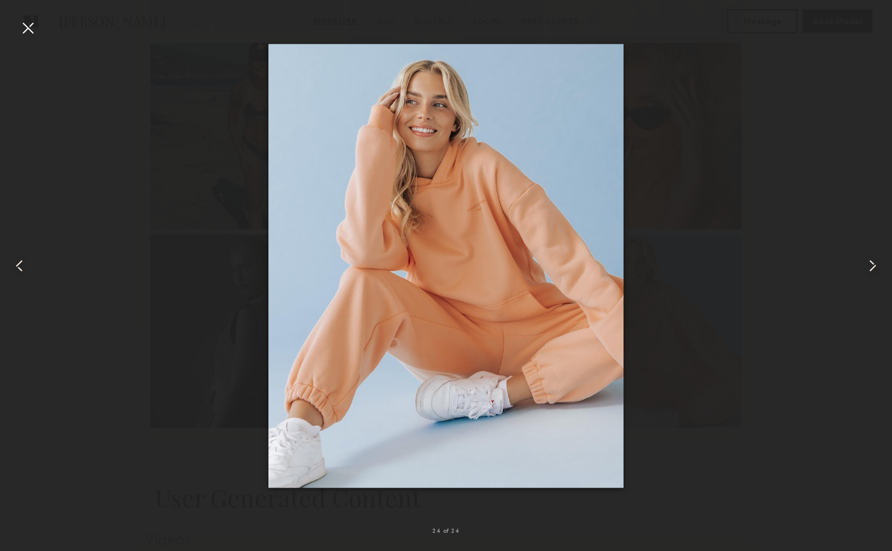
click at [23, 261] on common-icon at bounding box center [19, 265] width 19 height 19
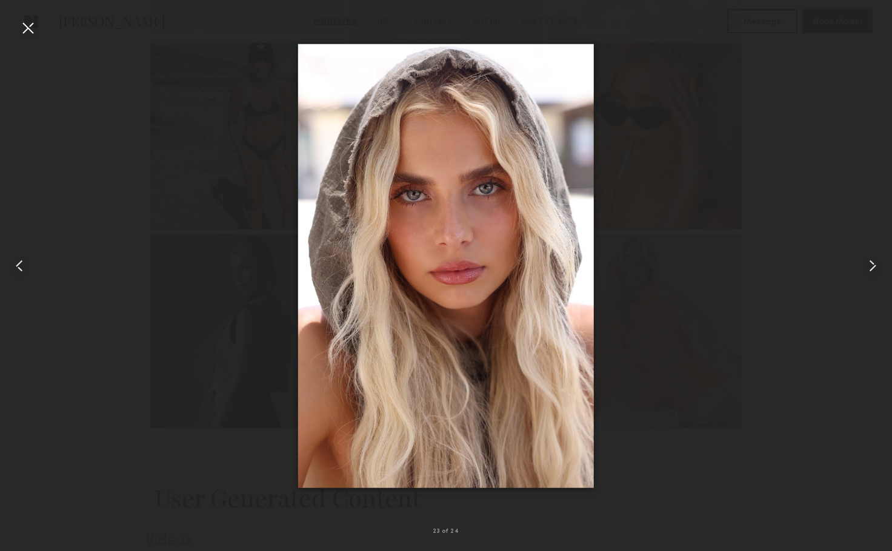
click at [866, 263] on common-icon at bounding box center [872, 265] width 19 height 19
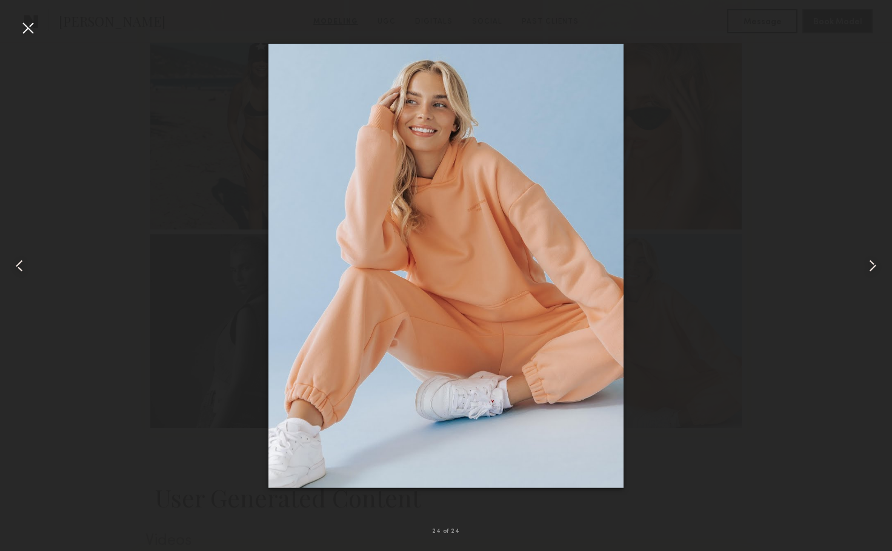
click at [29, 20] on div at bounding box center [27, 27] width 19 height 19
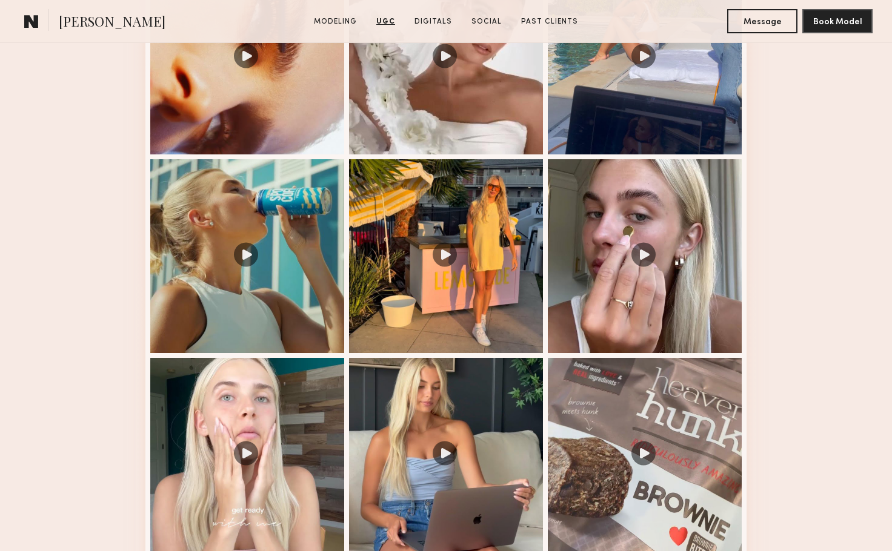
scroll to position [1818, 0]
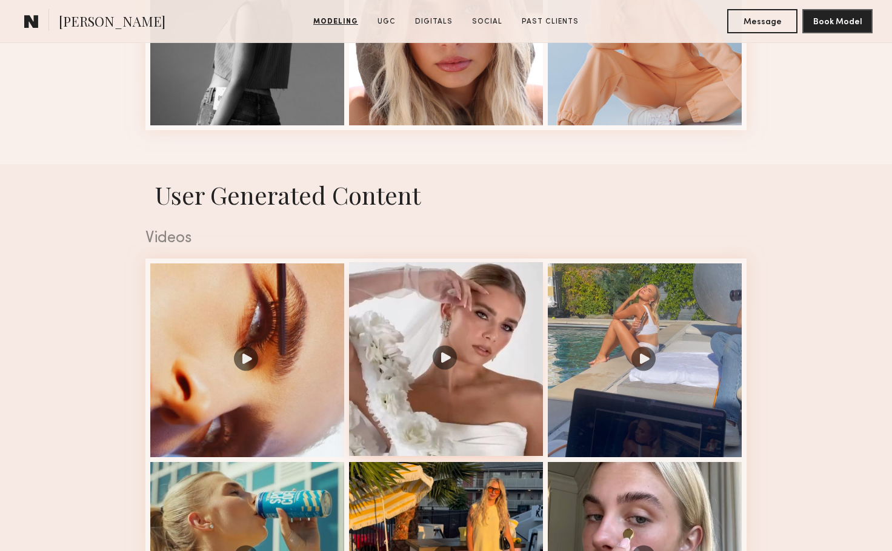
click at [448, 361] on div at bounding box center [446, 359] width 194 height 194
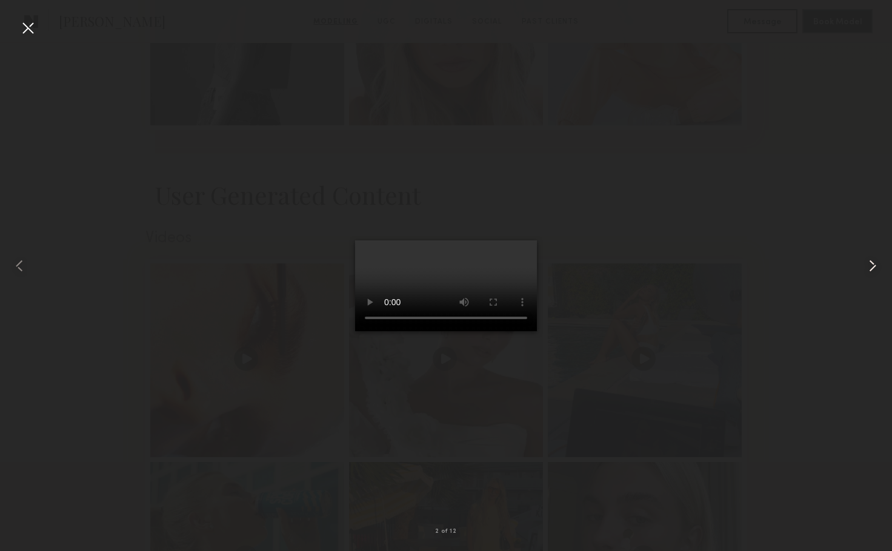
click at [876, 265] on common-icon at bounding box center [872, 265] width 19 height 19
click at [870, 264] on common-icon at bounding box center [872, 265] width 19 height 19
click at [871, 264] on common-icon at bounding box center [872, 265] width 19 height 19
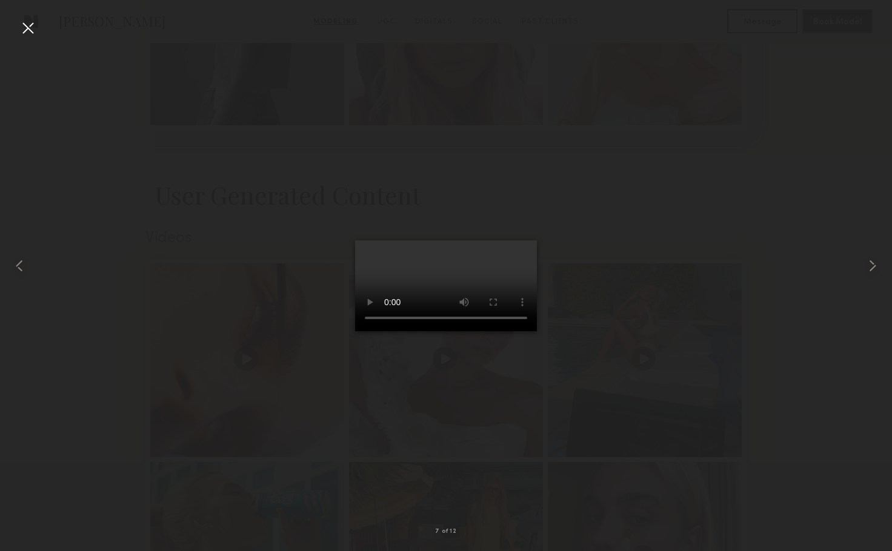
click at [748, 266] on div at bounding box center [446, 265] width 892 height 493
click at [873, 264] on common-icon at bounding box center [872, 265] width 19 height 19
click at [873, 265] on common-icon at bounding box center [872, 265] width 19 height 19
click at [876, 265] on common-icon at bounding box center [872, 265] width 19 height 19
click at [874, 262] on common-icon at bounding box center [872, 265] width 19 height 19
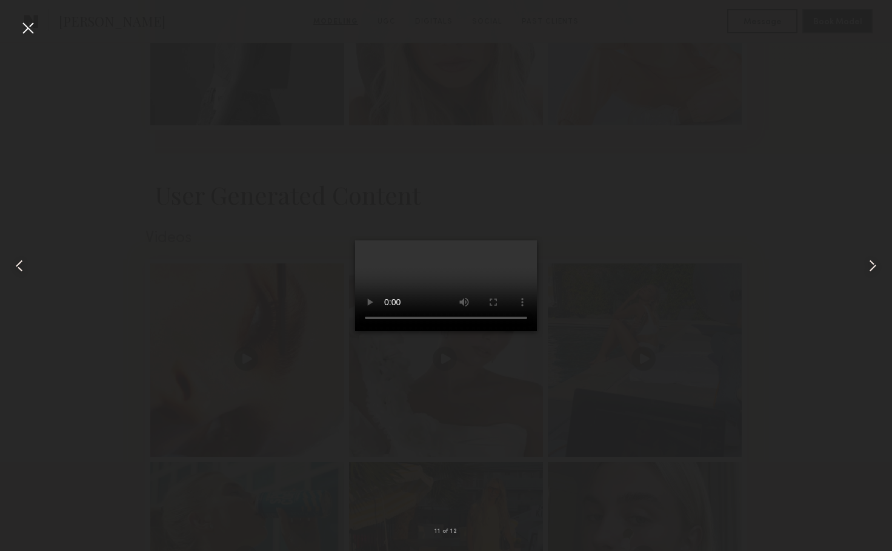
click at [873, 266] on common-icon at bounding box center [872, 265] width 19 height 19
click at [695, 265] on div at bounding box center [446, 265] width 892 height 493
click at [27, 24] on div at bounding box center [27, 27] width 19 height 19
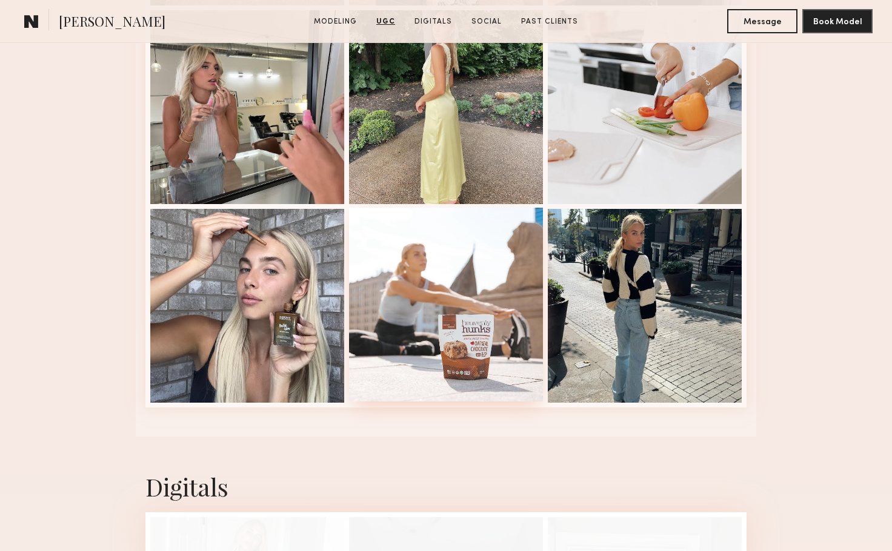
scroll to position [3030, 0]
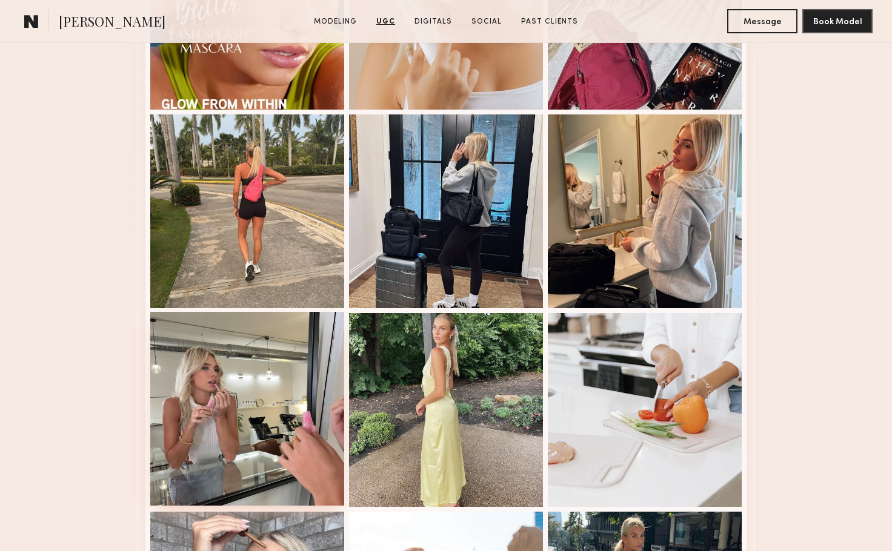
click at [282, 430] on div at bounding box center [247, 409] width 194 height 194
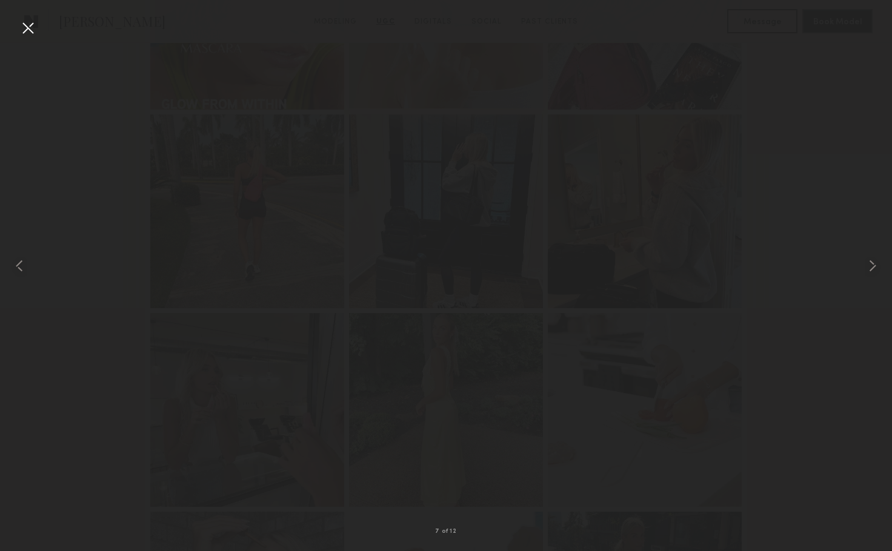
scroll to position [2727, 0]
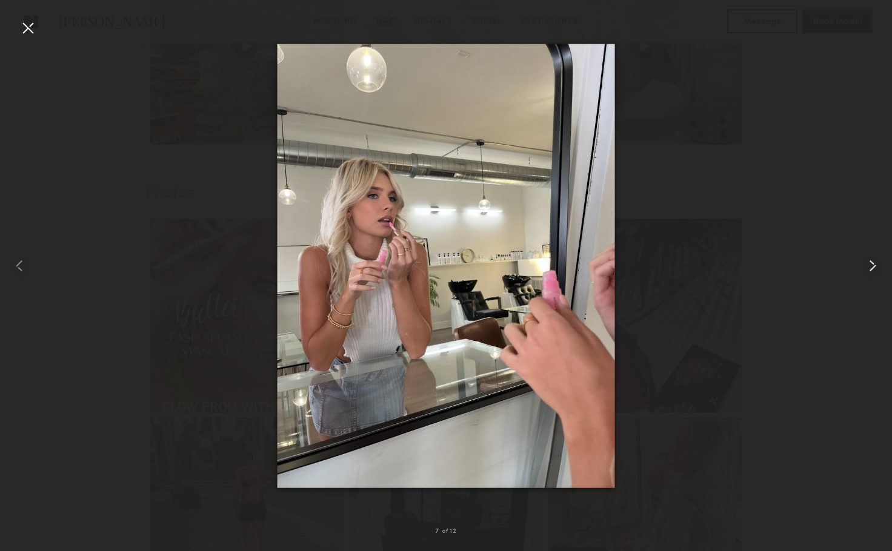
click at [879, 263] on common-icon at bounding box center [872, 265] width 19 height 19
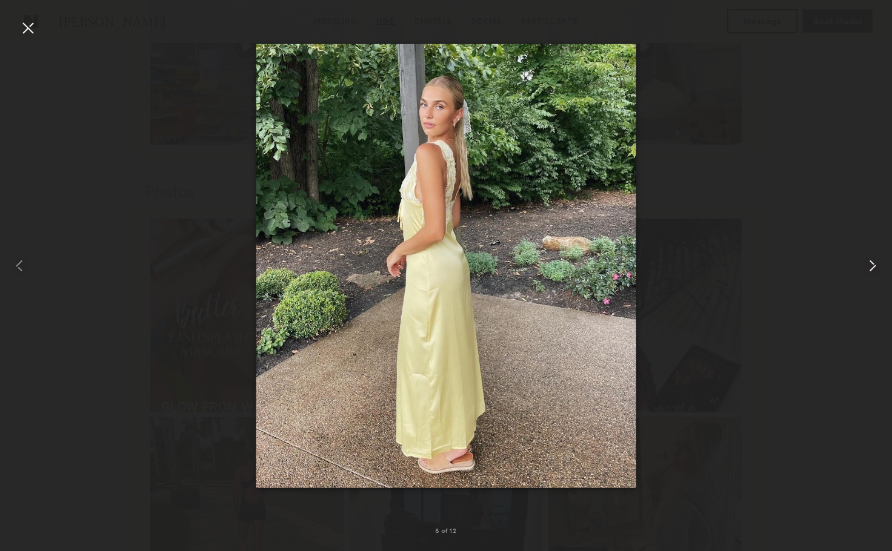
click at [875, 266] on common-icon at bounding box center [872, 265] width 19 height 19
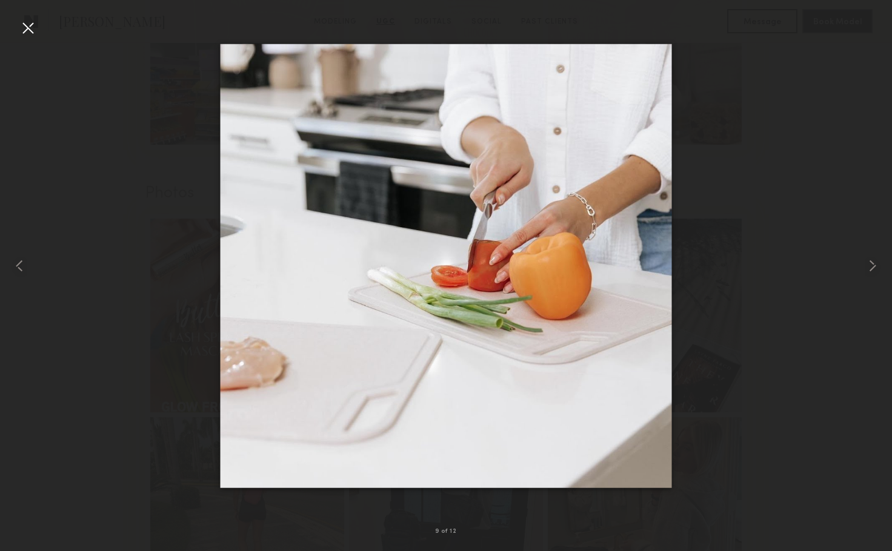
drag, startPoint x: 90, startPoint y: 265, endPoint x: 84, endPoint y: 259, distance: 8.6
click at [90, 265] on div at bounding box center [446, 265] width 892 height 493
click at [23, 37] on div at bounding box center [27, 27] width 19 height 19
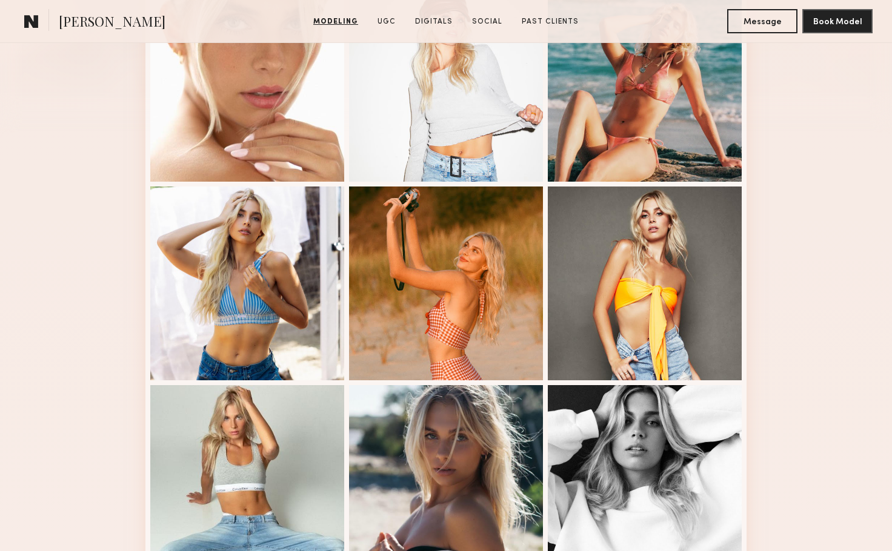
scroll to position [0, 0]
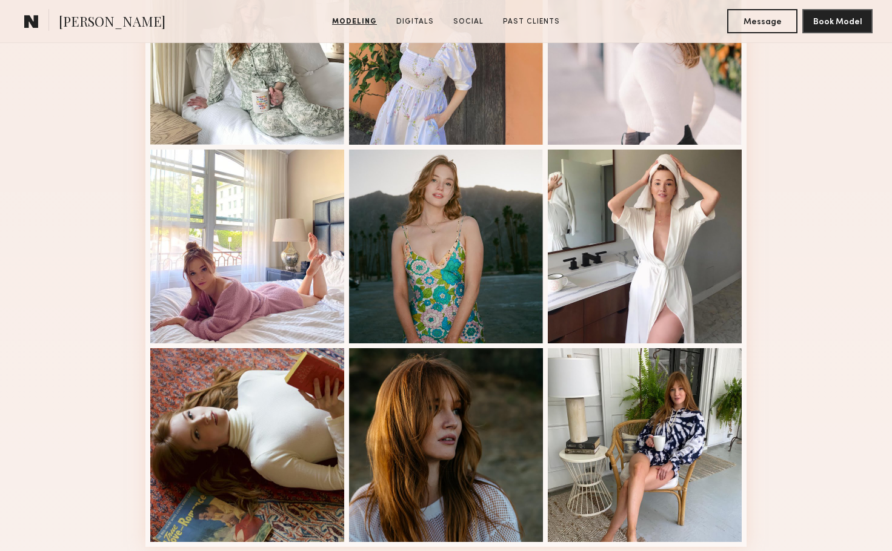
scroll to position [909, 0]
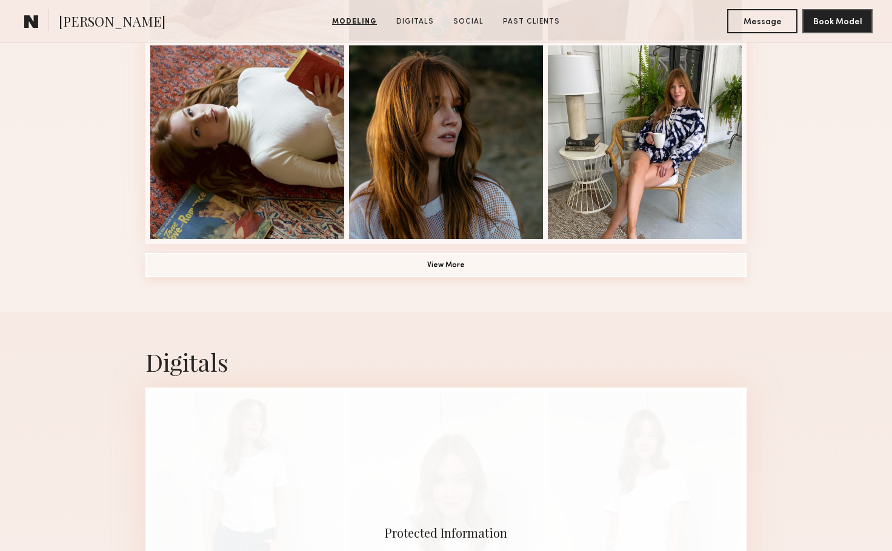
click at [497, 273] on button "View More" at bounding box center [445, 265] width 601 height 24
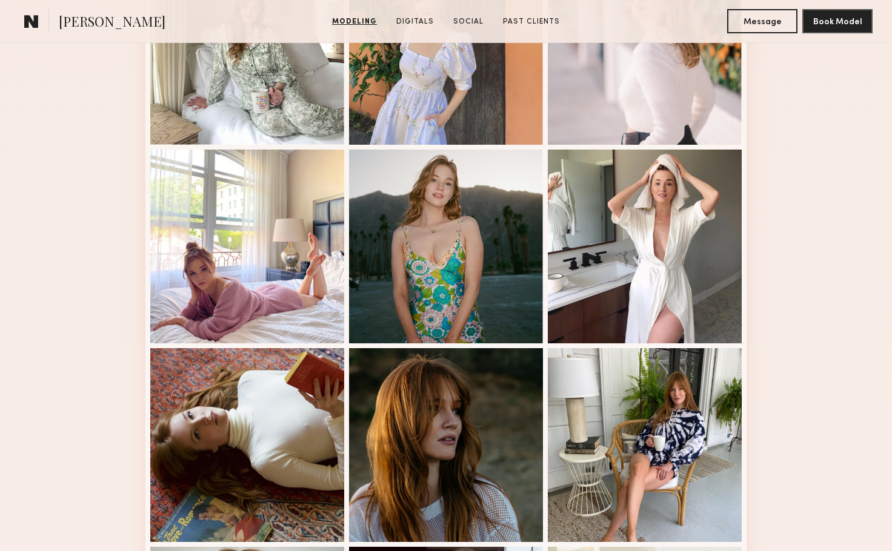
scroll to position [303, 0]
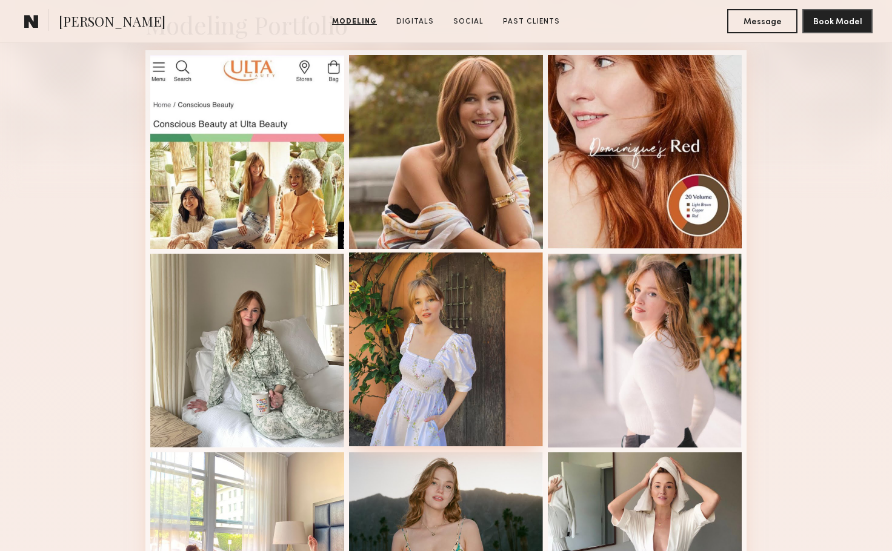
click at [472, 320] on div at bounding box center [446, 350] width 194 height 194
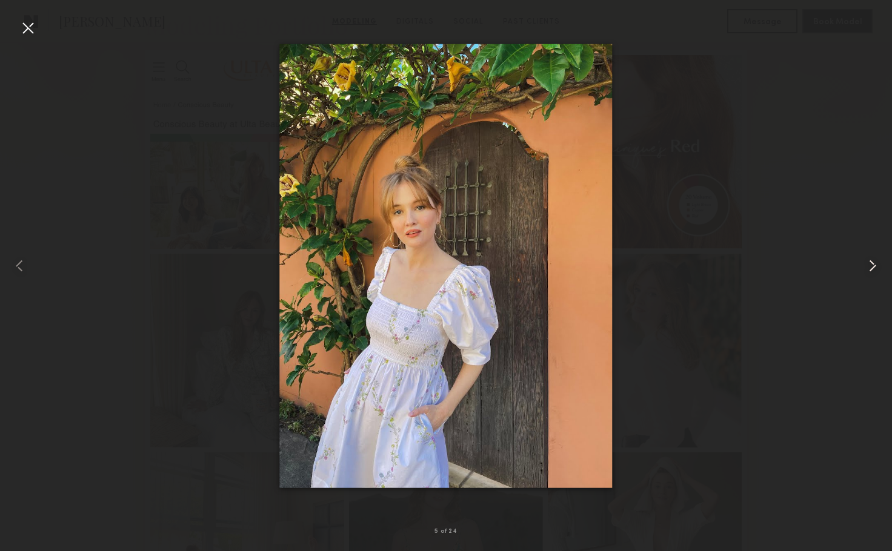
click at [875, 256] on common-icon at bounding box center [872, 265] width 19 height 19
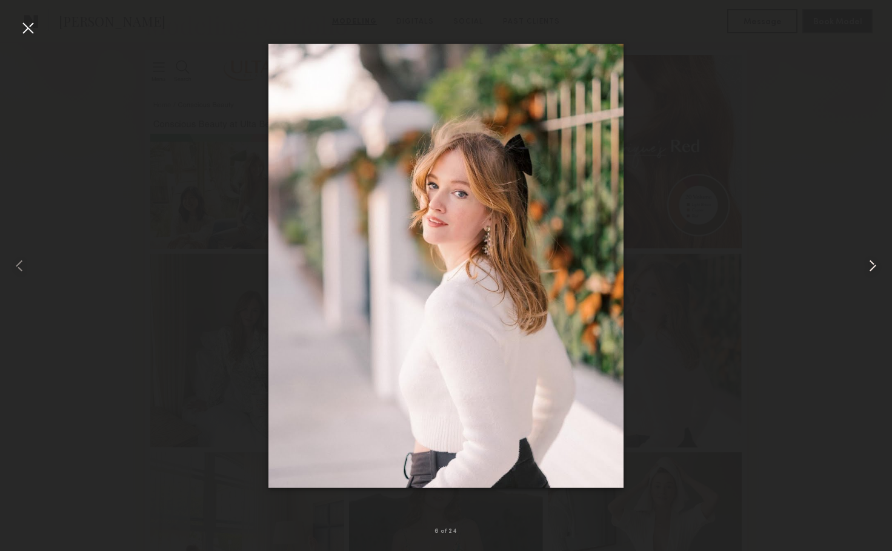
click at [871, 268] on common-icon at bounding box center [872, 265] width 19 height 19
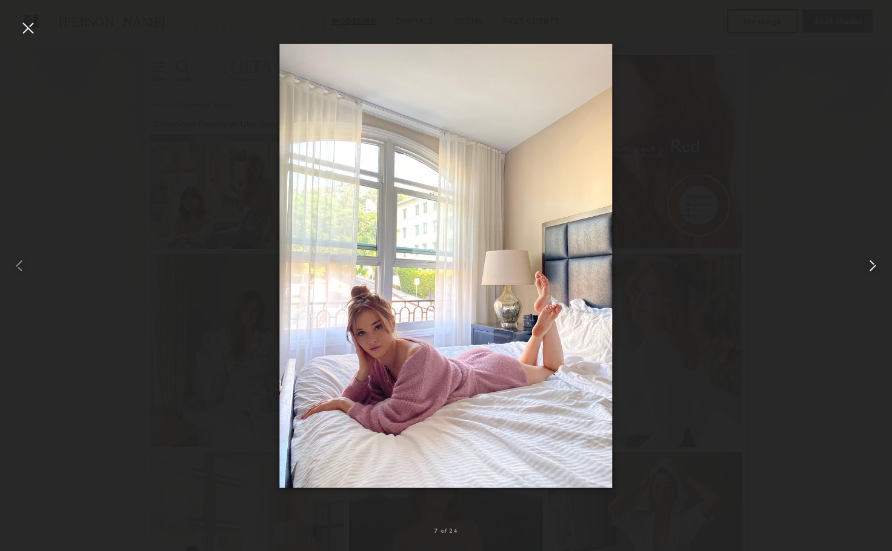
click at [871, 268] on common-icon at bounding box center [872, 265] width 19 height 19
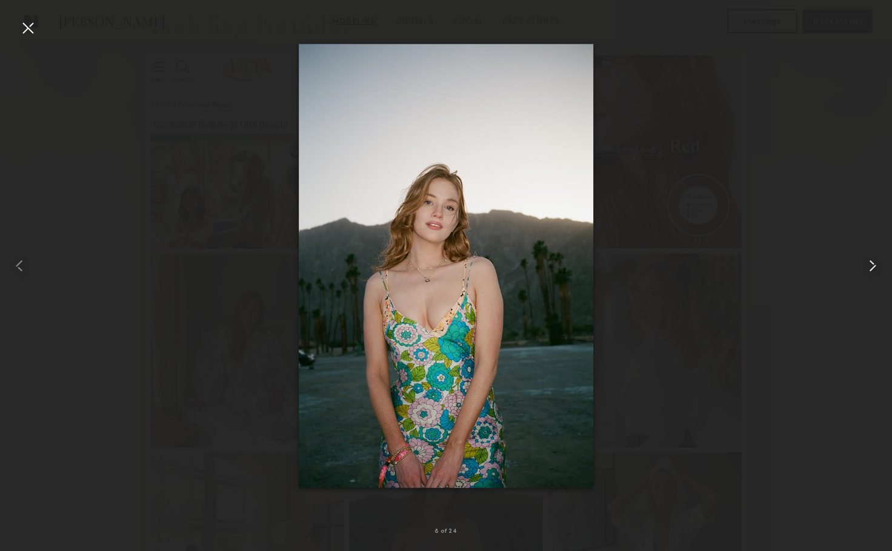
click at [871, 268] on common-icon at bounding box center [872, 265] width 19 height 19
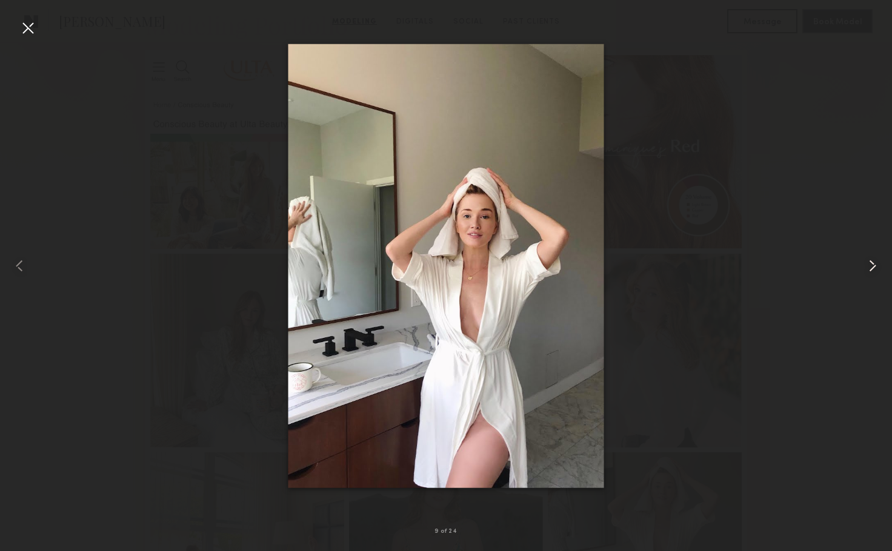
click at [871, 270] on common-icon at bounding box center [872, 265] width 19 height 19
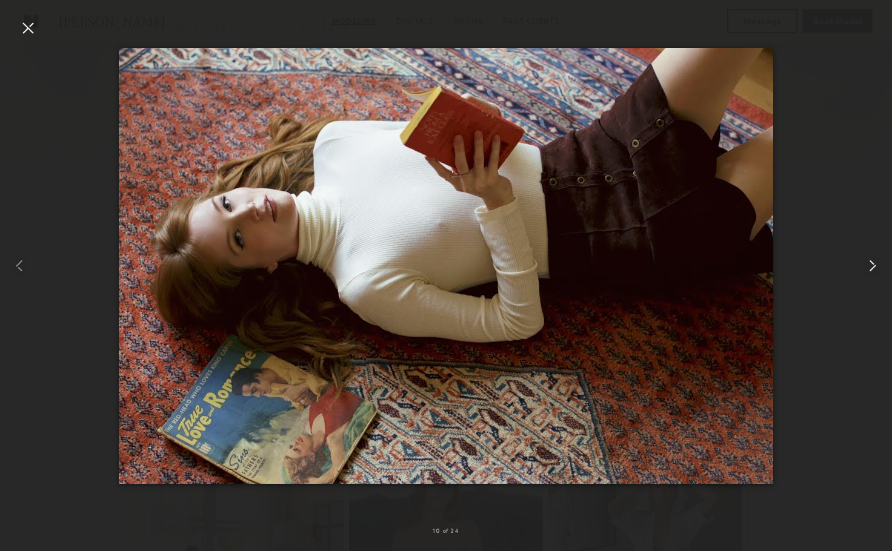
click at [871, 270] on common-icon at bounding box center [872, 265] width 19 height 19
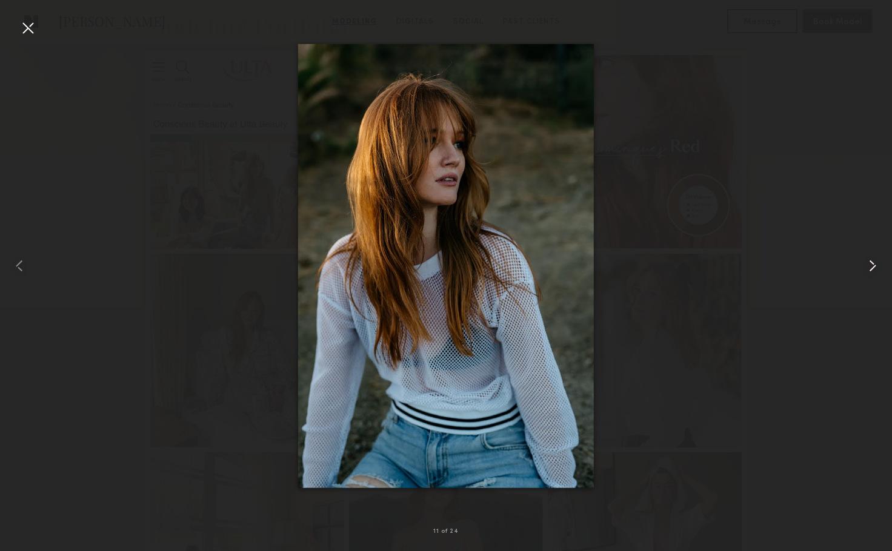
click at [871, 270] on common-icon at bounding box center [872, 265] width 19 height 19
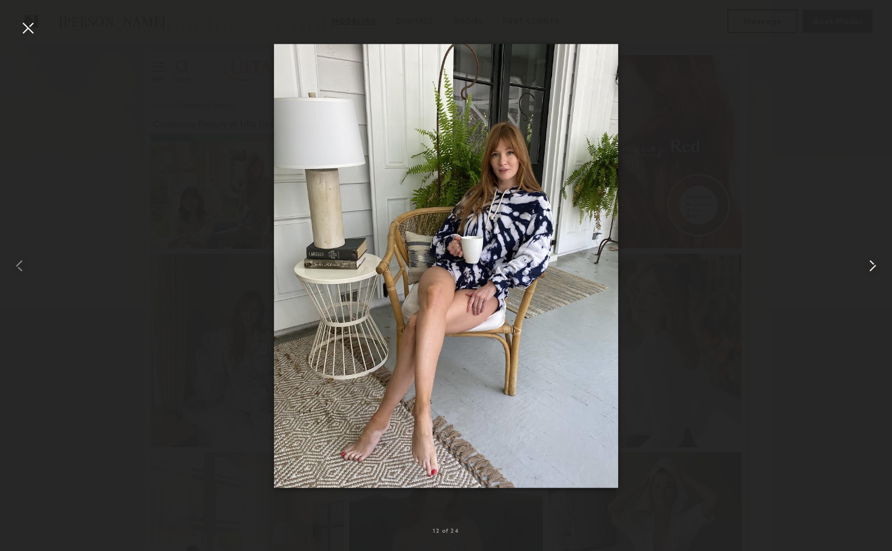
click at [871, 270] on common-icon at bounding box center [872, 265] width 19 height 19
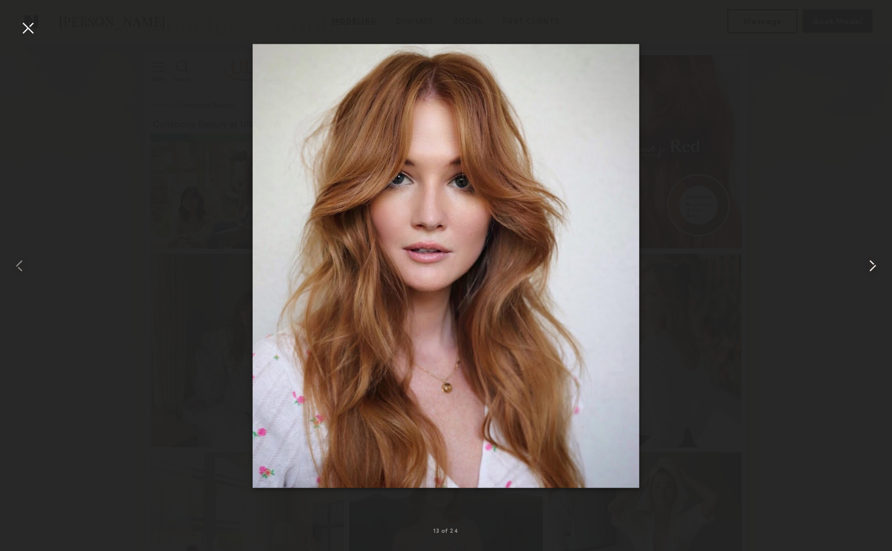
click at [873, 268] on common-icon at bounding box center [872, 265] width 19 height 19
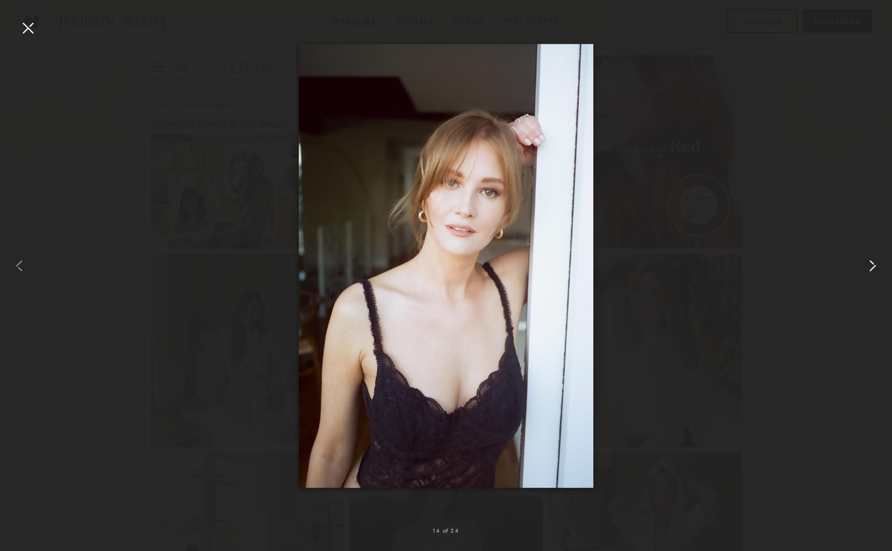
click at [873, 268] on common-icon at bounding box center [872, 265] width 19 height 19
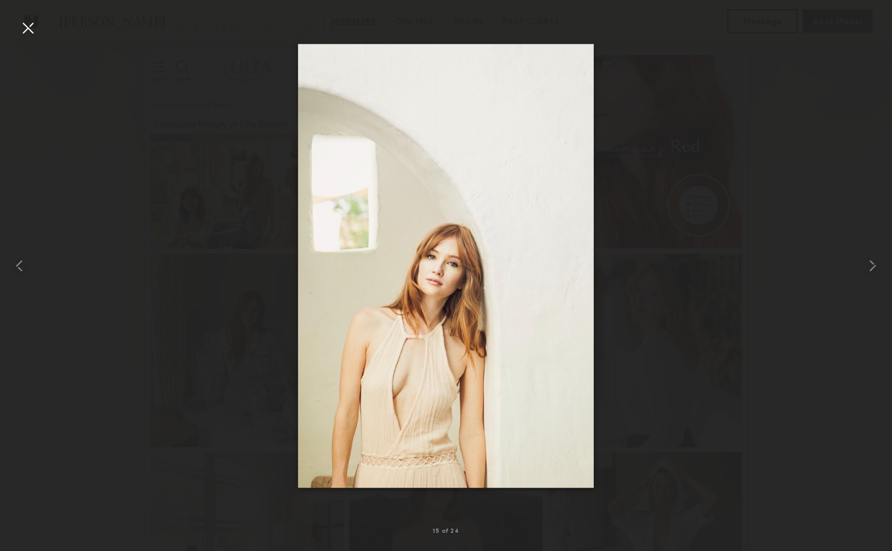
click at [752, 241] on div at bounding box center [446, 265] width 892 height 493
click at [28, 26] on div at bounding box center [27, 27] width 19 height 19
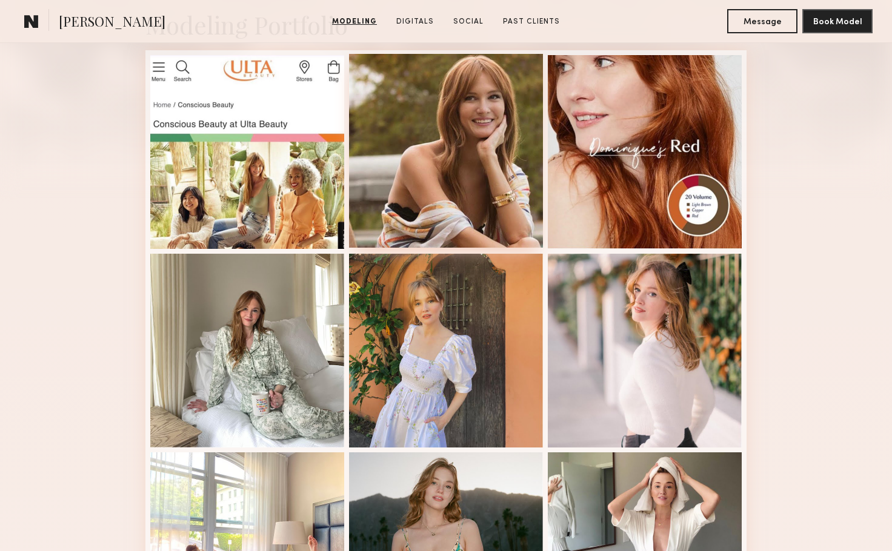
click at [471, 179] on div at bounding box center [446, 151] width 194 height 194
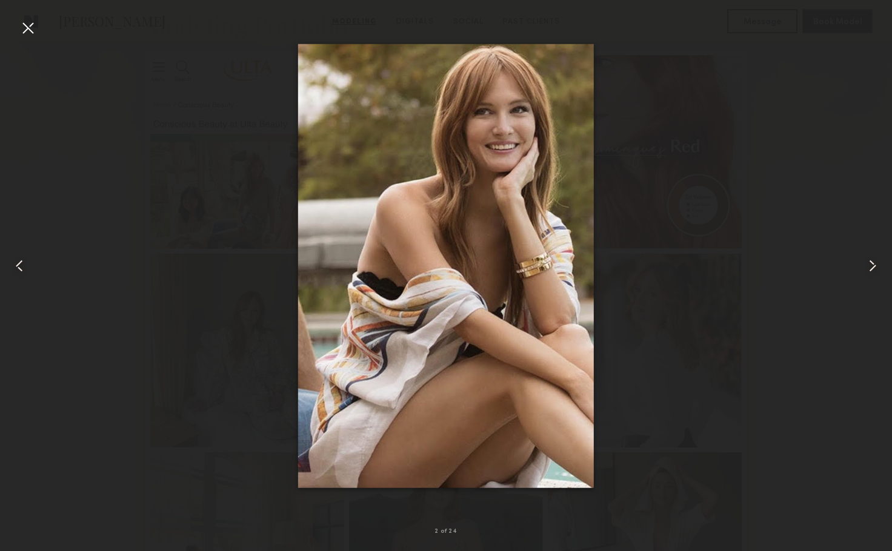
click at [866, 267] on common-icon at bounding box center [872, 265] width 19 height 19
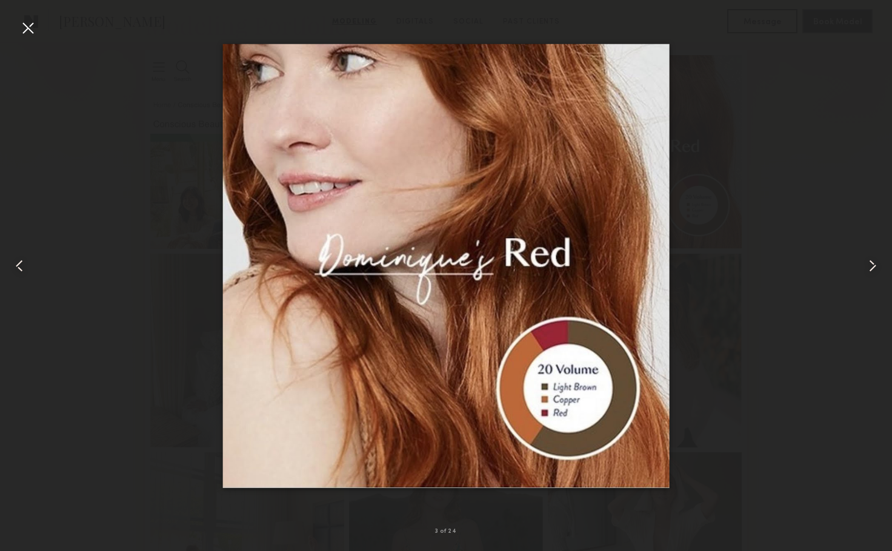
click at [872, 268] on common-icon at bounding box center [872, 265] width 19 height 19
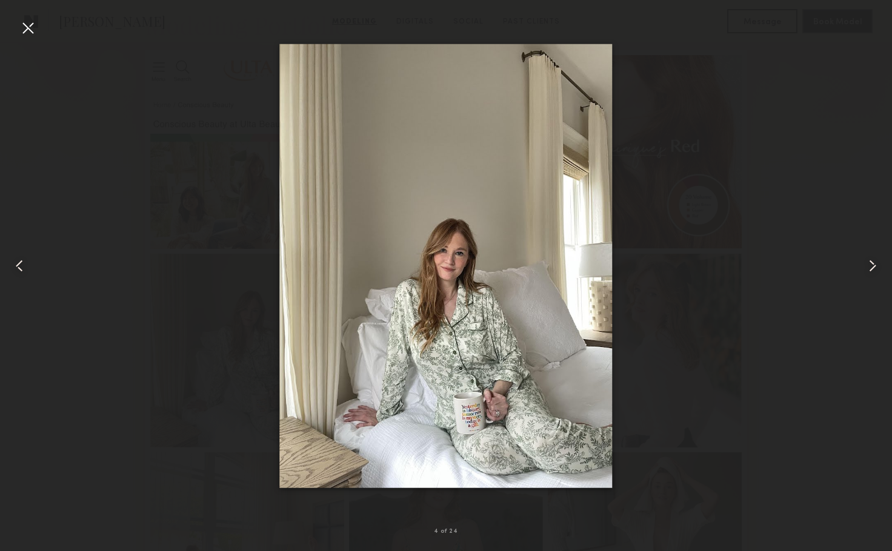
click at [872, 268] on common-icon at bounding box center [872, 265] width 19 height 19
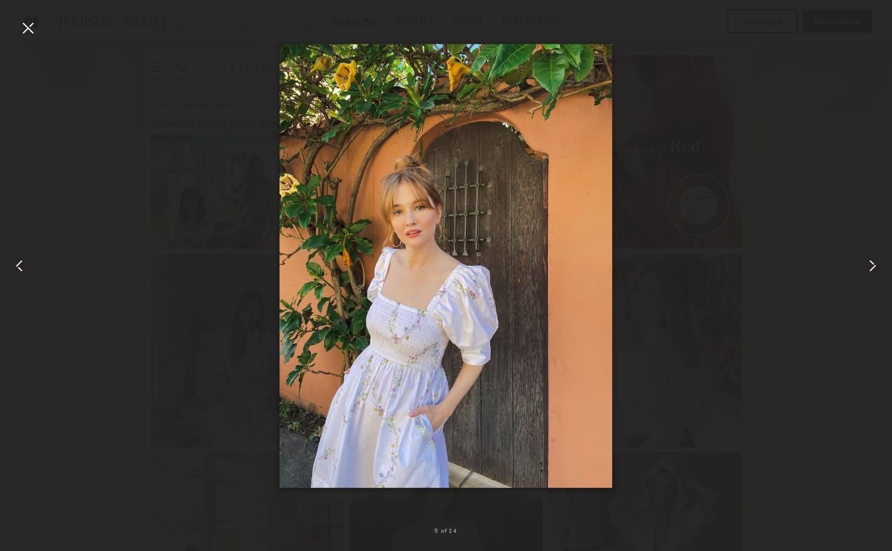
click at [872, 268] on common-icon at bounding box center [872, 265] width 19 height 19
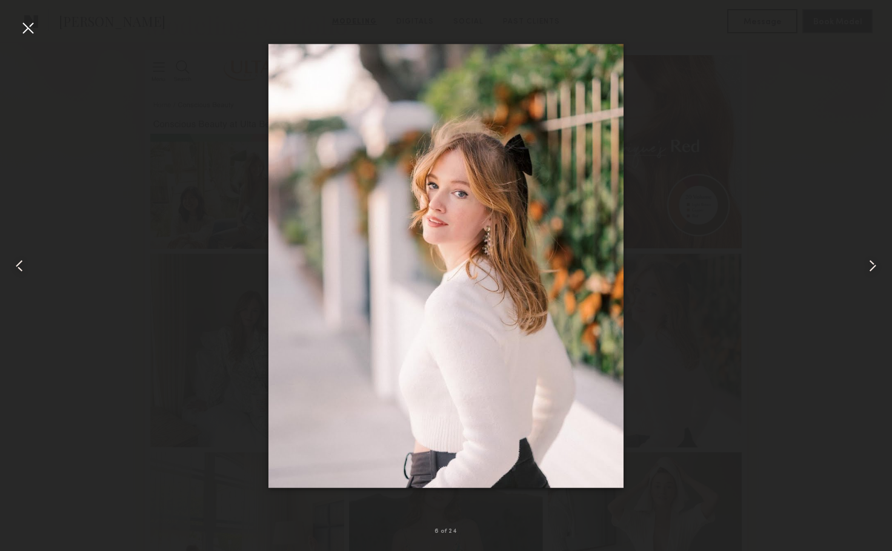
click at [872, 268] on common-icon at bounding box center [872, 265] width 19 height 19
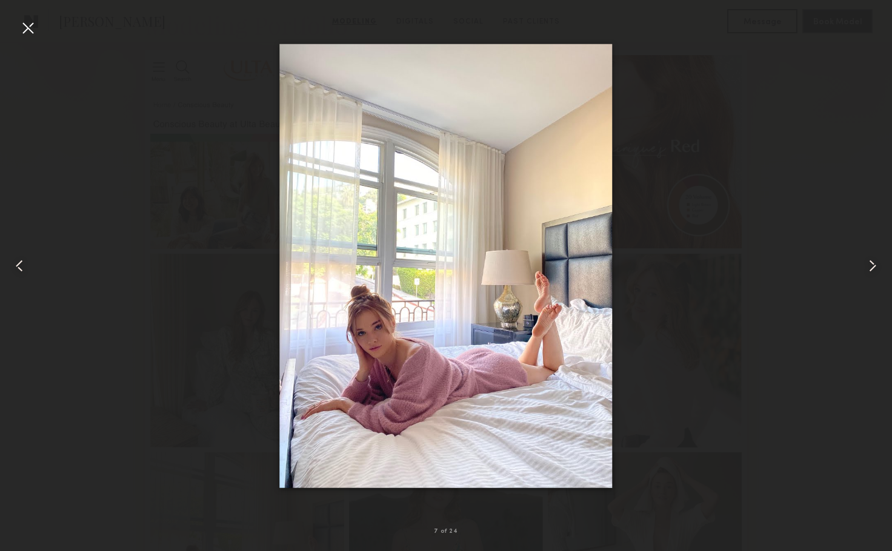
click at [872, 268] on common-icon at bounding box center [872, 265] width 19 height 19
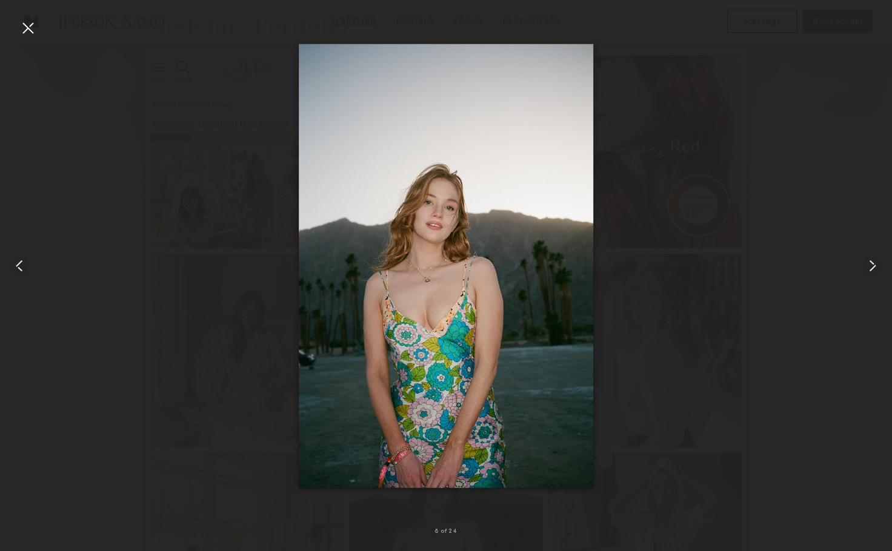
click at [868, 263] on common-icon at bounding box center [872, 265] width 19 height 19
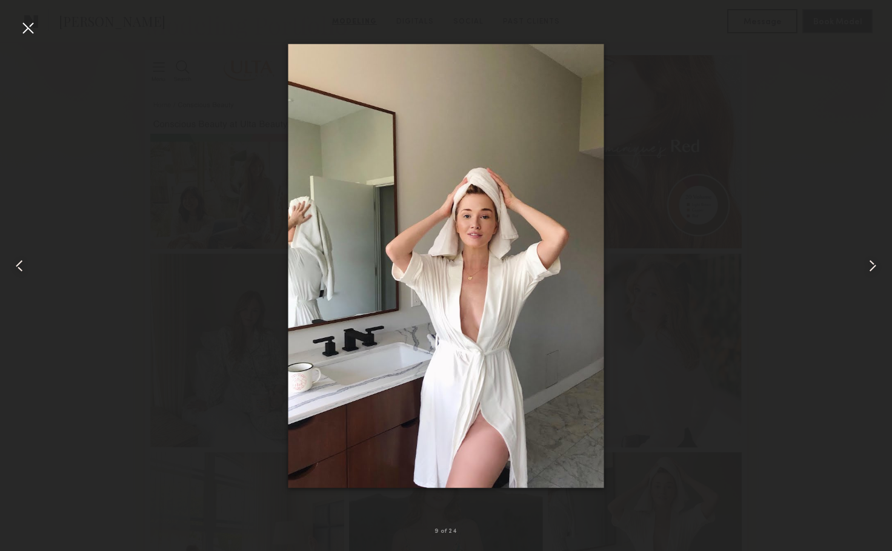
click at [868, 268] on common-icon at bounding box center [872, 265] width 19 height 19
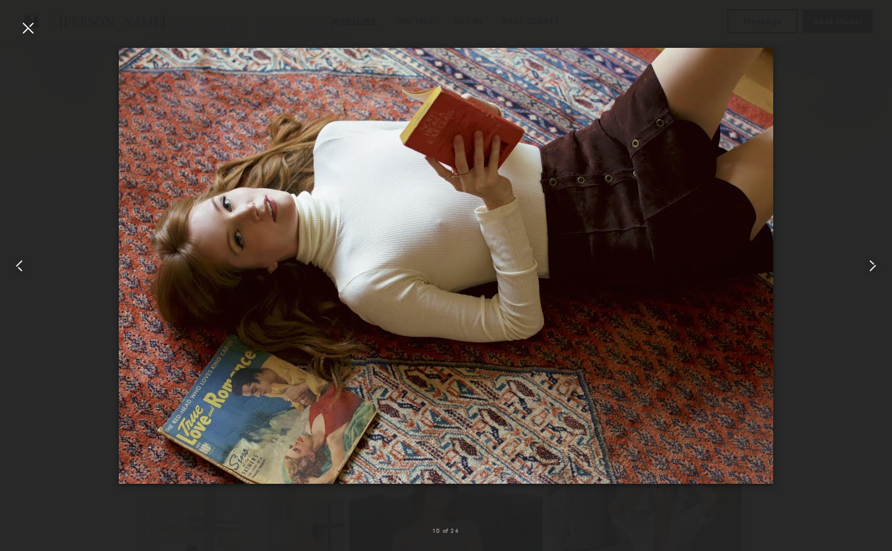
click at [868, 268] on common-icon at bounding box center [872, 265] width 19 height 19
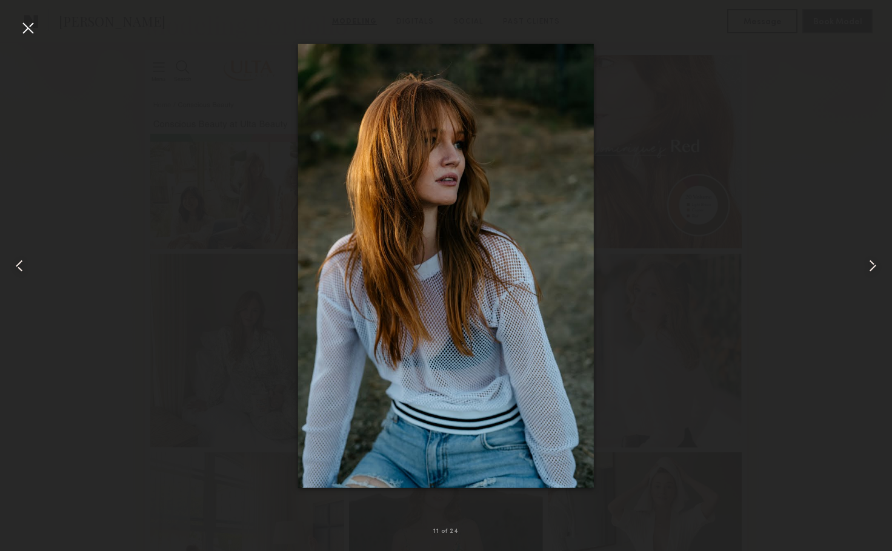
click at [868, 268] on common-icon at bounding box center [872, 265] width 19 height 19
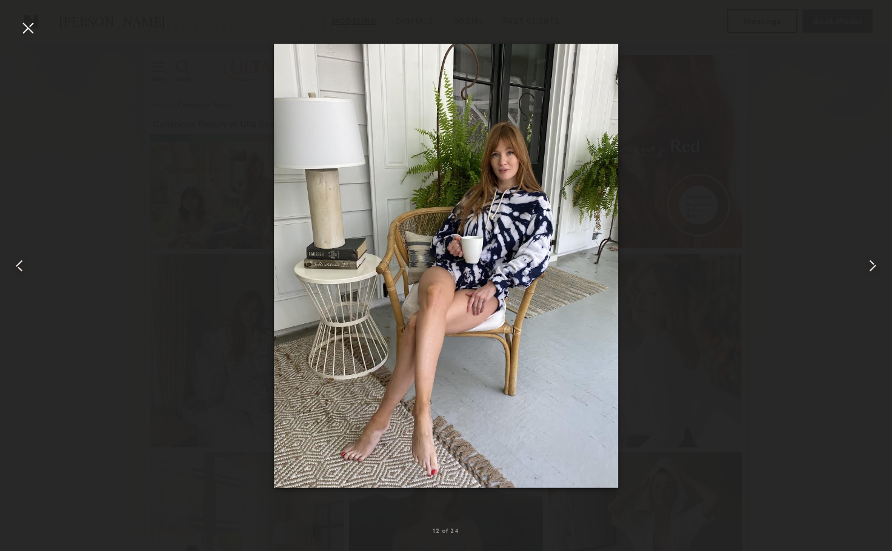
click at [866, 270] on common-icon at bounding box center [872, 265] width 19 height 19
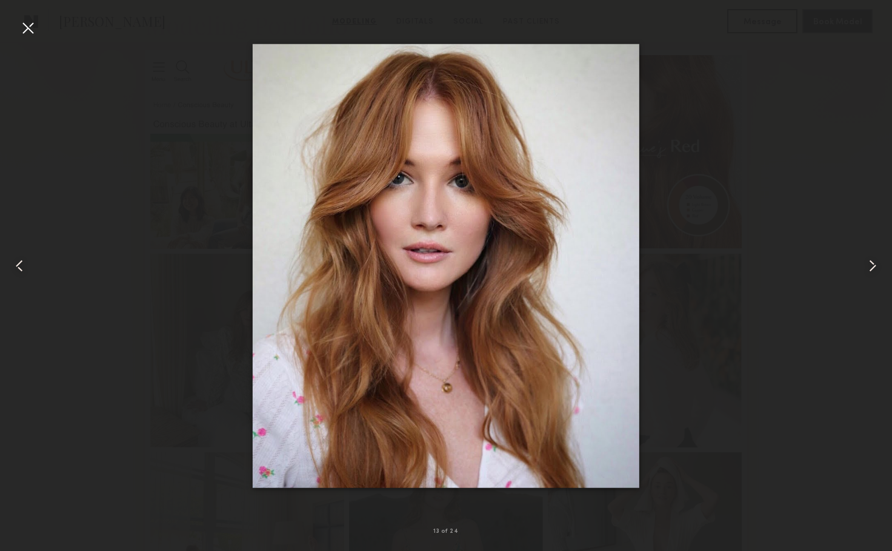
click at [865, 271] on common-icon at bounding box center [872, 265] width 19 height 19
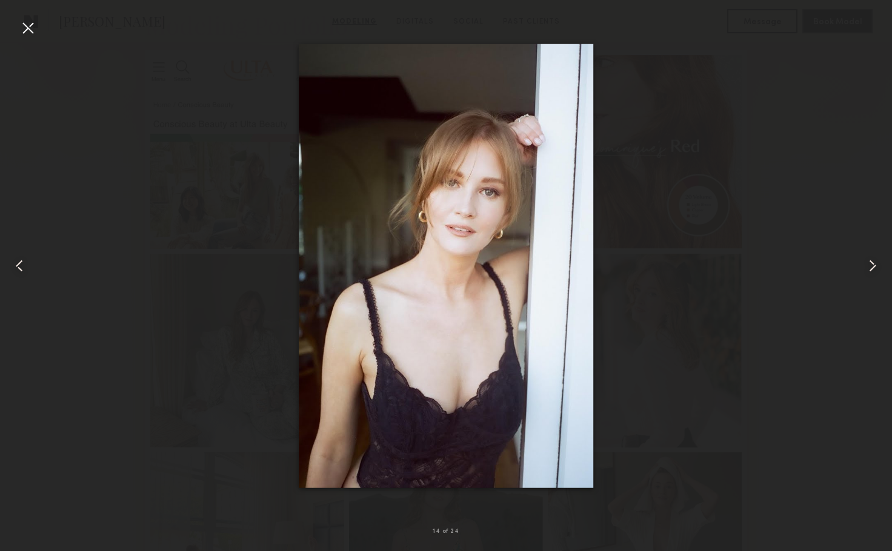
click at [865, 271] on common-icon at bounding box center [872, 265] width 19 height 19
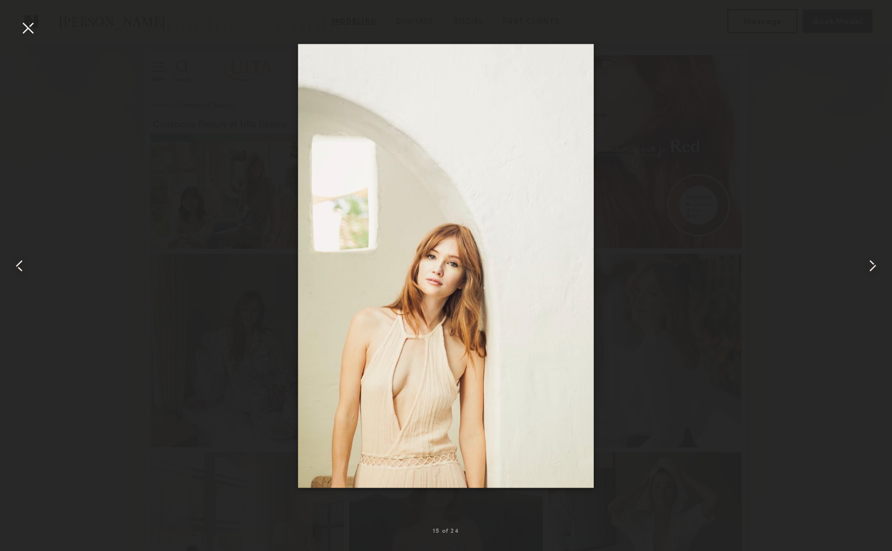
click at [865, 271] on common-icon at bounding box center [872, 265] width 19 height 19
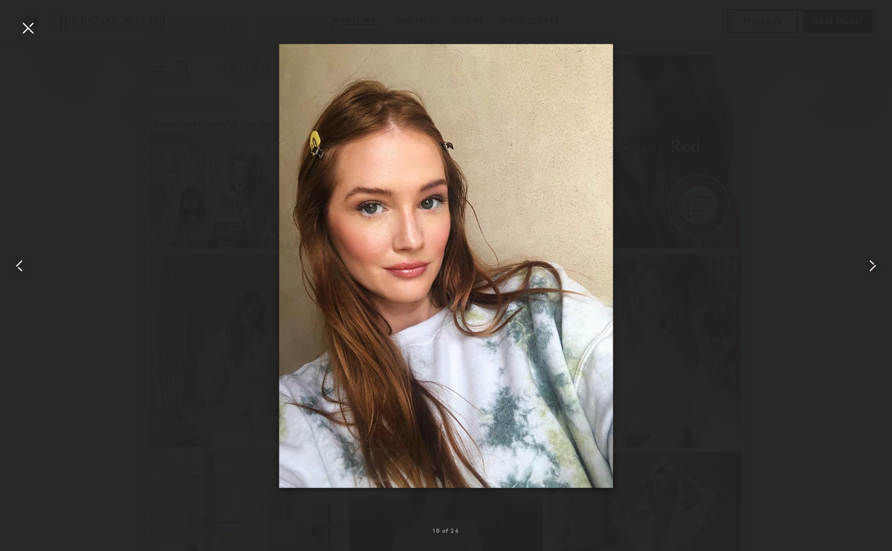
click at [865, 271] on common-icon at bounding box center [872, 265] width 19 height 19
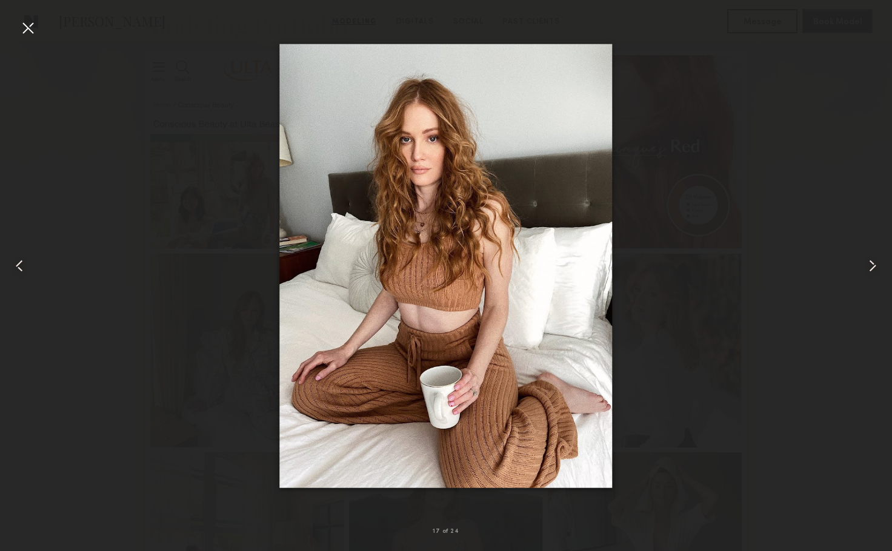
click at [865, 271] on common-icon at bounding box center [872, 265] width 19 height 19
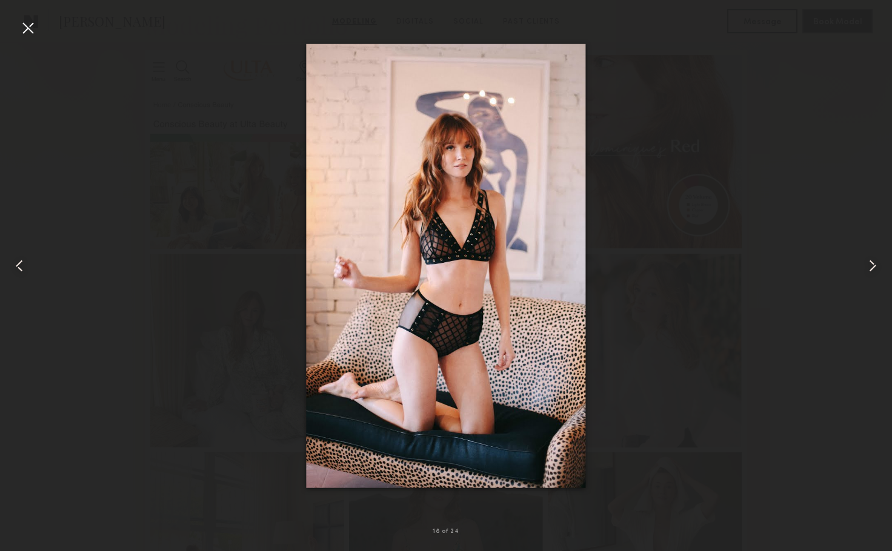
click at [865, 271] on common-icon at bounding box center [872, 265] width 19 height 19
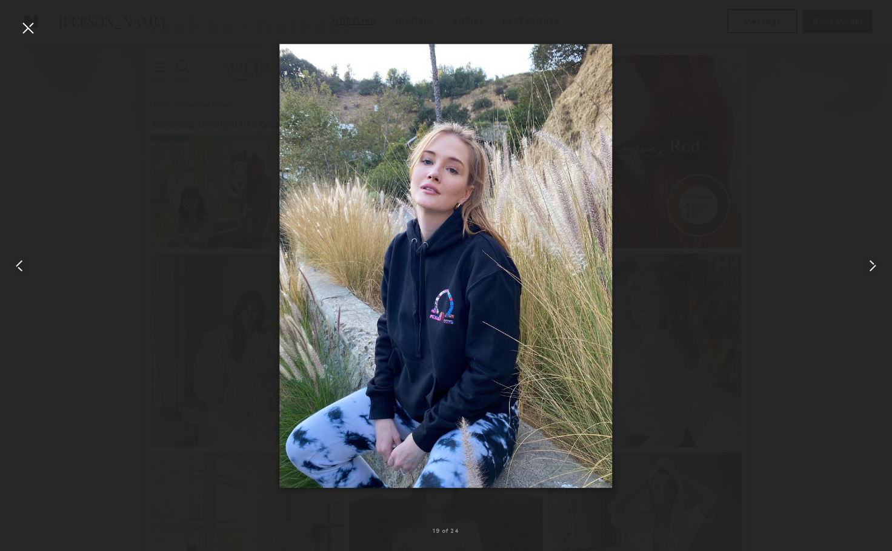
click at [874, 268] on common-icon at bounding box center [872, 265] width 19 height 19
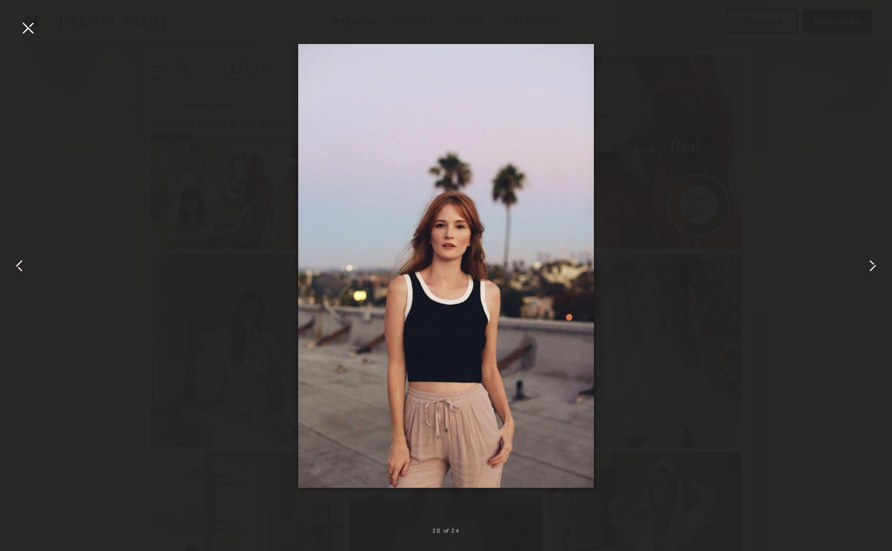
click at [874, 268] on common-icon at bounding box center [872, 265] width 19 height 19
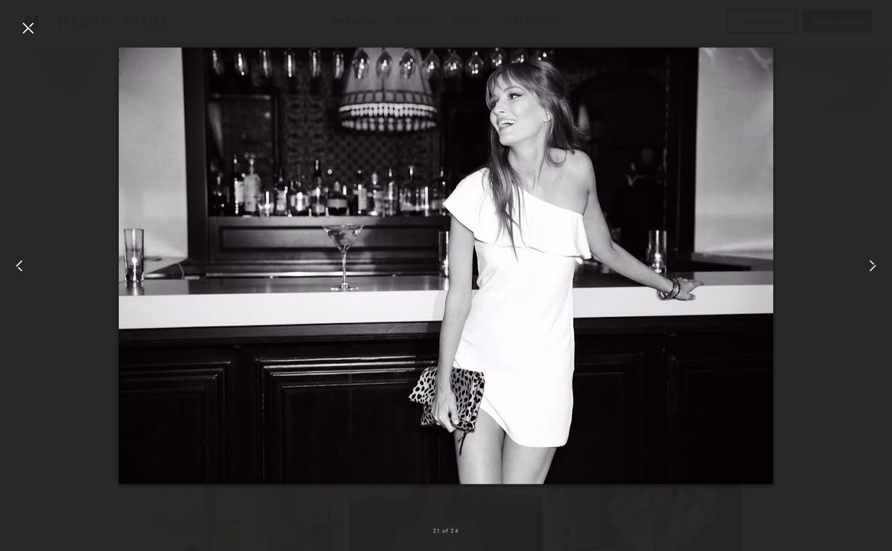
click at [868, 262] on common-icon at bounding box center [872, 265] width 19 height 19
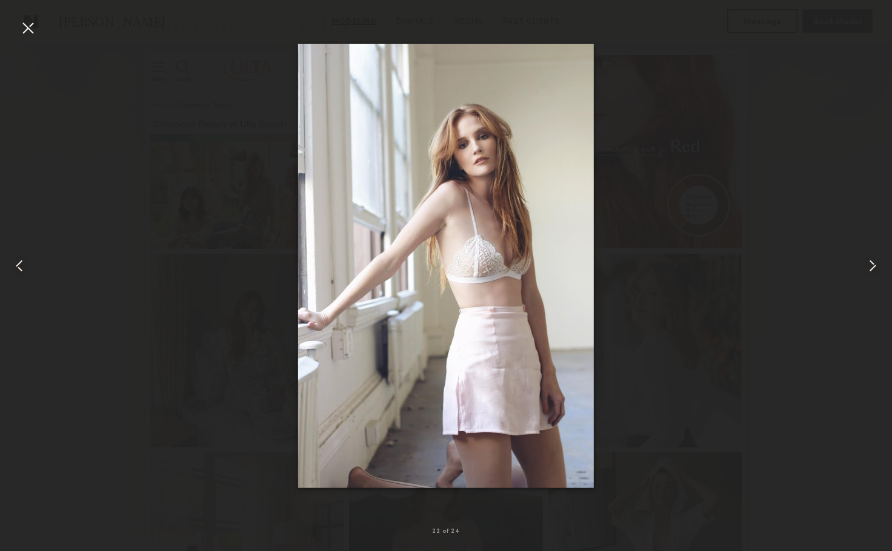
click at [868, 262] on common-icon at bounding box center [872, 265] width 19 height 19
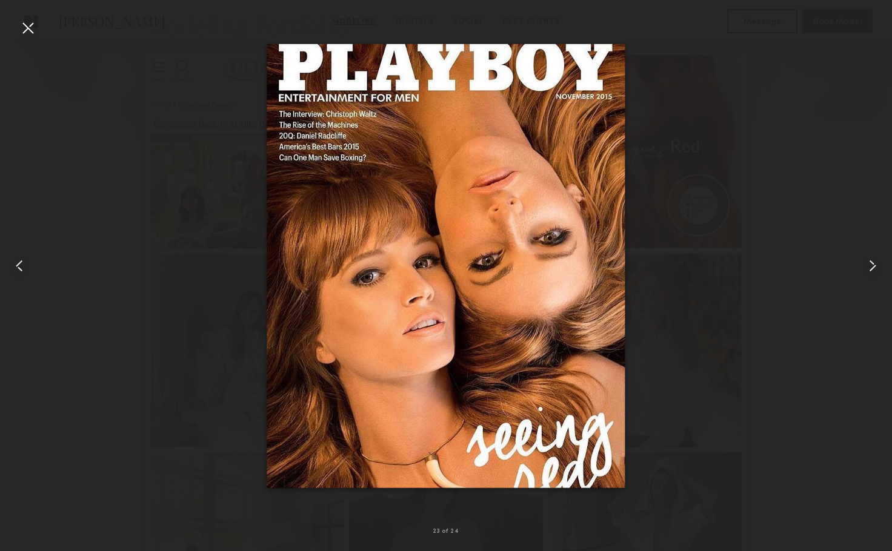
click at [868, 262] on common-icon at bounding box center [872, 265] width 19 height 19
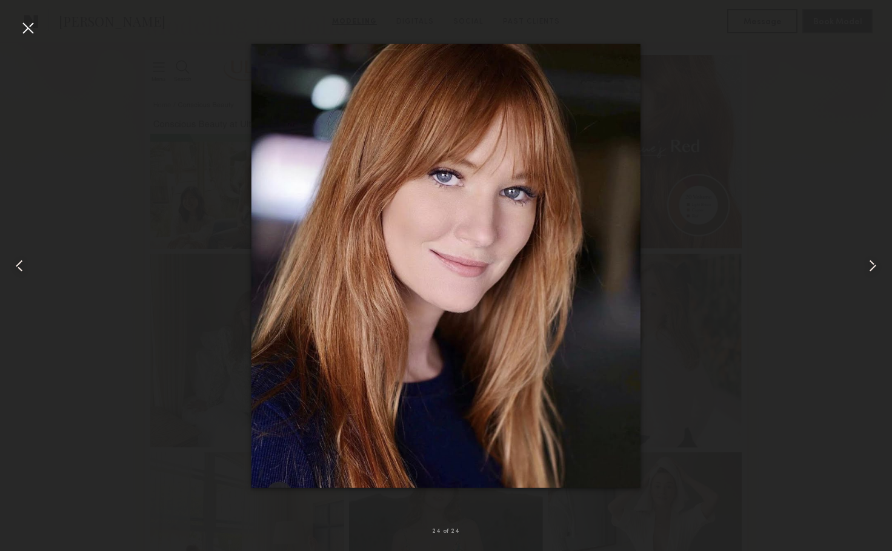
click at [868, 262] on common-icon at bounding box center [872, 265] width 19 height 19
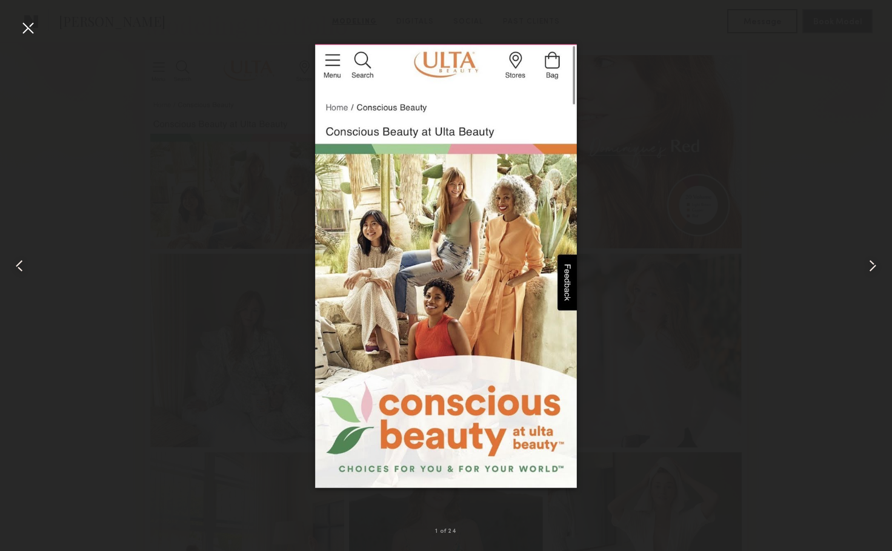
click at [24, 267] on common-icon at bounding box center [19, 265] width 19 height 19
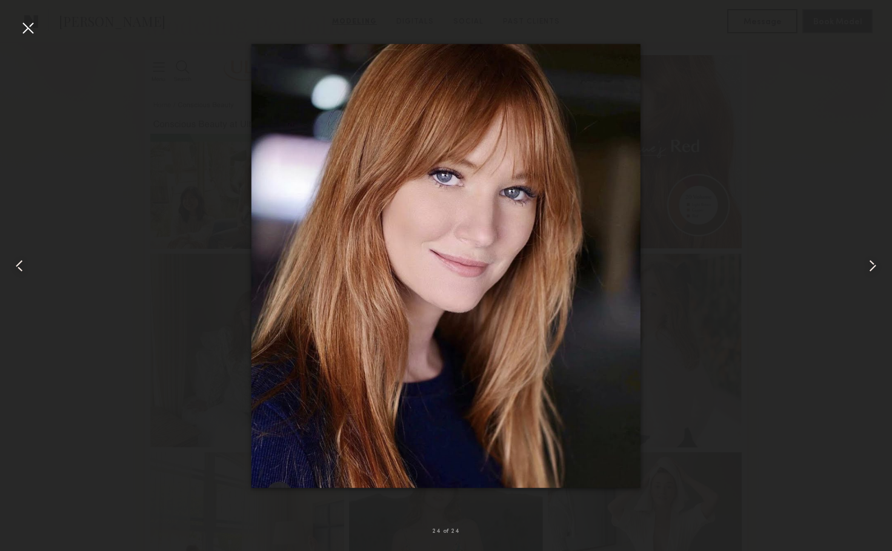
click at [24, 267] on common-icon at bounding box center [19, 265] width 19 height 19
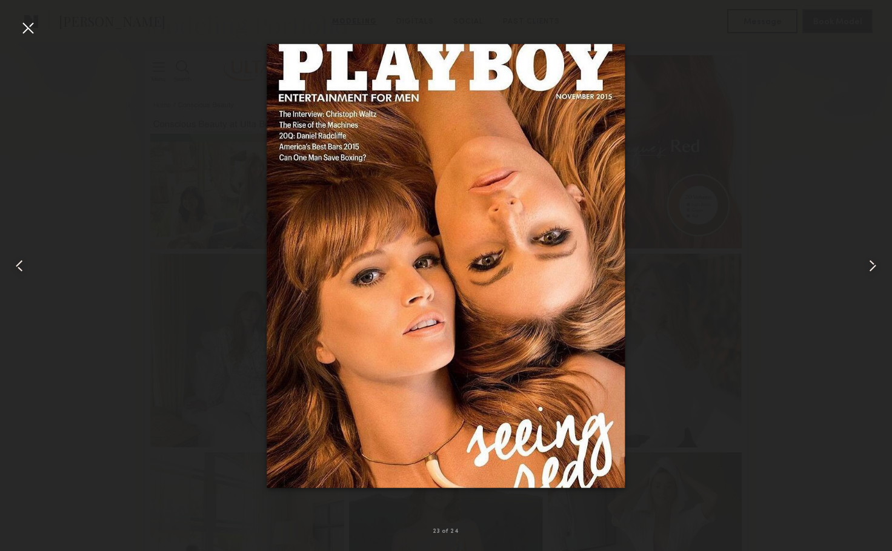
click at [867, 263] on common-icon at bounding box center [872, 265] width 19 height 19
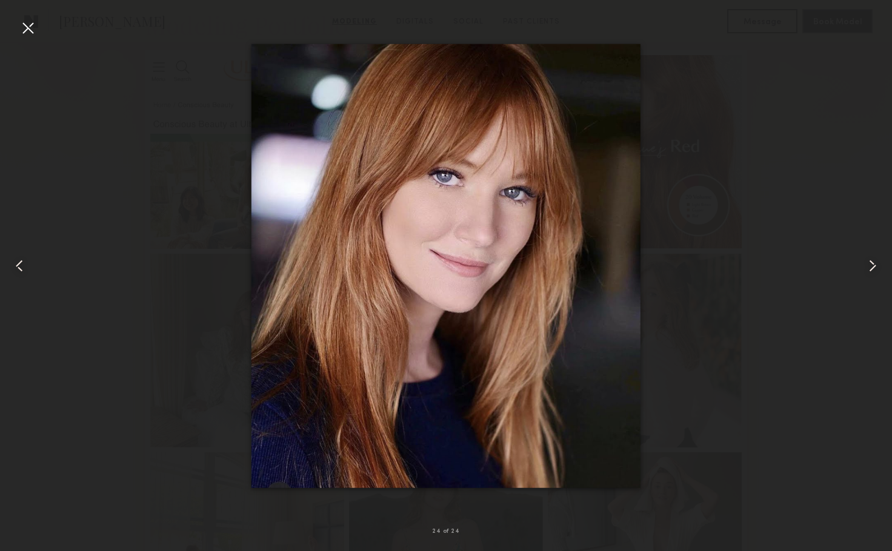
click at [867, 263] on common-icon at bounding box center [872, 265] width 19 height 19
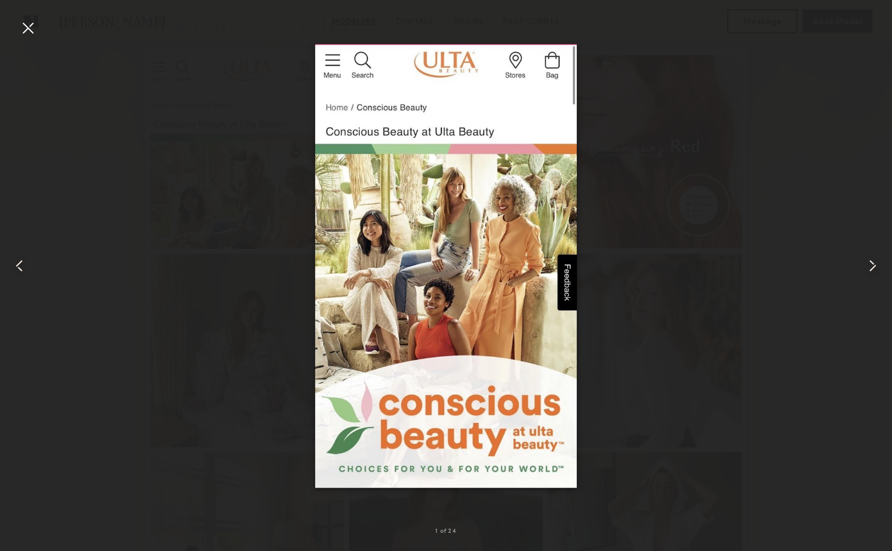
click at [867, 265] on common-icon at bounding box center [872, 265] width 19 height 19
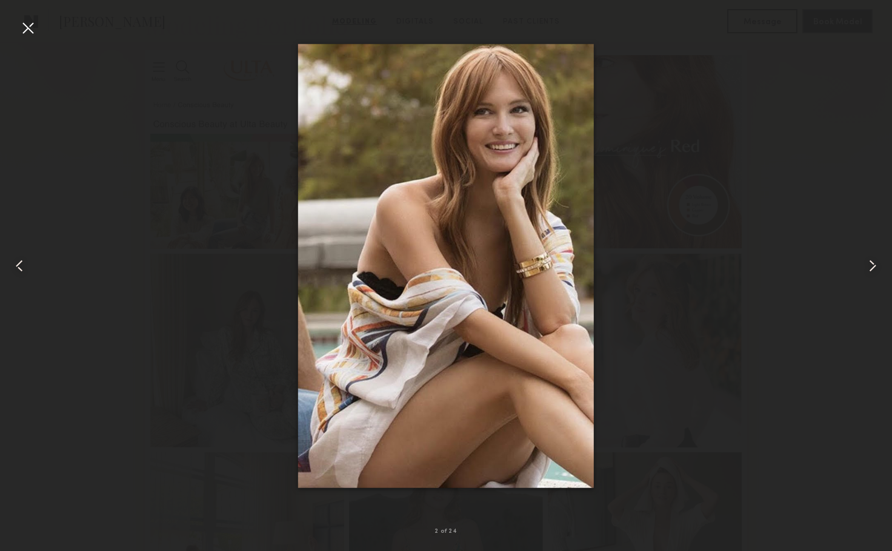
click at [867, 266] on common-icon at bounding box center [872, 265] width 19 height 19
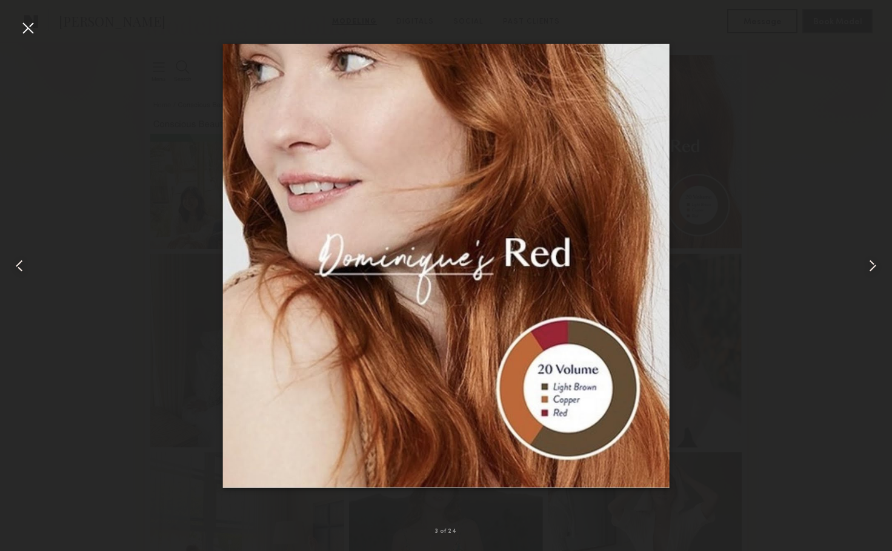
click at [710, 223] on div at bounding box center [446, 265] width 892 height 493
click at [26, 24] on div at bounding box center [27, 27] width 19 height 19
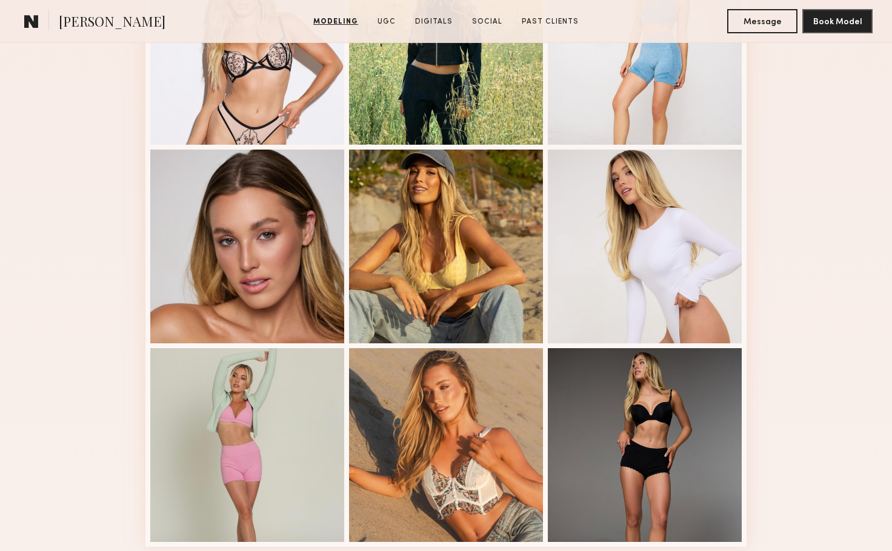
scroll to position [909, 0]
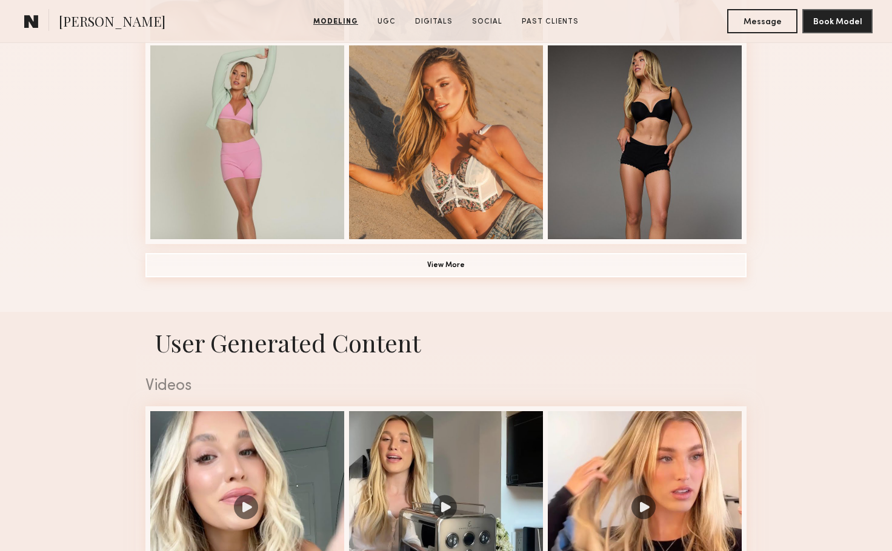
click at [464, 276] on button "View More" at bounding box center [445, 265] width 601 height 24
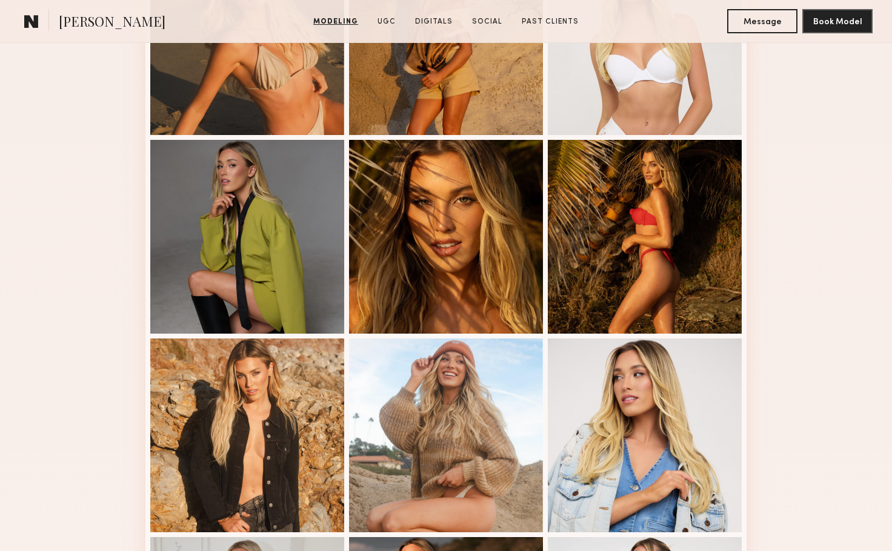
scroll to position [1515, 0]
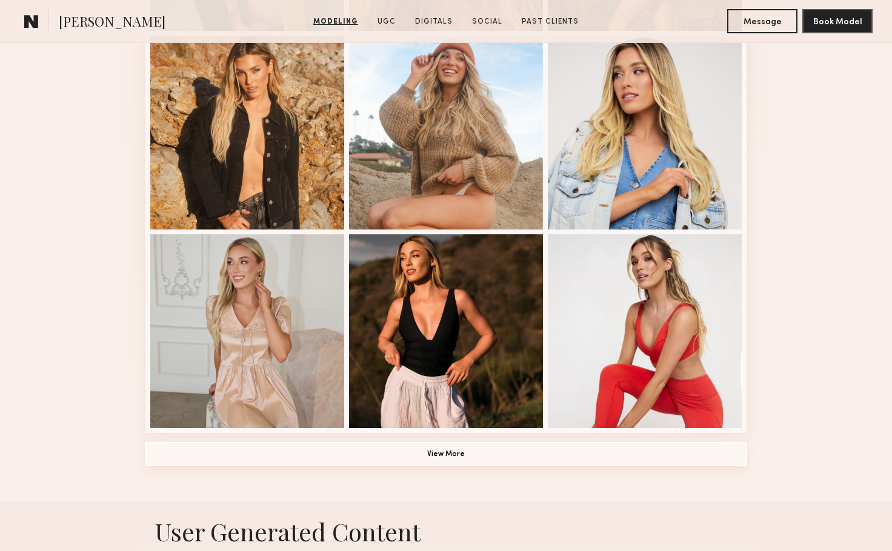
click at [408, 453] on button "View More" at bounding box center [445, 454] width 601 height 24
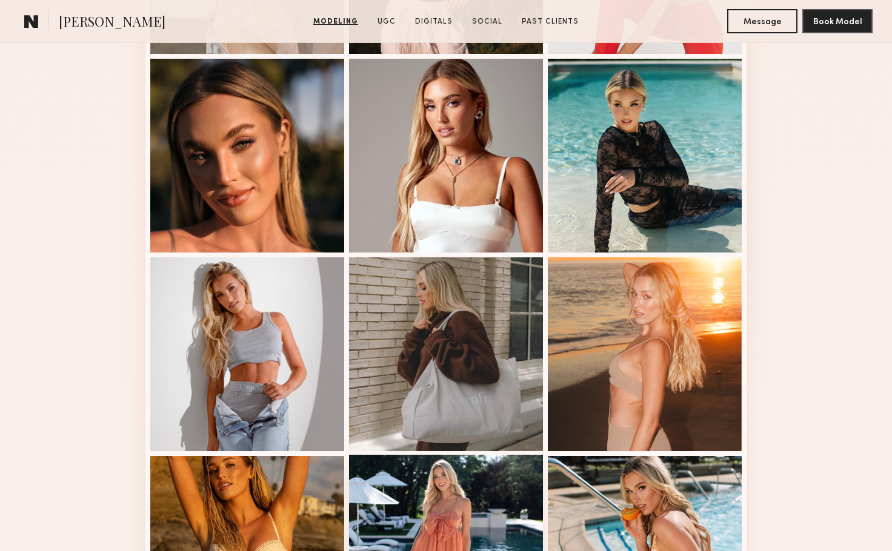
scroll to position [2121, 0]
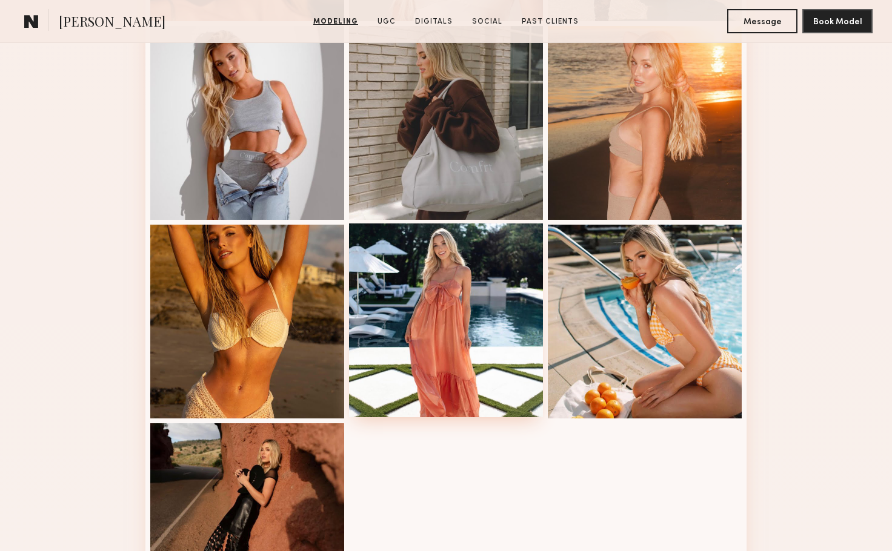
click at [425, 296] on div at bounding box center [446, 321] width 194 height 194
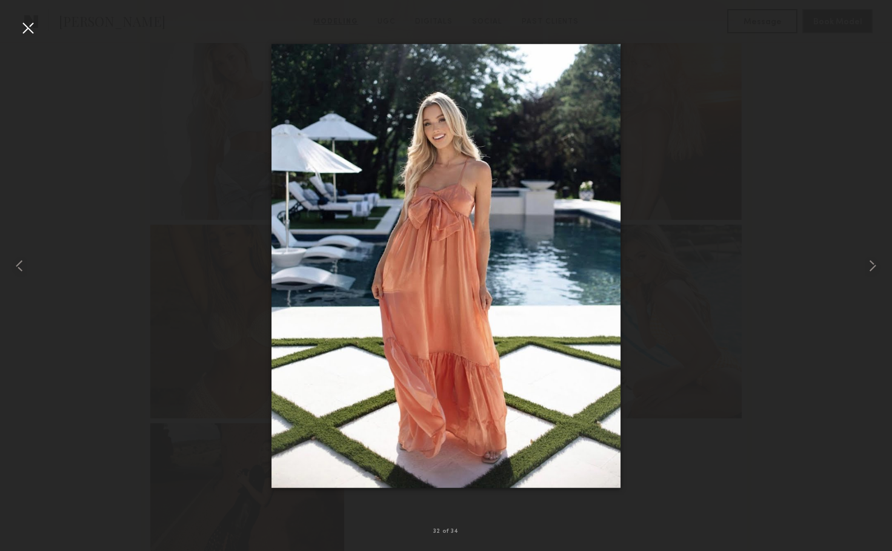
click at [717, 182] on div at bounding box center [446, 265] width 892 height 493
click at [32, 31] on div at bounding box center [27, 27] width 19 height 19
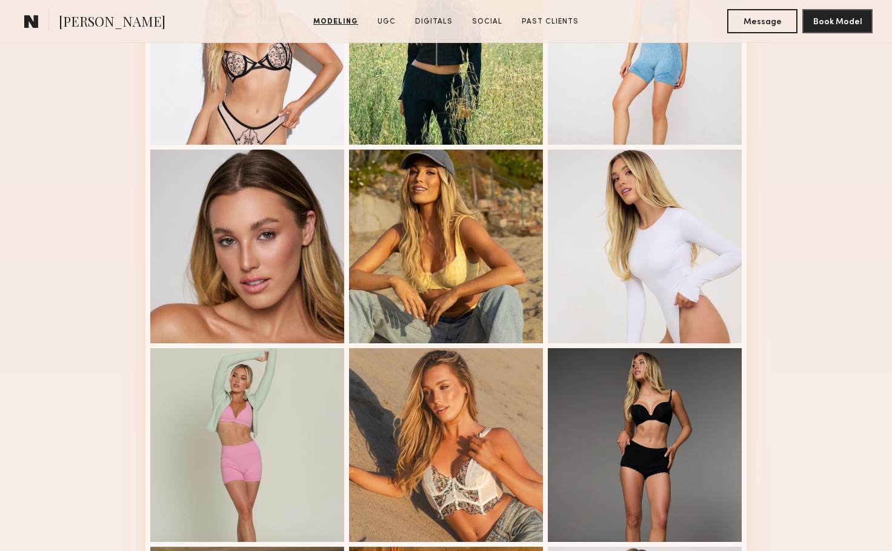
scroll to position [303, 0]
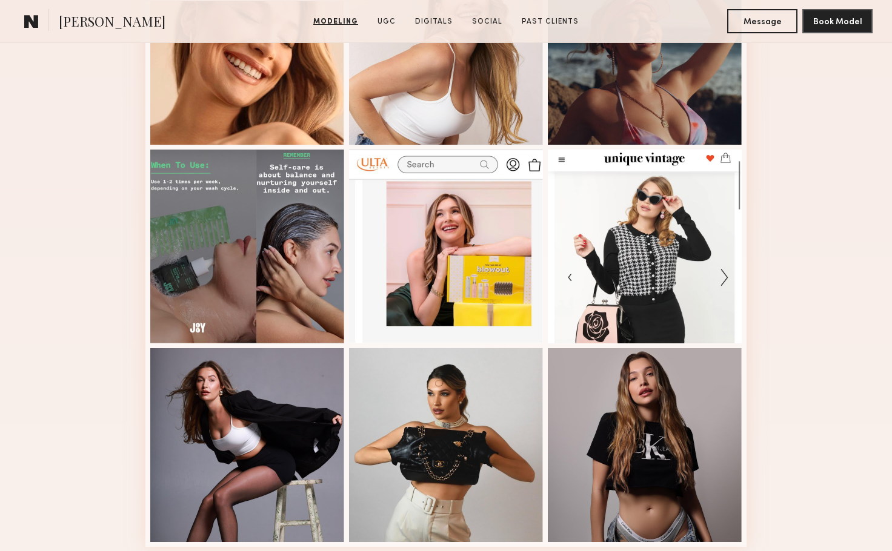
scroll to position [909, 0]
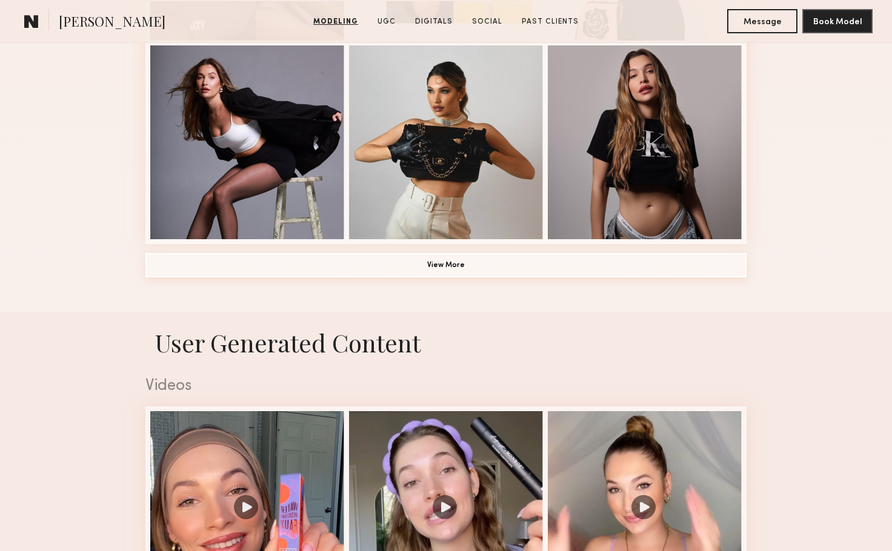
click at [498, 274] on button "View More" at bounding box center [445, 265] width 601 height 24
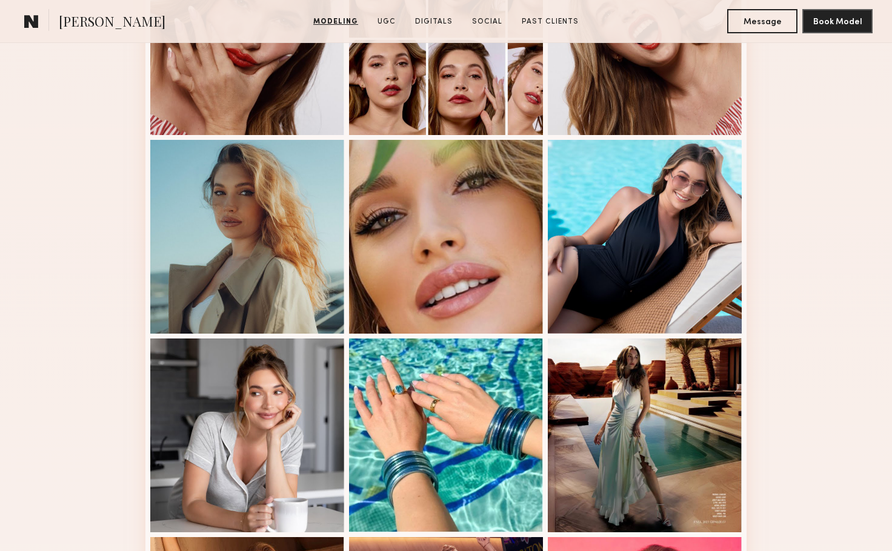
scroll to position [1515, 0]
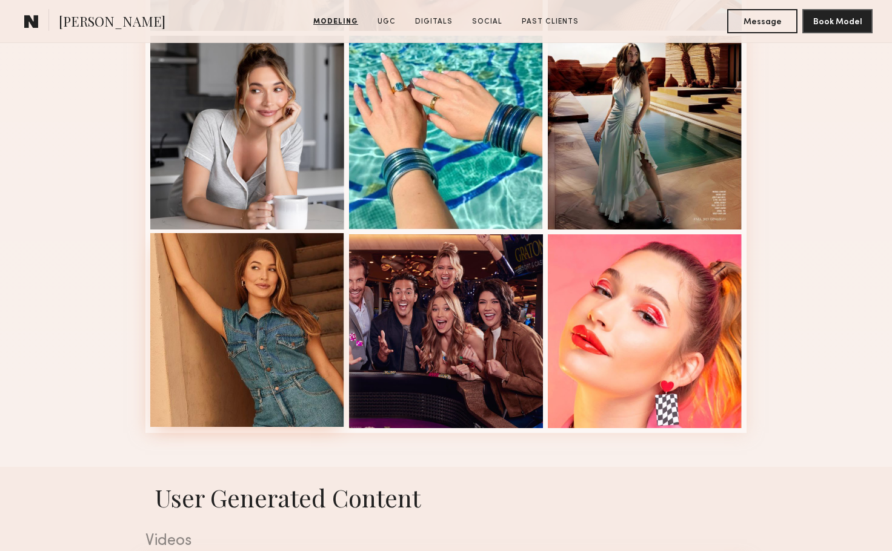
click at [218, 344] on div at bounding box center [247, 330] width 194 height 194
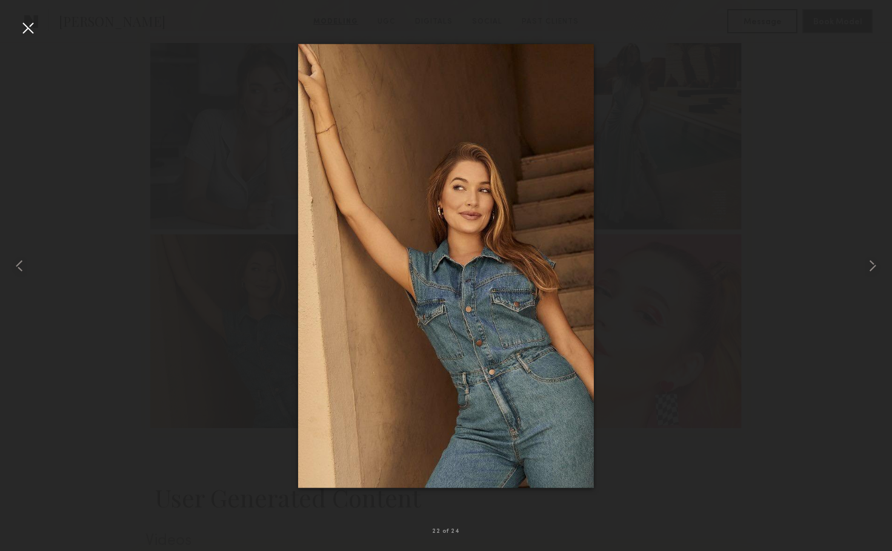
click at [156, 247] on div at bounding box center [446, 265] width 892 height 493
click at [32, 29] on div at bounding box center [27, 27] width 19 height 19
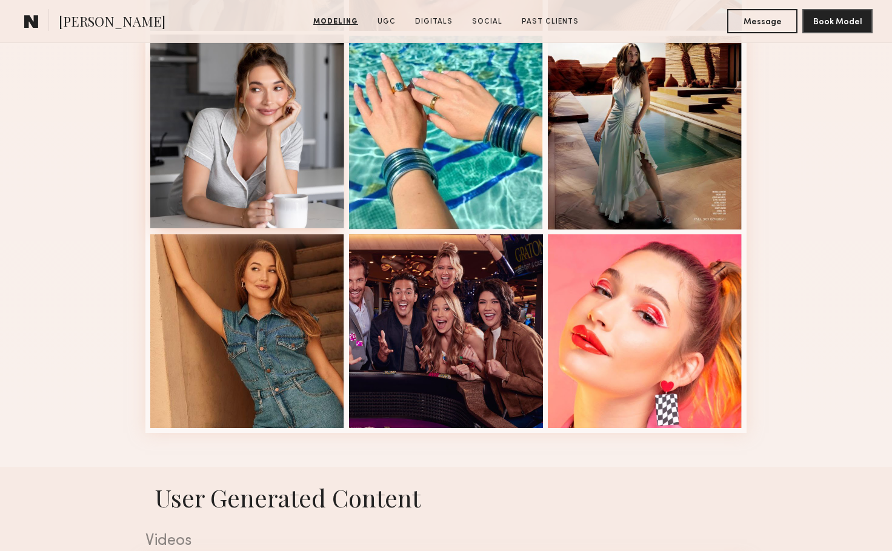
click at [266, 154] on div at bounding box center [247, 132] width 194 height 194
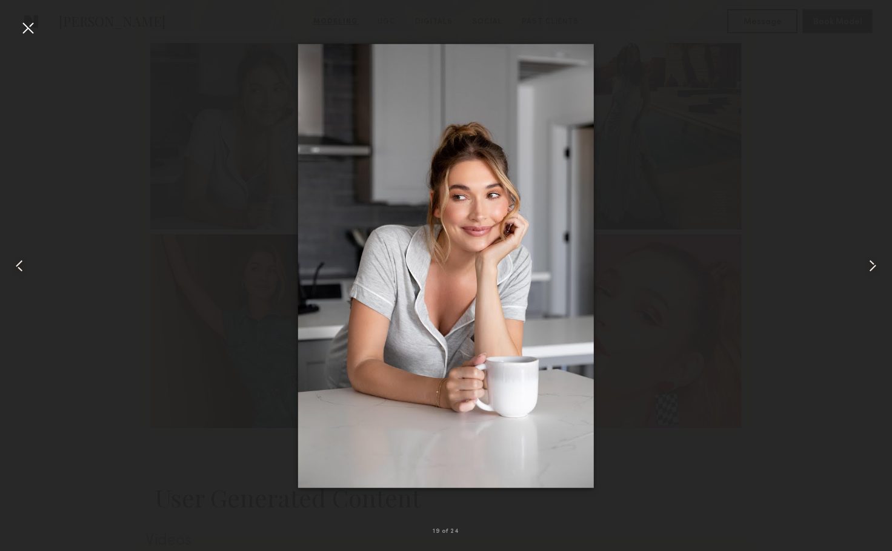
click at [27, 29] on div at bounding box center [27, 27] width 19 height 19
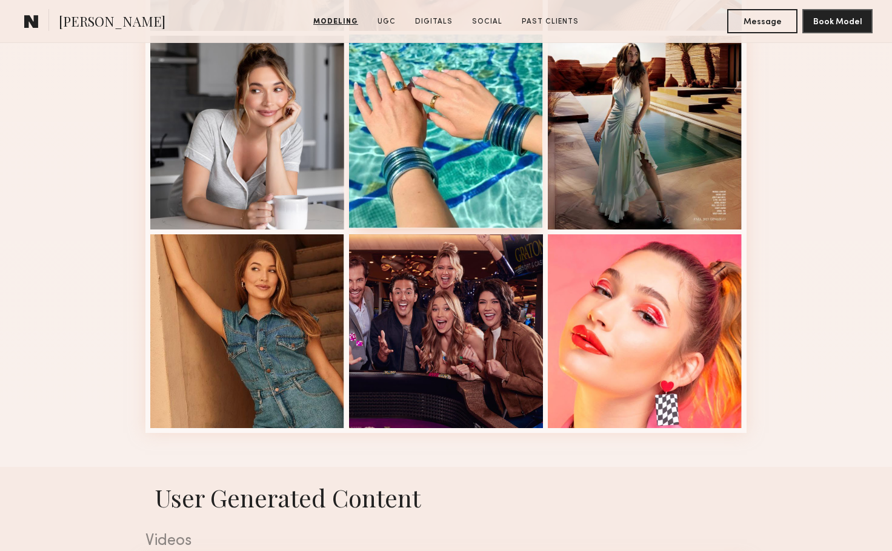
click at [378, 155] on div at bounding box center [446, 132] width 194 height 194
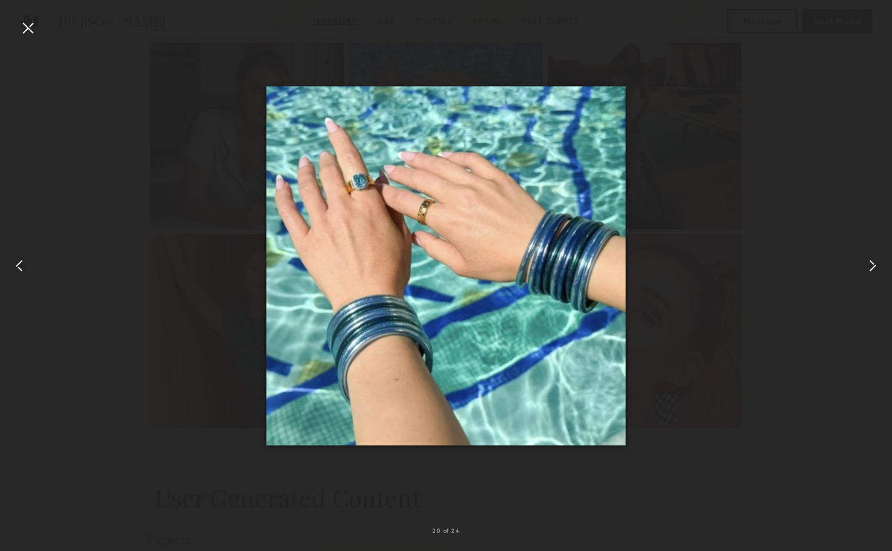
click at [29, 27] on div at bounding box center [27, 27] width 19 height 19
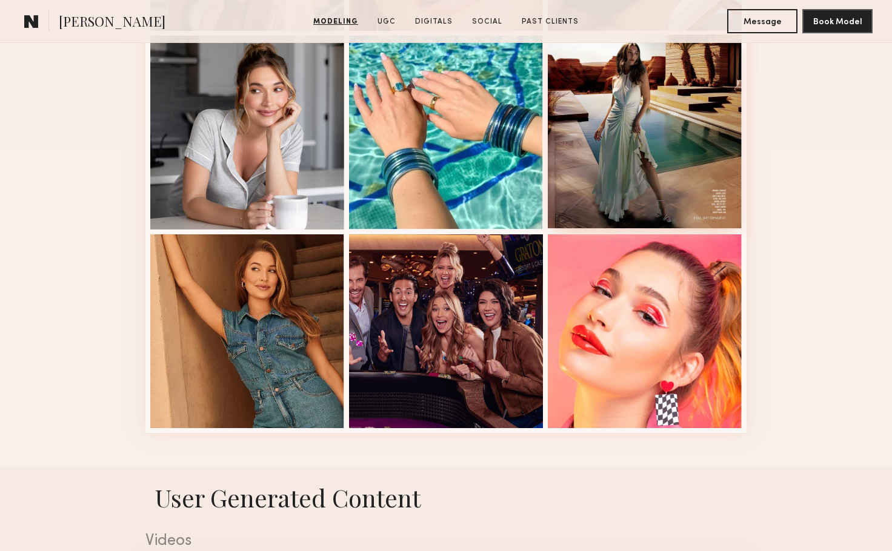
click at [628, 150] on div at bounding box center [645, 132] width 194 height 194
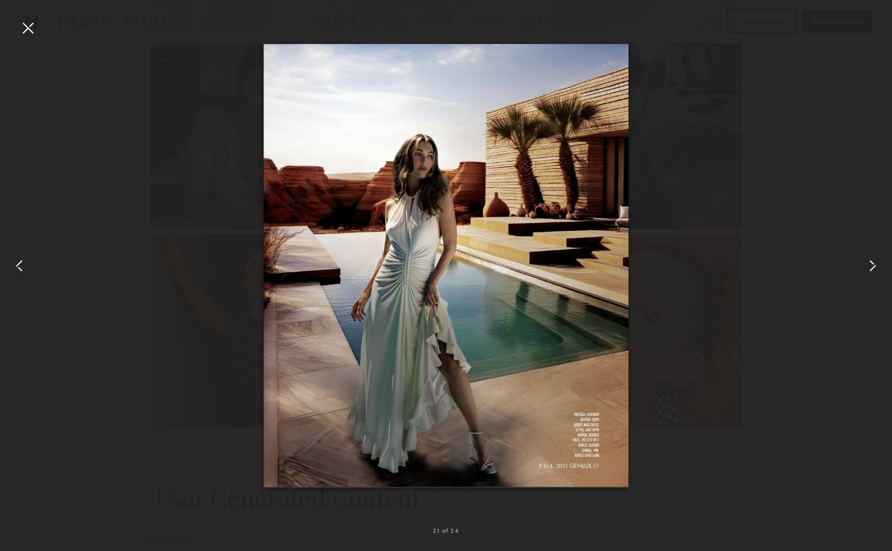
click at [19, 263] on common-icon at bounding box center [19, 265] width 19 height 19
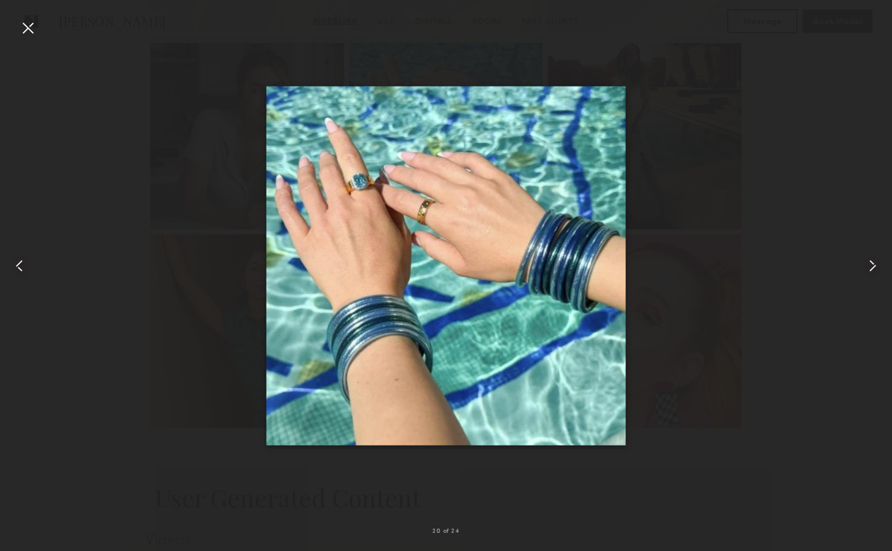
click at [18, 263] on common-icon at bounding box center [19, 265] width 19 height 19
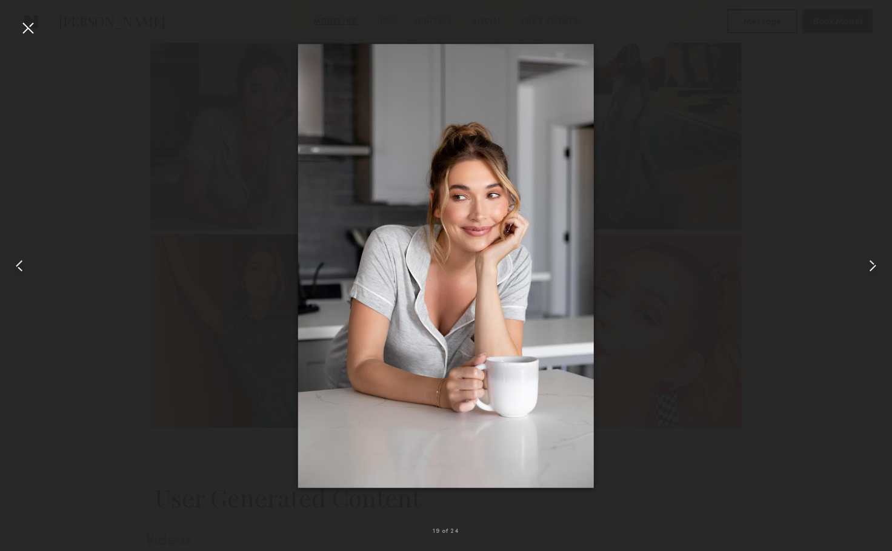
click at [18, 263] on common-icon at bounding box center [19, 265] width 19 height 19
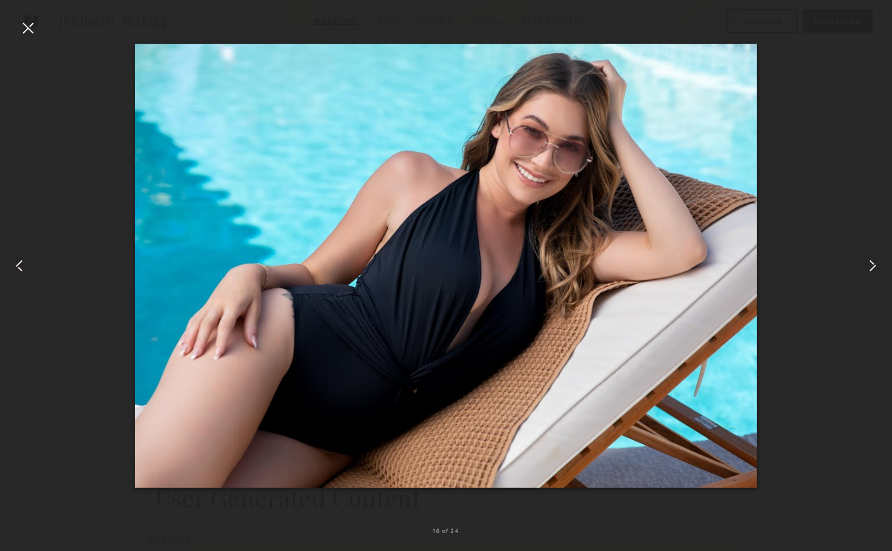
click at [18, 263] on common-icon at bounding box center [19, 265] width 19 height 19
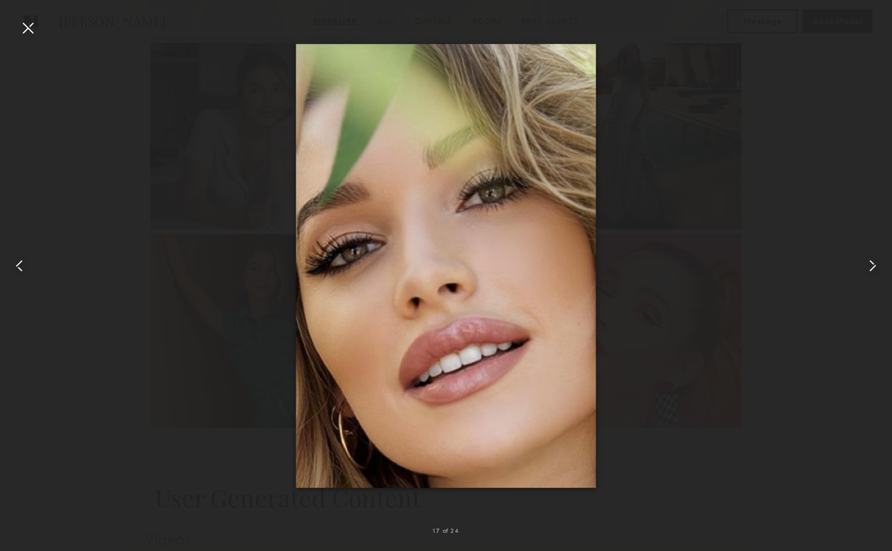
click at [19, 259] on common-icon at bounding box center [19, 265] width 19 height 19
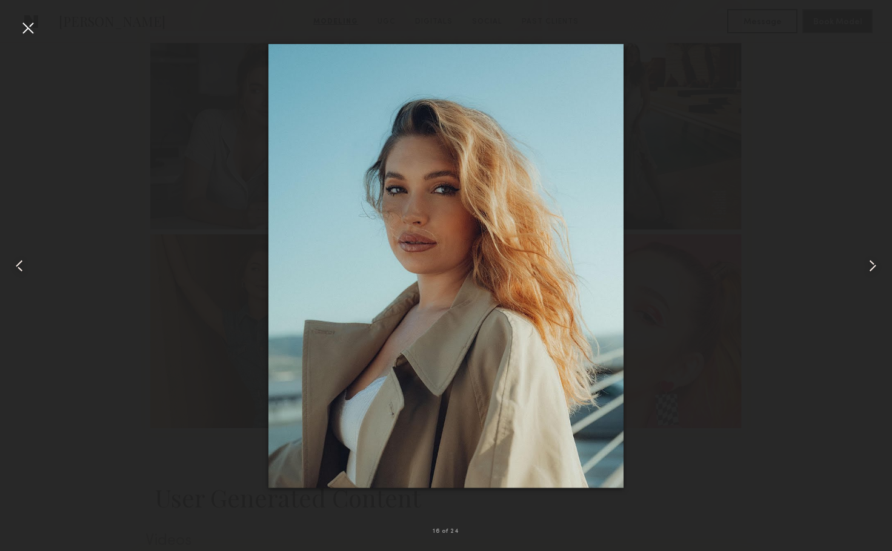
click at [19, 259] on common-icon at bounding box center [19, 265] width 19 height 19
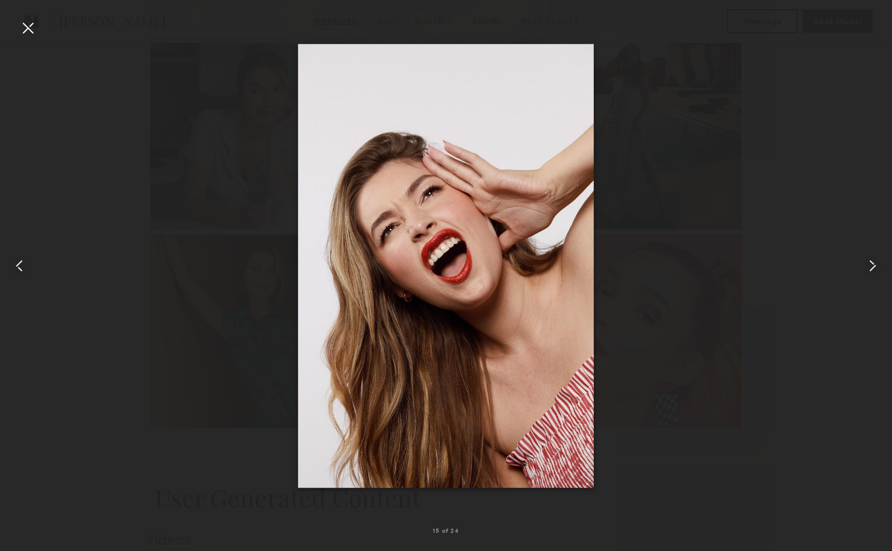
click at [19, 259] on common-icon at bounding box center [19, 265] width 19 height 19
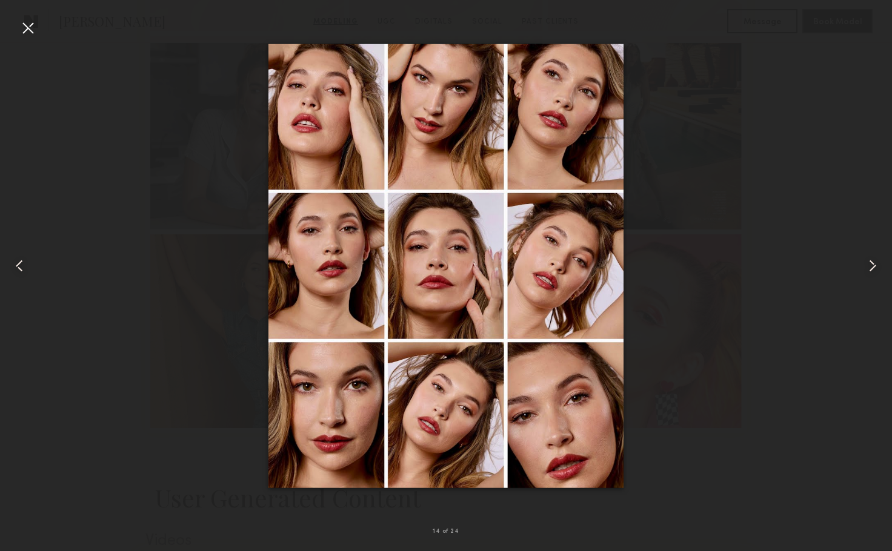
click at [19, 259] on common-icon at bounding box center [19, 265] width 19 height 19
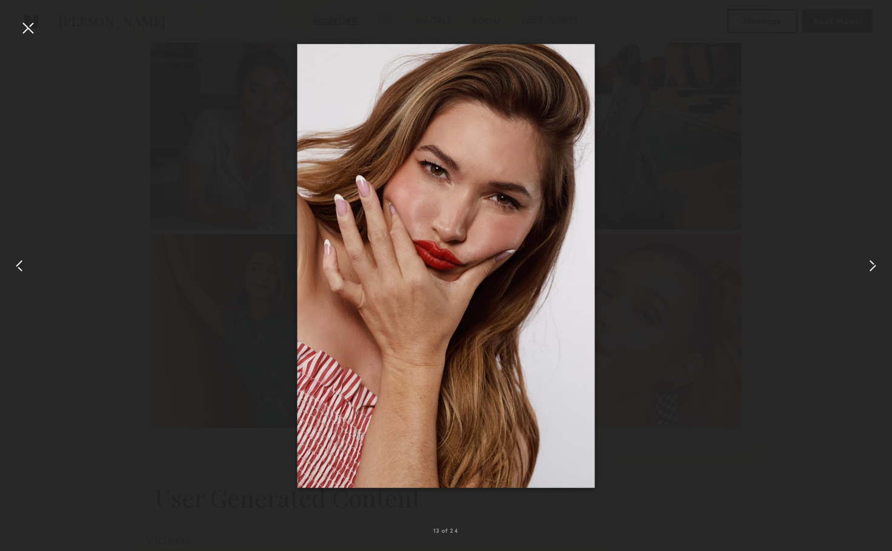
click at [19, 259] on common-icon at bounding box center [19, 265] width 19 height 19
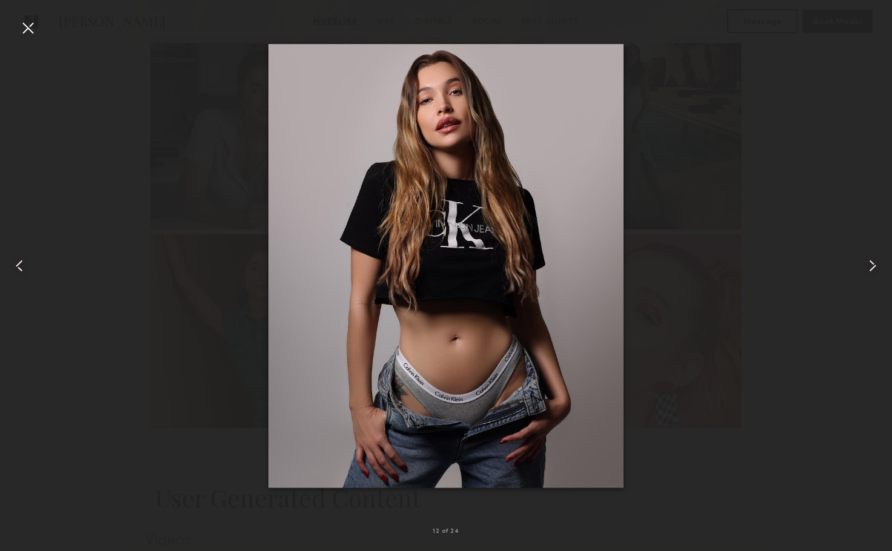
click at [19, 259] on common-icon at bounding box center [19, 265] width 19 height 19
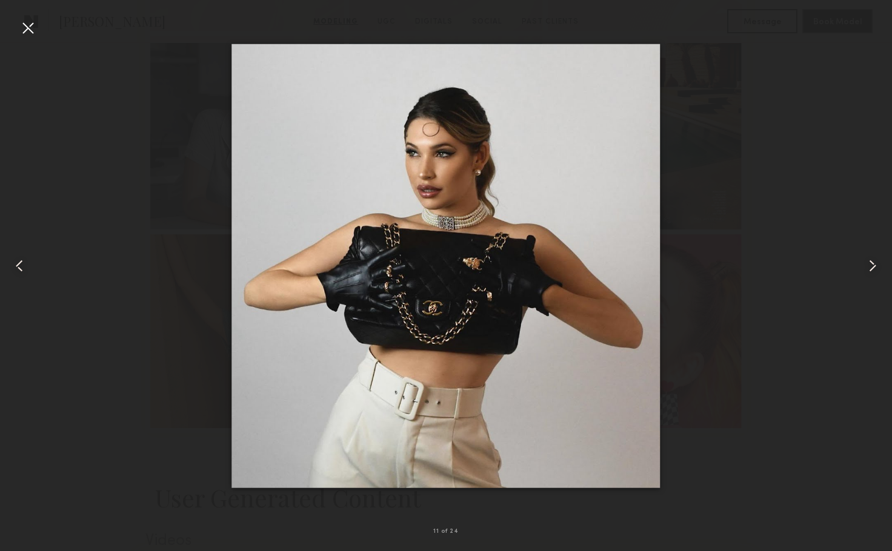
click at [19, 259] on common-icon at bounding box center [19, 265] width 19 height 19
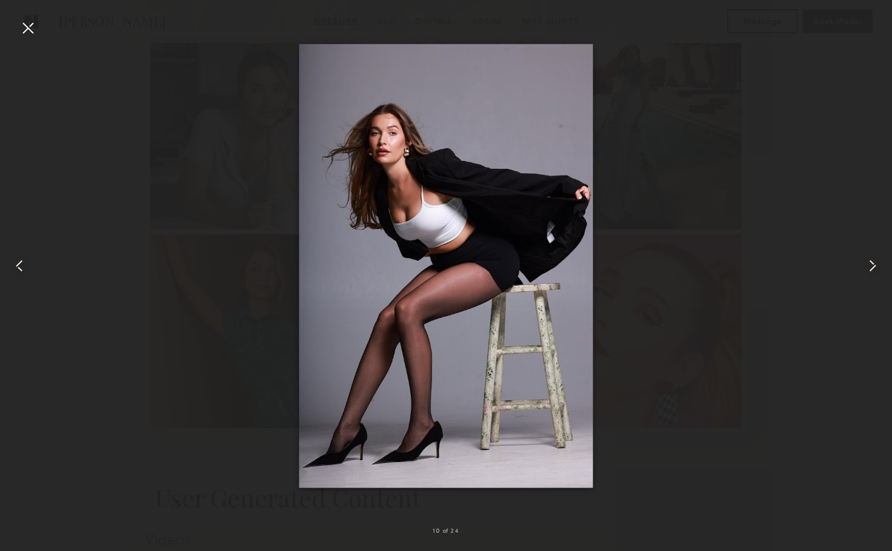
click at [19, 259] on common-icon at bounding box center [19, 265] width 19 height 19
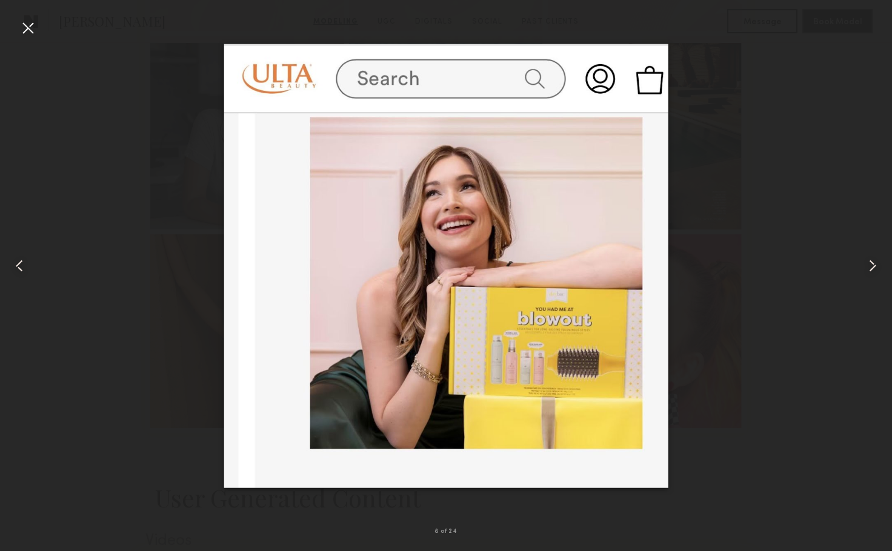
click at [91, 187] on div at bounding box center [446, 265] width 892 height 493
click at [17, 22] on div at bounding box center [18, 265] width 36 height 493
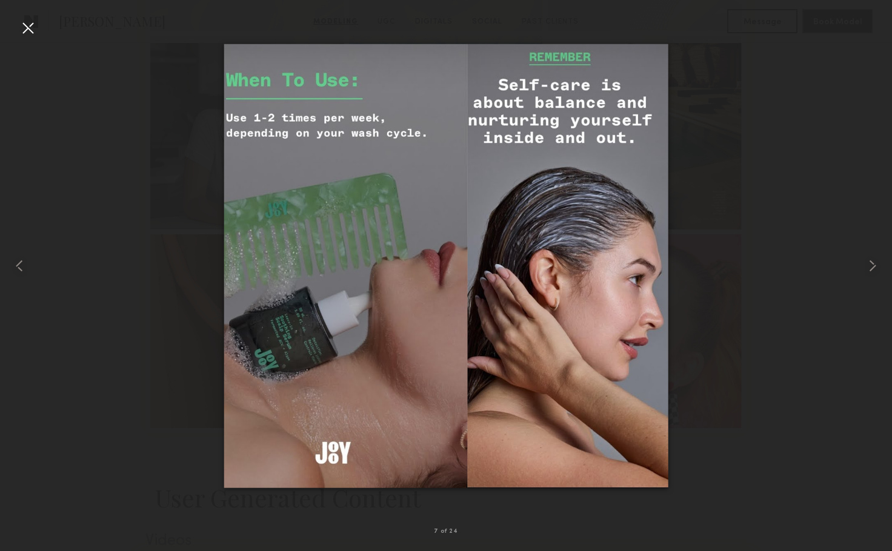
click at [26, 28] on div at bounding box center [27, 27] width 19 height 19
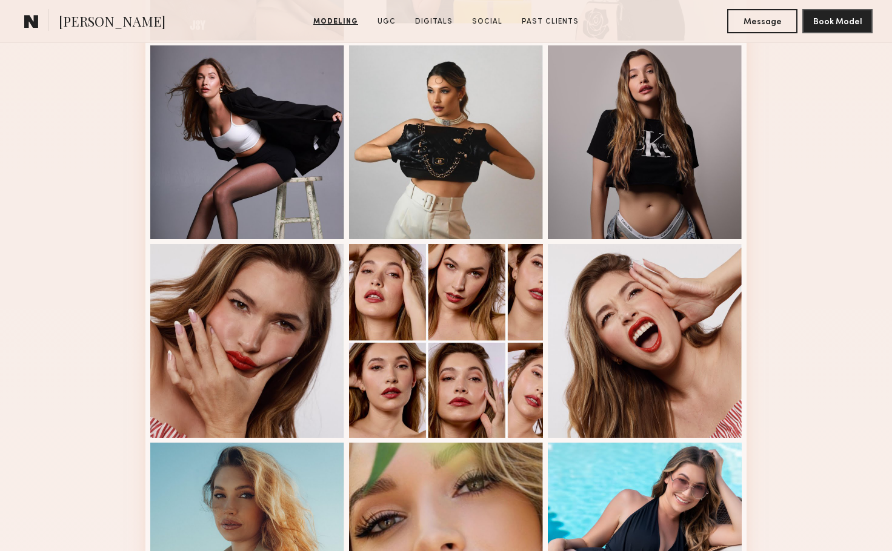
scroll to position [606, 0]
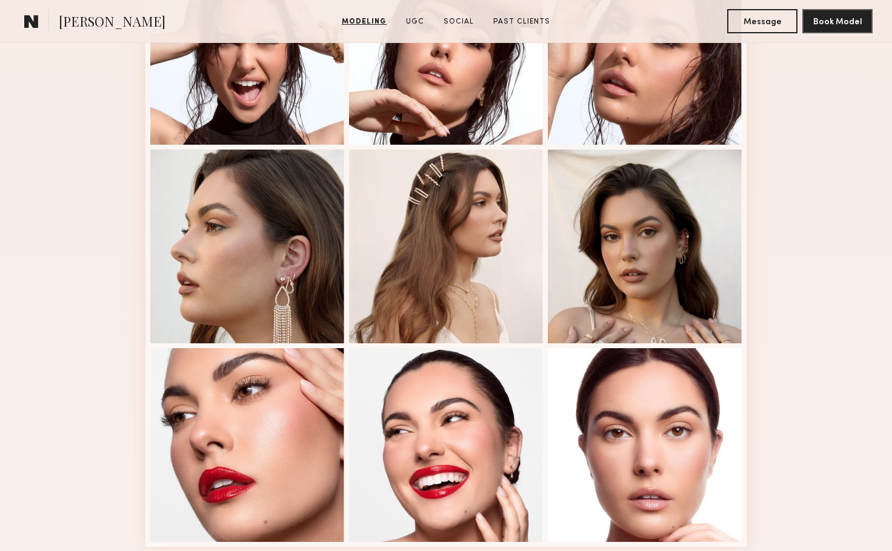
scroll to position [909, 0]
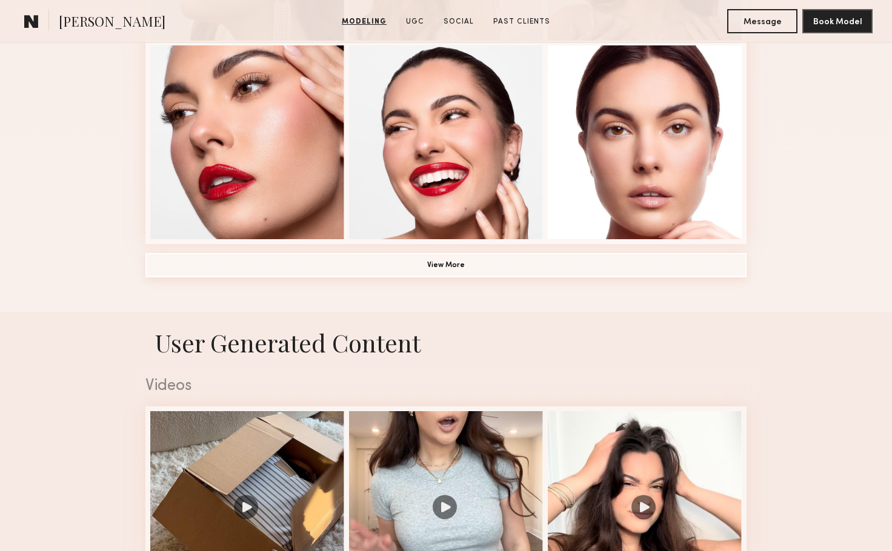
click at [454, 276] on button "View More" at bounding box center [445, 265] width 601 height 24
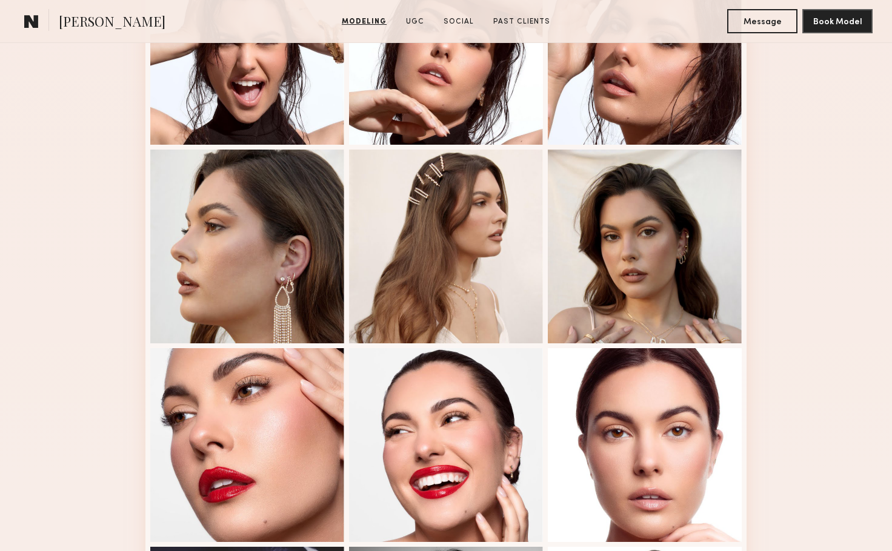
scroll to position [303, 0]
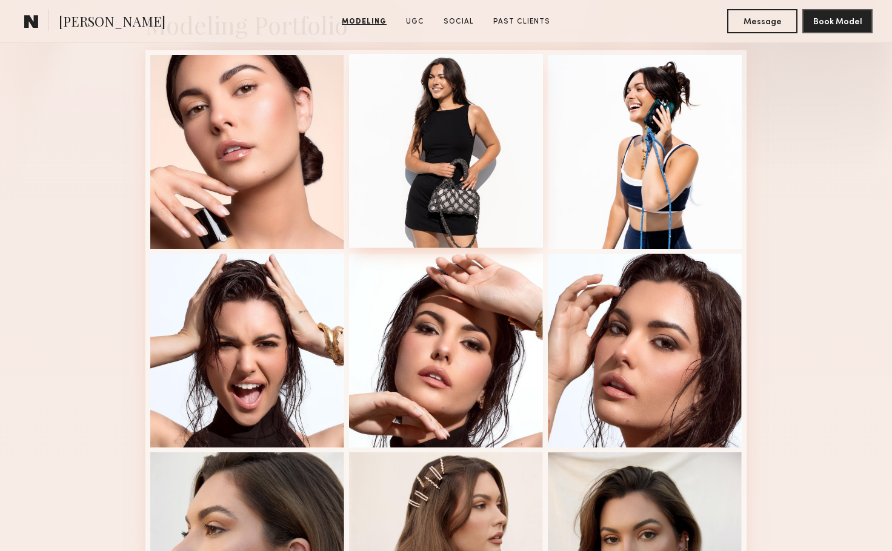
click at [433, 170] on div at bounding box center [446, 151] width 194 height 194
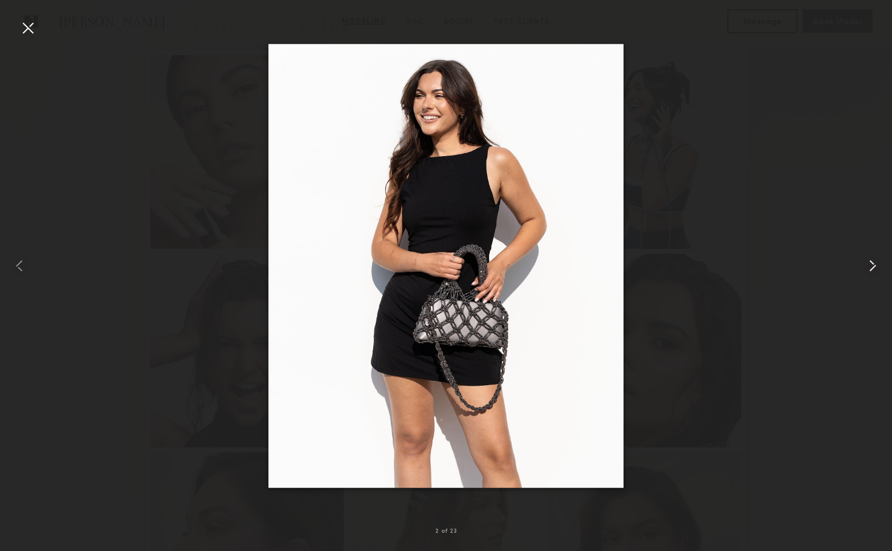
click at [873, 270] on common-icon at bounding box center [872, 265] width 19 height 19
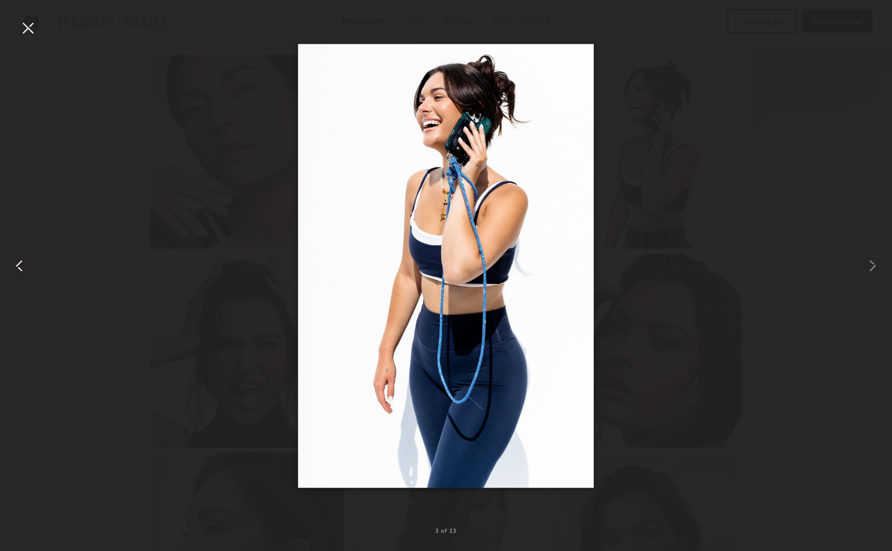
click at [27, 268] on common-icon at bounding box center [19, 265] width 19 height 19
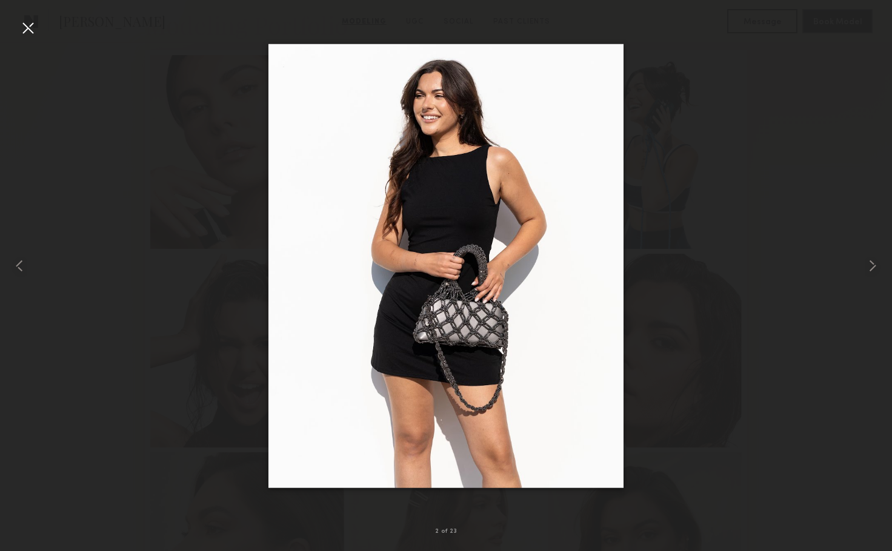
click at [27, 25] on div at bounding box center [27, 27] width 19 height 19
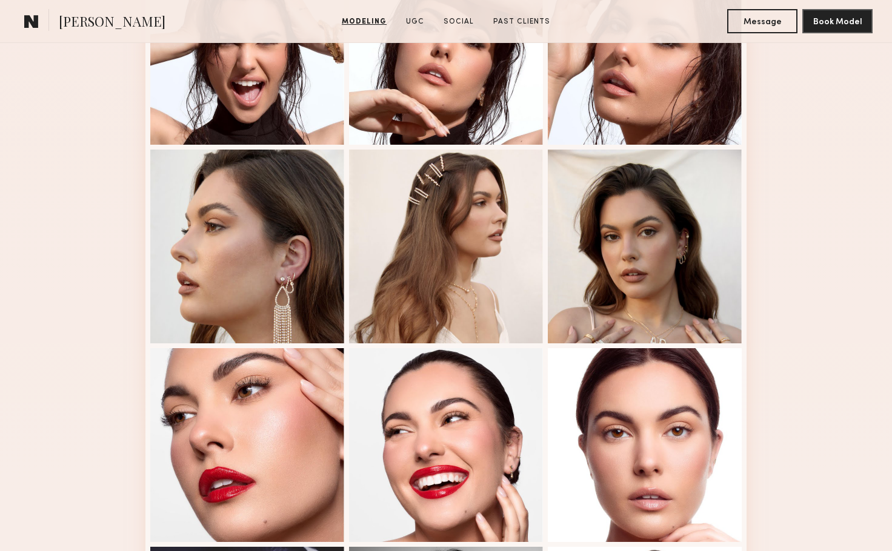
scroll to position [0, 0]
